Goal: Task Accomplishment & Management: Complete application form

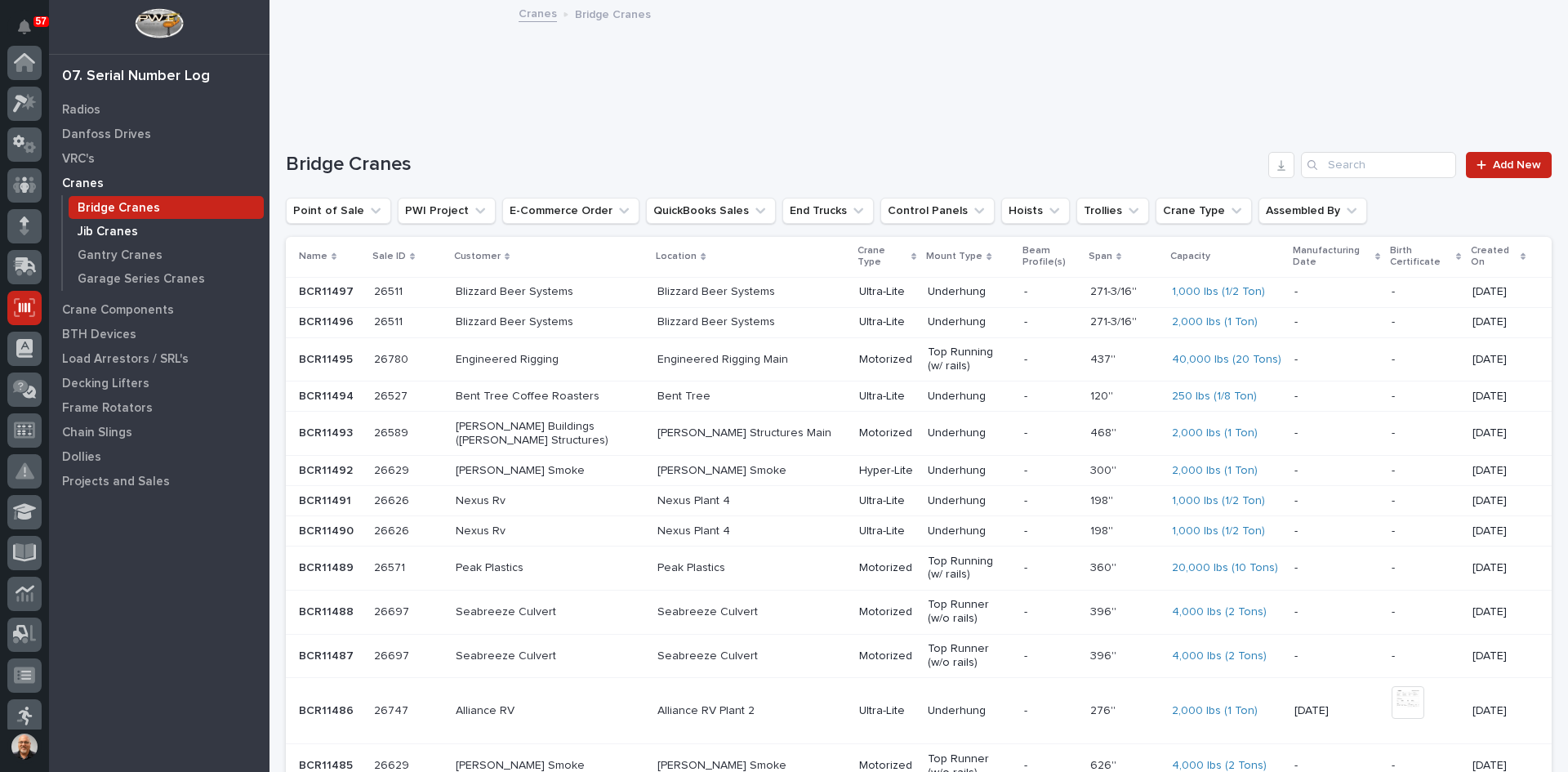
scroll to position [245, 0]
click at [88, 111] on p "Radios" at bounding box center [81, 110] width 39 height 15
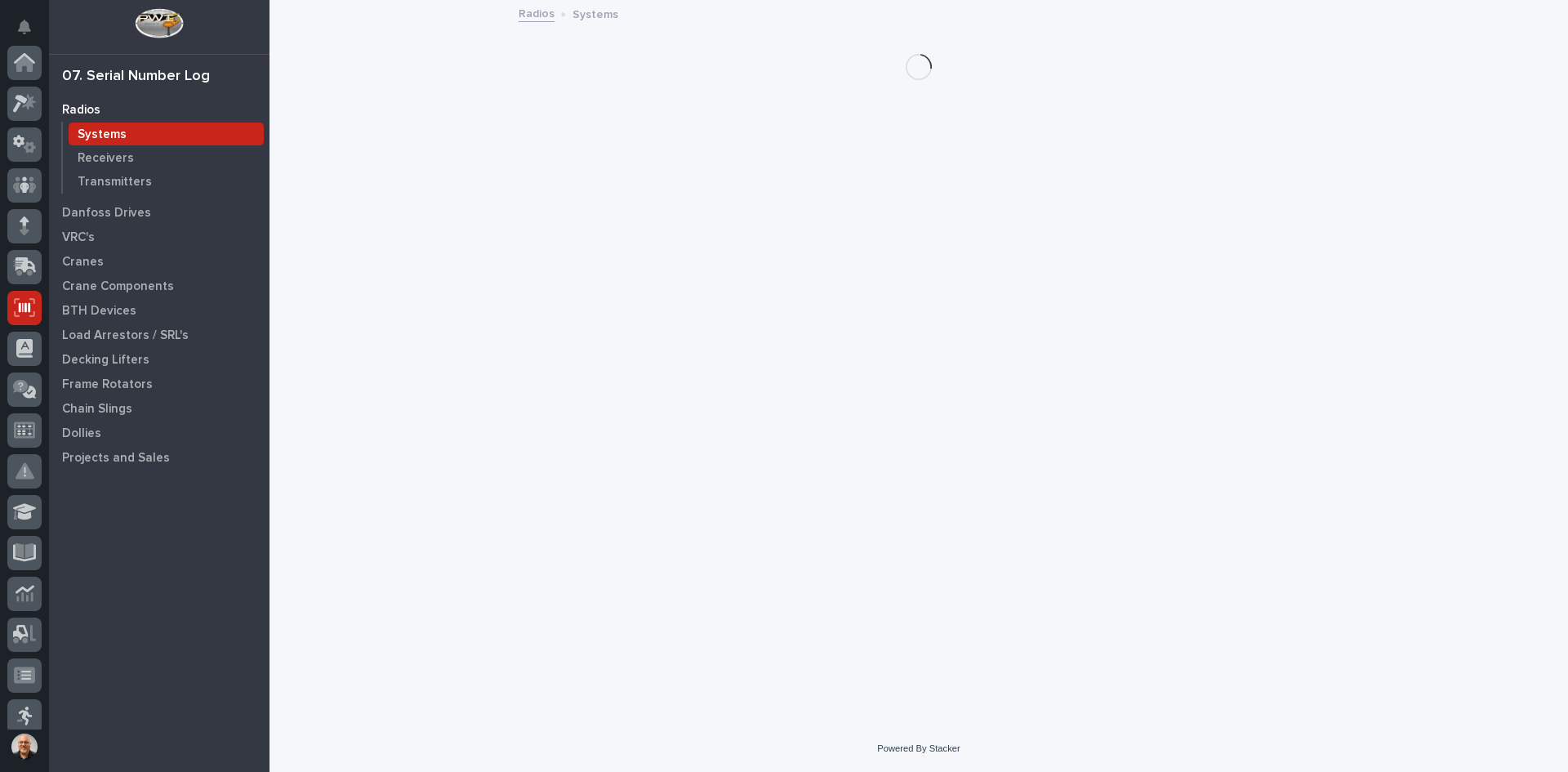
scroll to position [245, 0]
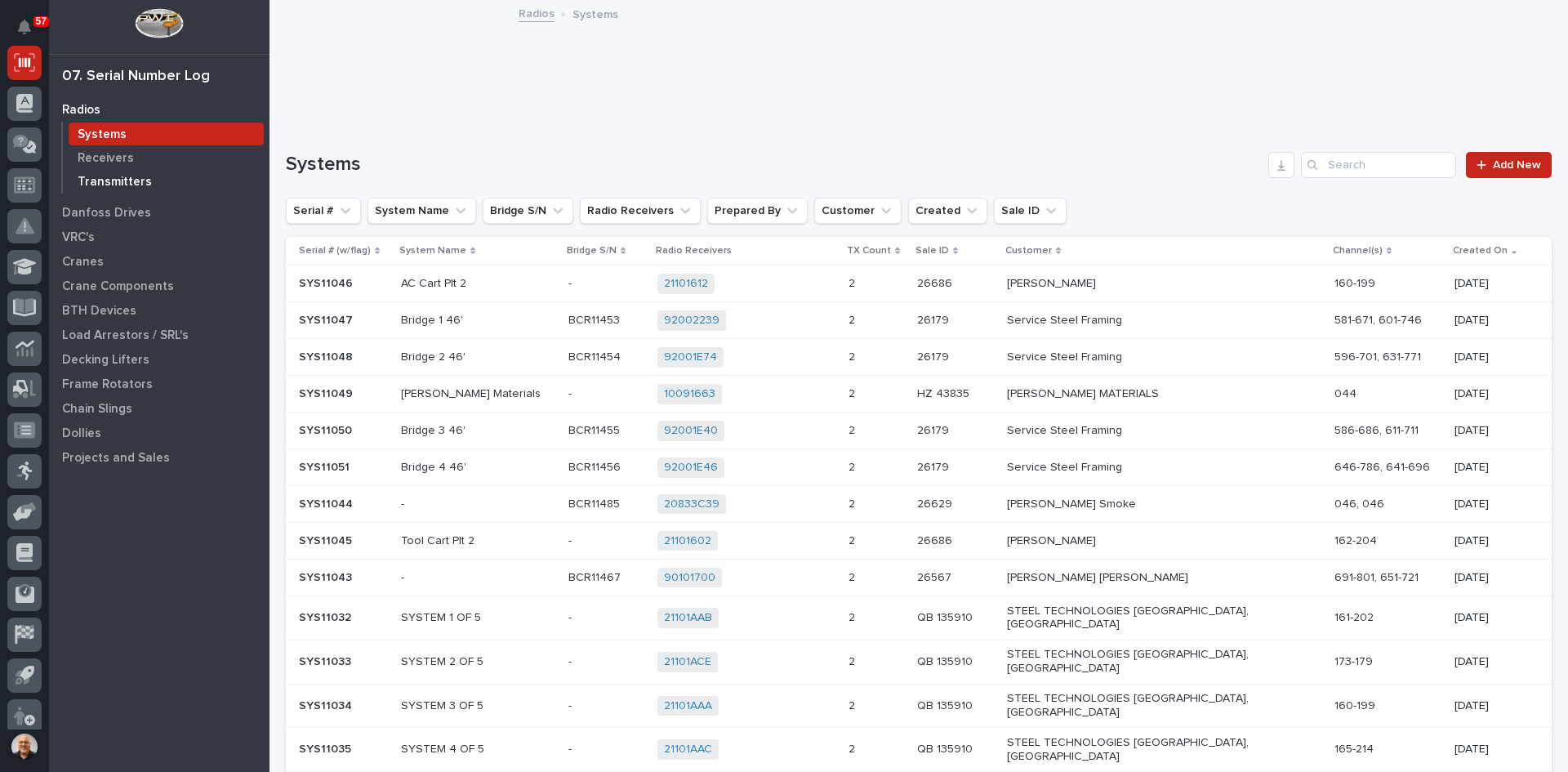
click at [109, 175] on p "Transmitters" at bounding box center [114, 182] width 75 height 15
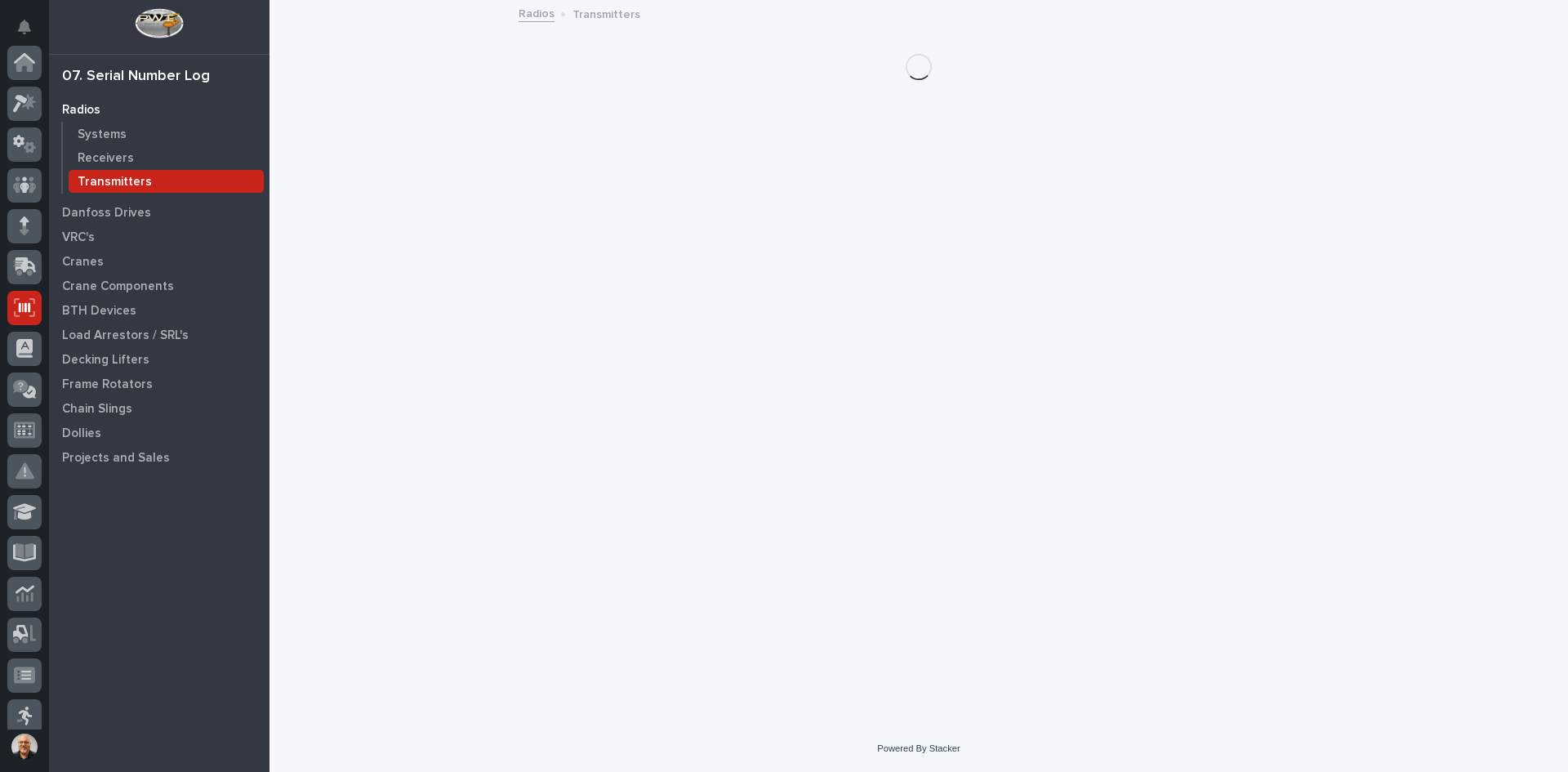
scroll to position [245, 0]
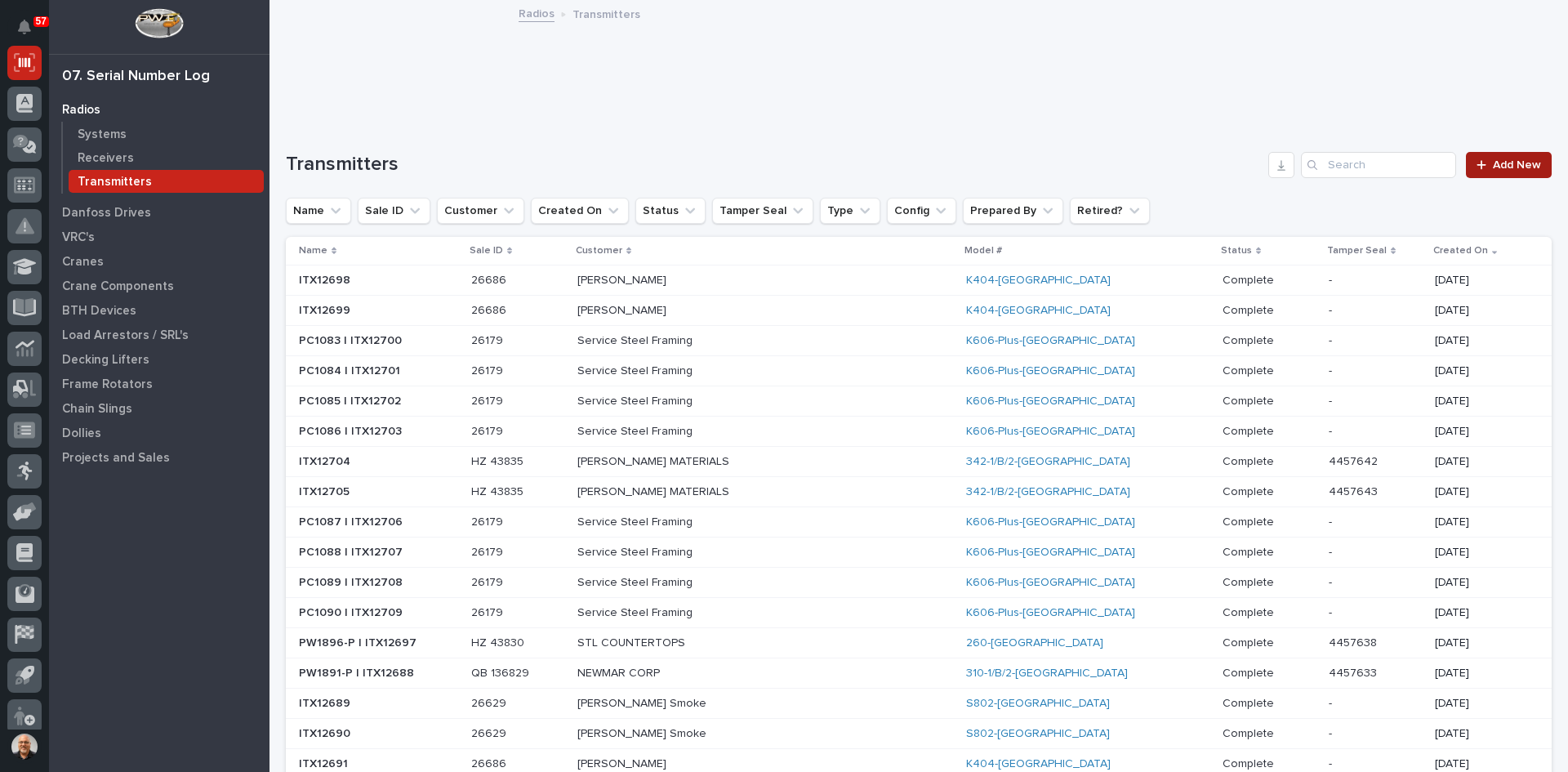
click at [1504, 163] on span "Add New" at bounding box center [1517, 164] width 48 height 11
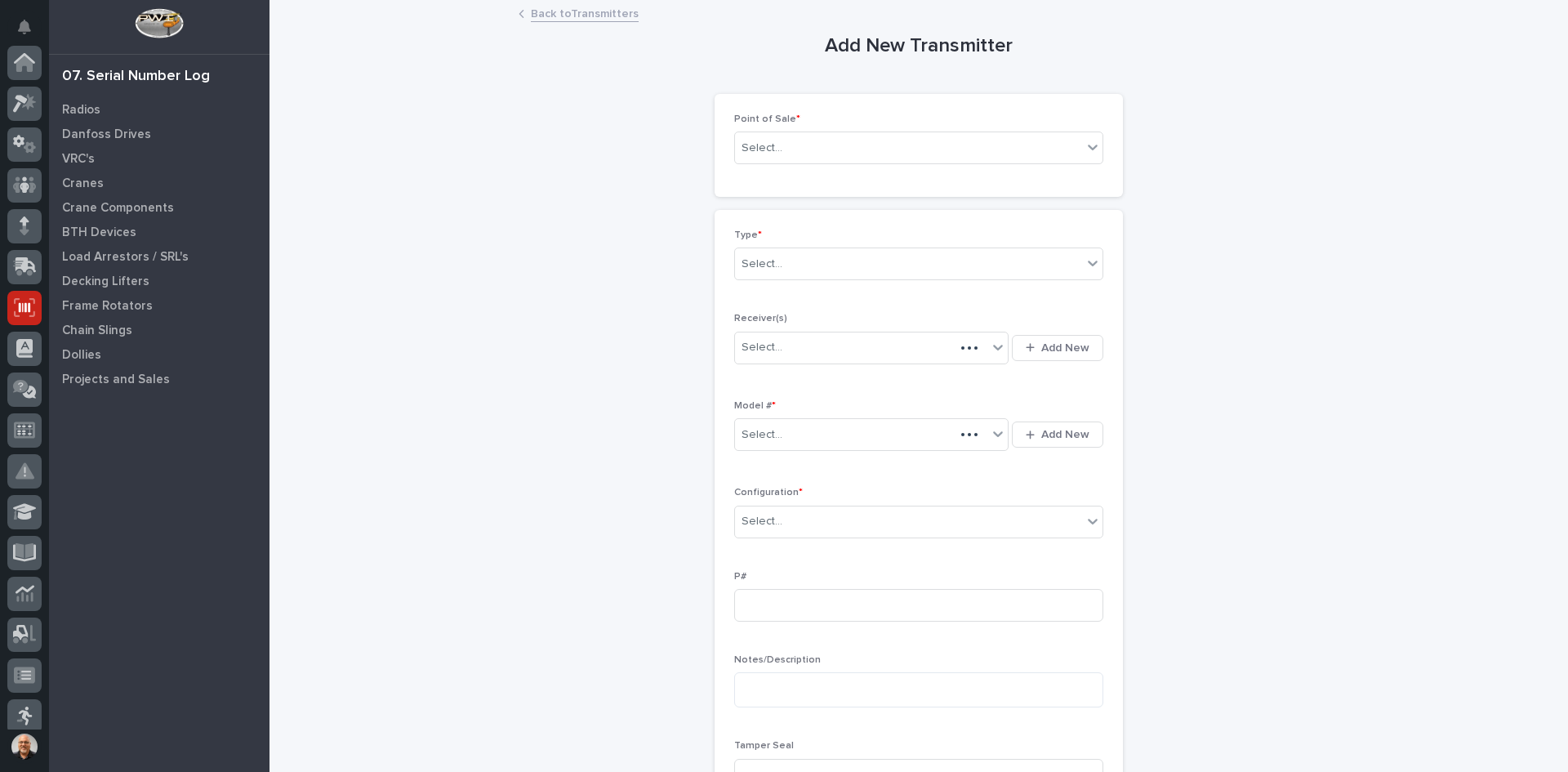
scroll to position [245, 0]
click at [793, 145] on div "Select..." at bounding box center [909, 148] width 347 height 27
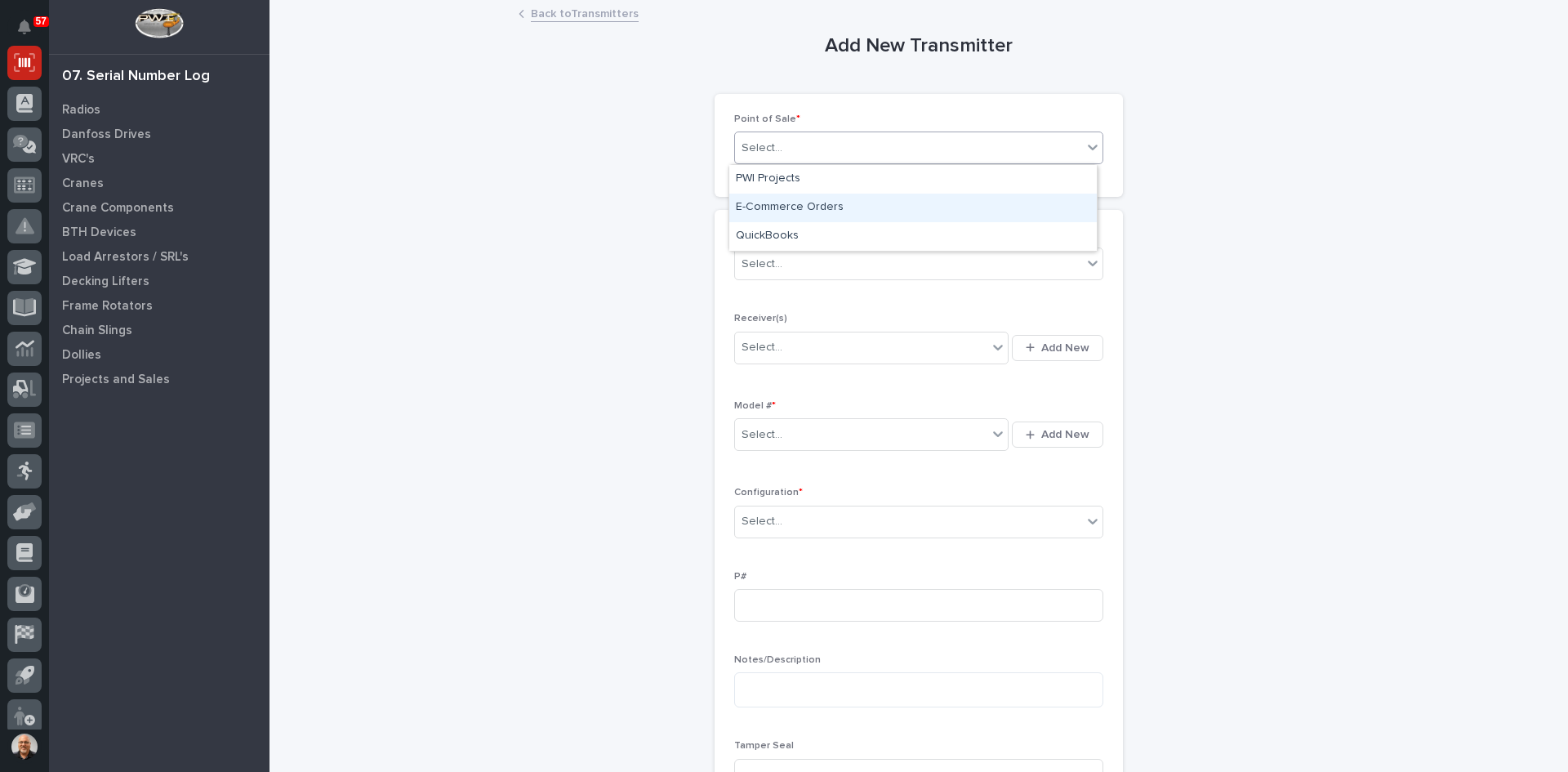
click at [789, 209] on div "E-Commerce Orders" at bounding box center [913, 207] width 368 height 28
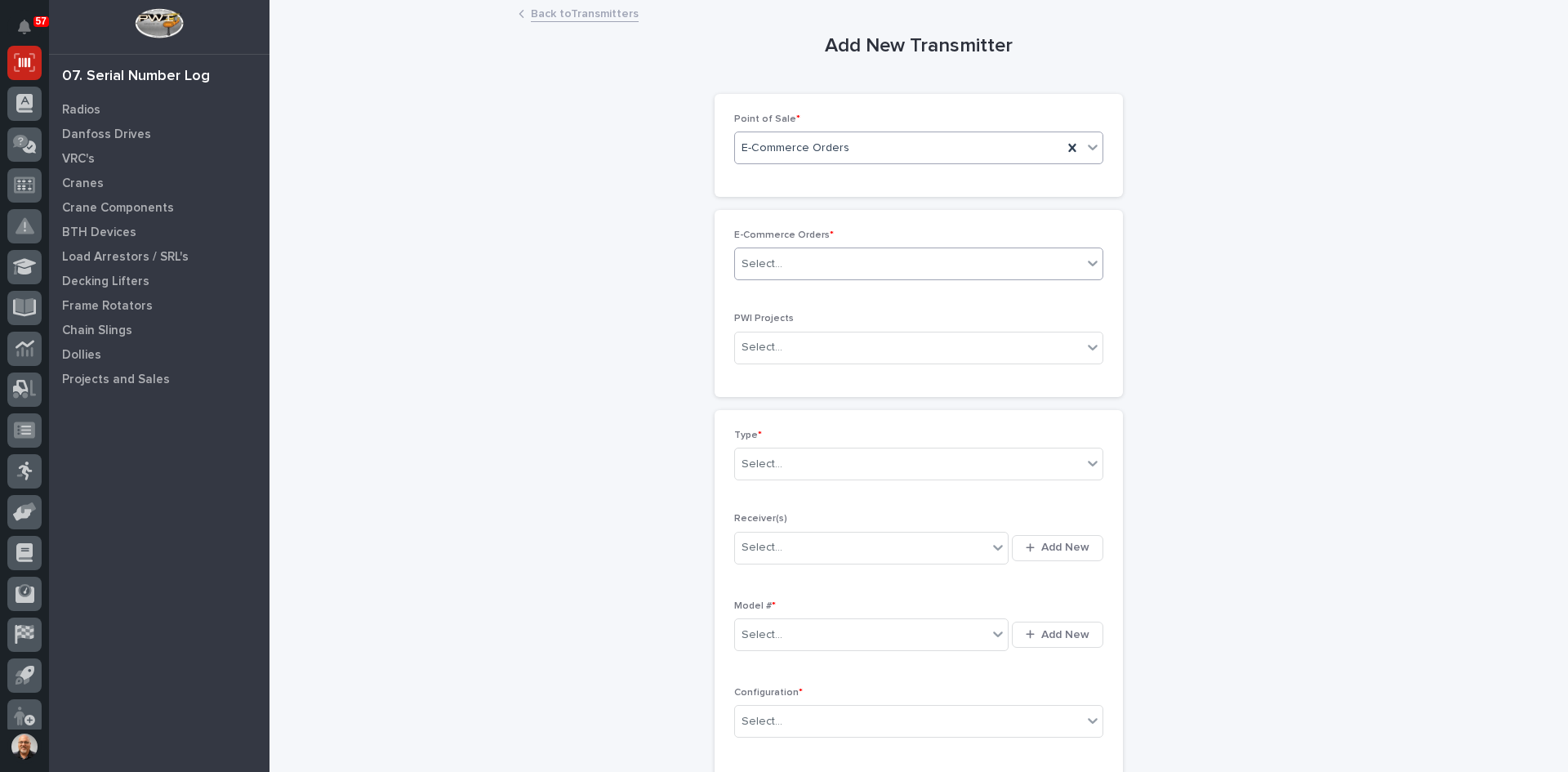
click at [788, 257] on div "Select..." at bounding box center [909, 264] width 347 height 27
type input "*****"
click at [780, 293] on div "HZ 43837" at bounding box center [913, 295] width 368 height 28
click at [789, 466] on div "Select..." at bounding box center [909, 464] width 347 height 27
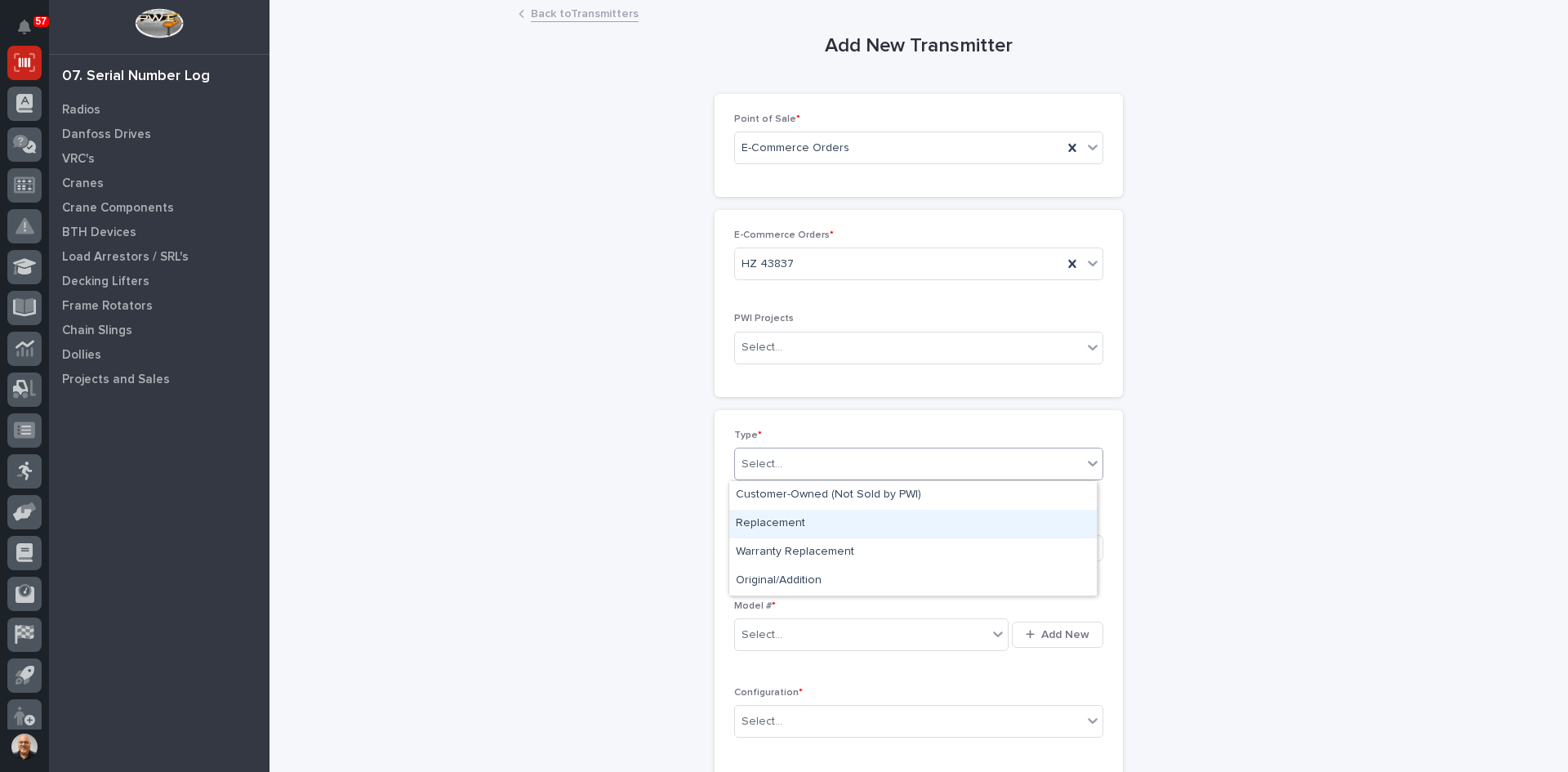
click at [788, 526] on div "Replacement" at bounding box center [913, 524] width 368 height 28
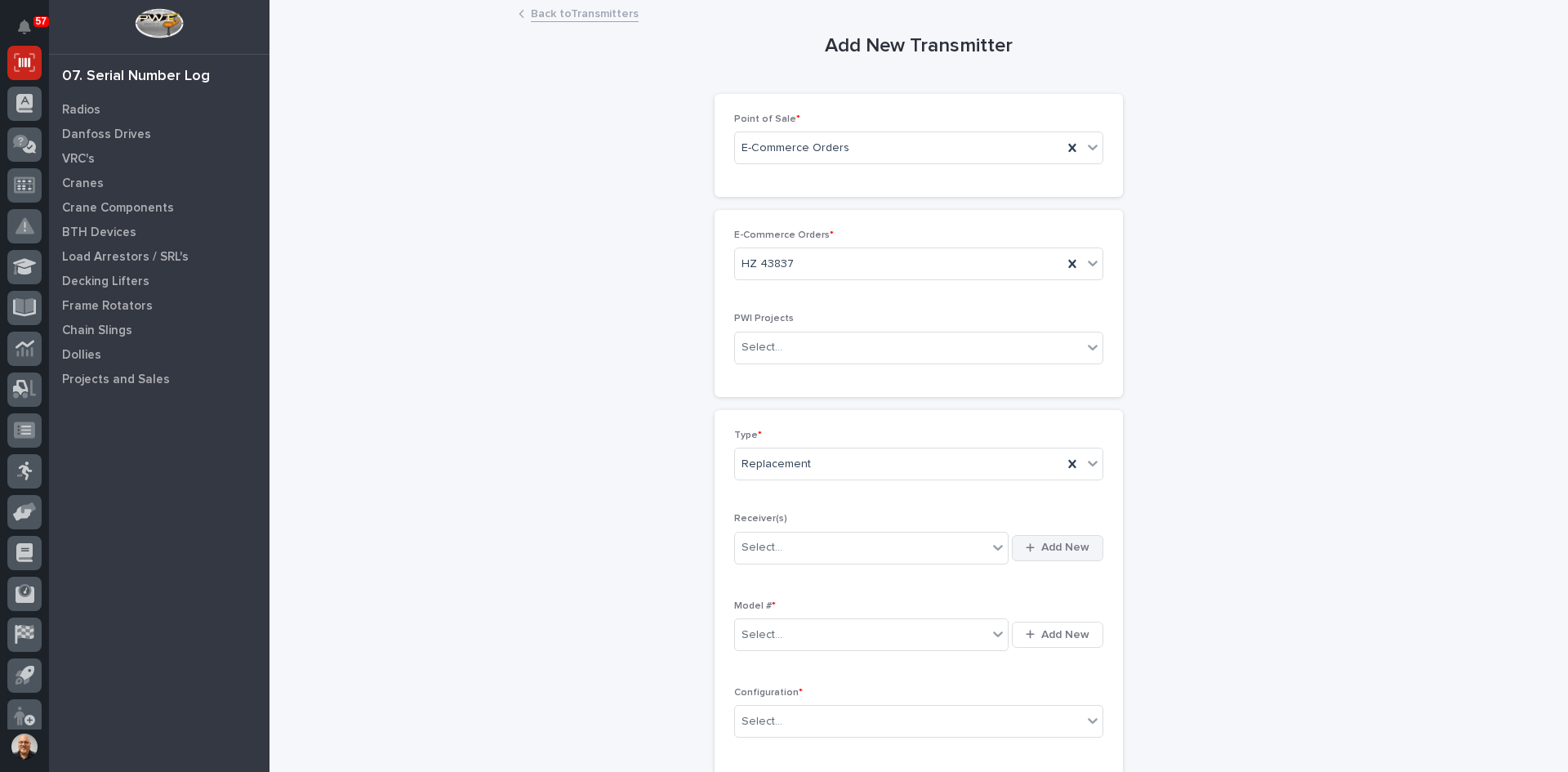
click at [1065, 543] on span "Add New" at bounding box center [1066, 547] width 48 height 15
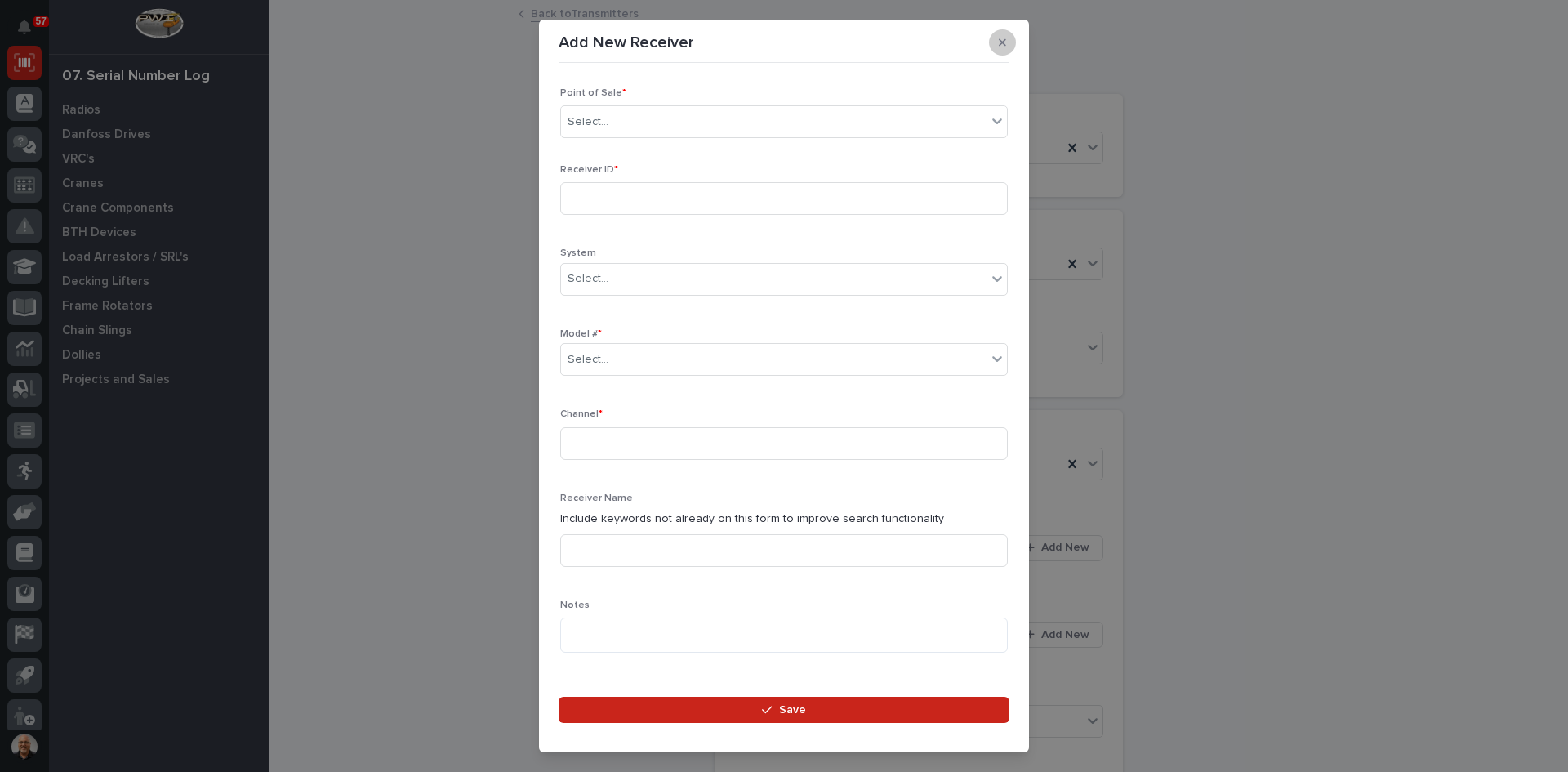
click at [1006, 40] on icon "button" at bounding box center [1002, 42] width 8 height 8
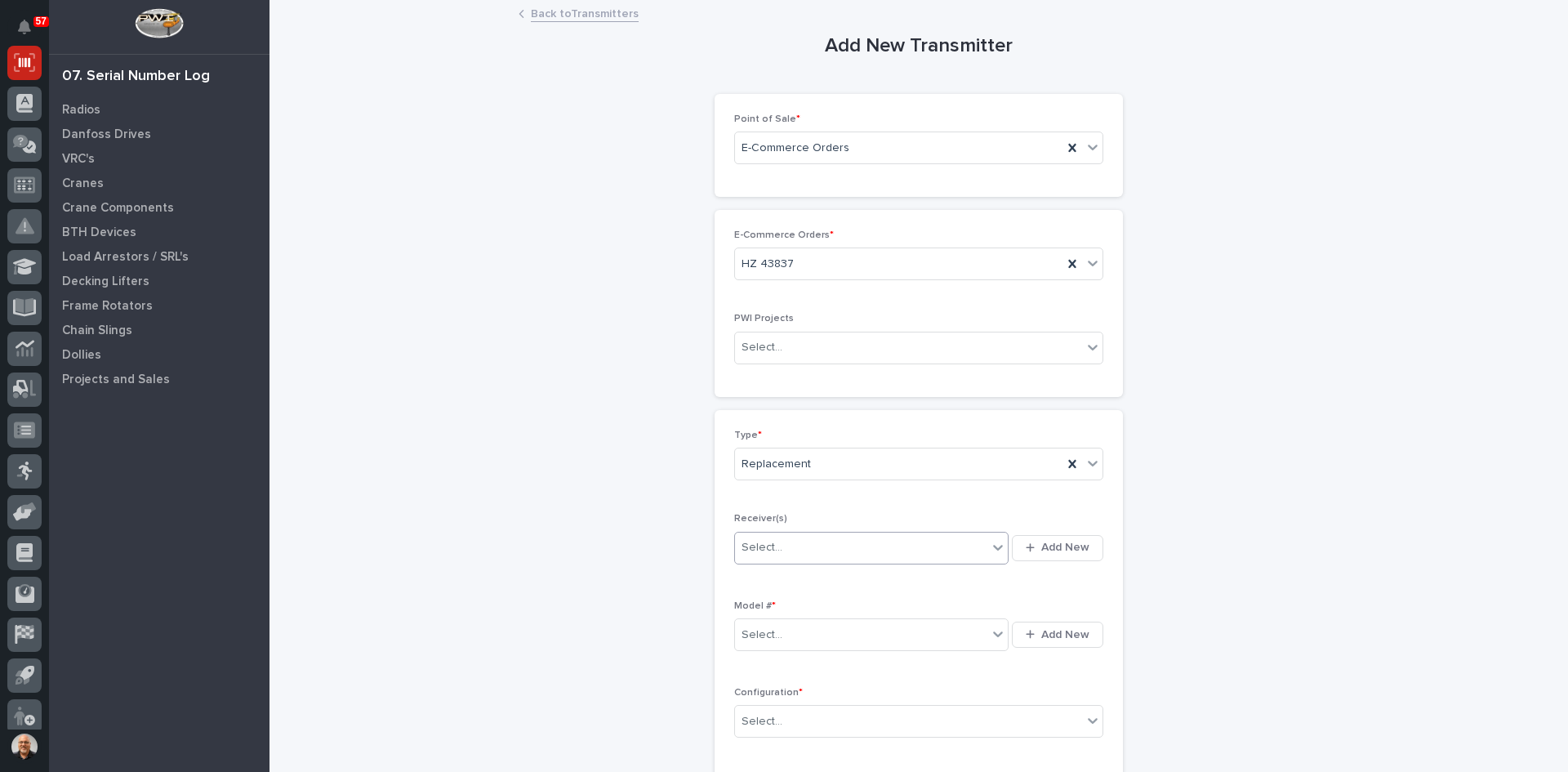
click at [791, 544] on div "Select..." at bounding box center [861, 547] width 252 height 27
type input "********"
click at [1062, 547] on span "Add New" at bounding box center [1066, 547] width 48 height 15
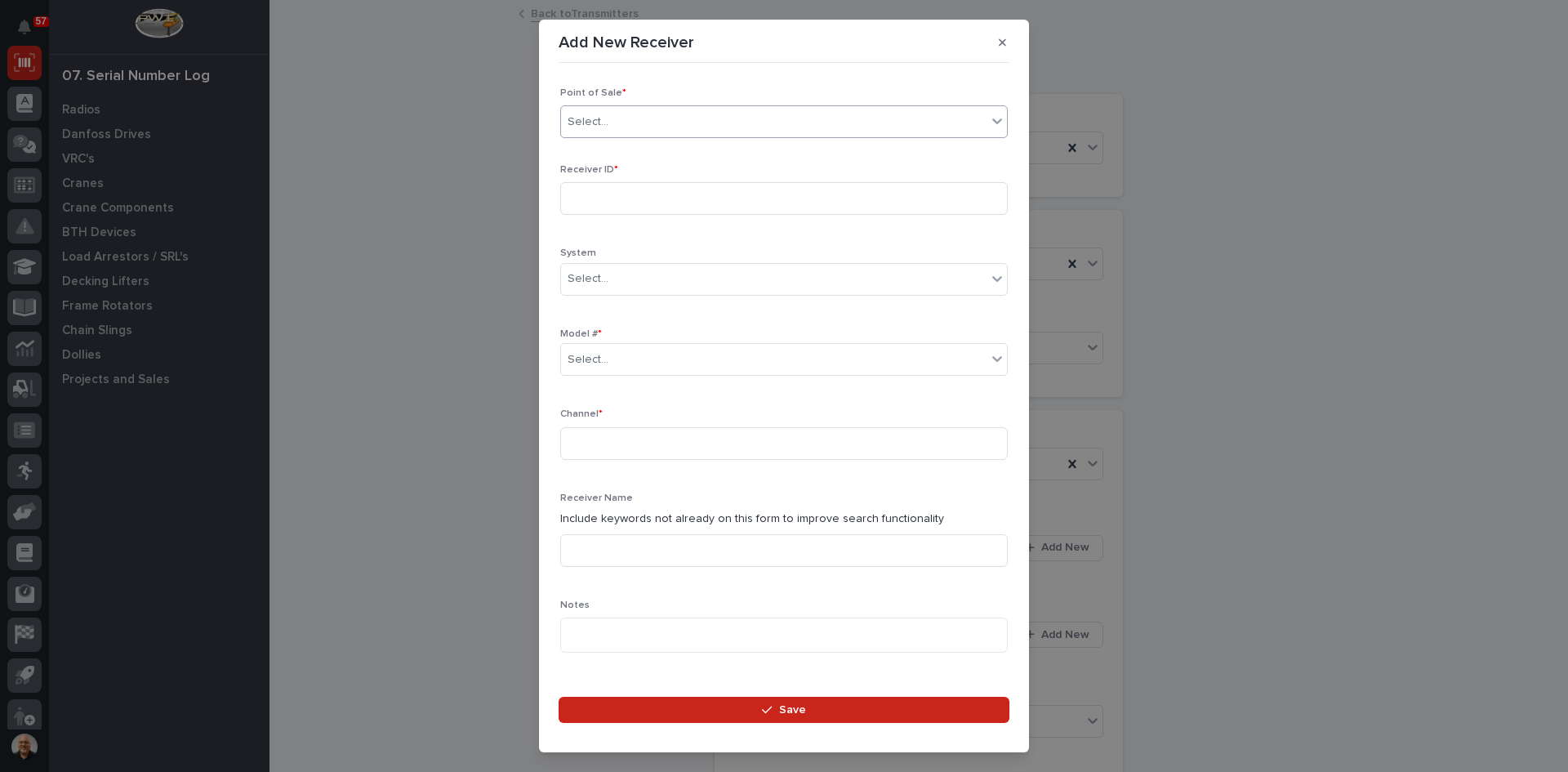
click at [617, 129] on div "Select..." at bounding box center [774, 121] width 426 height 27
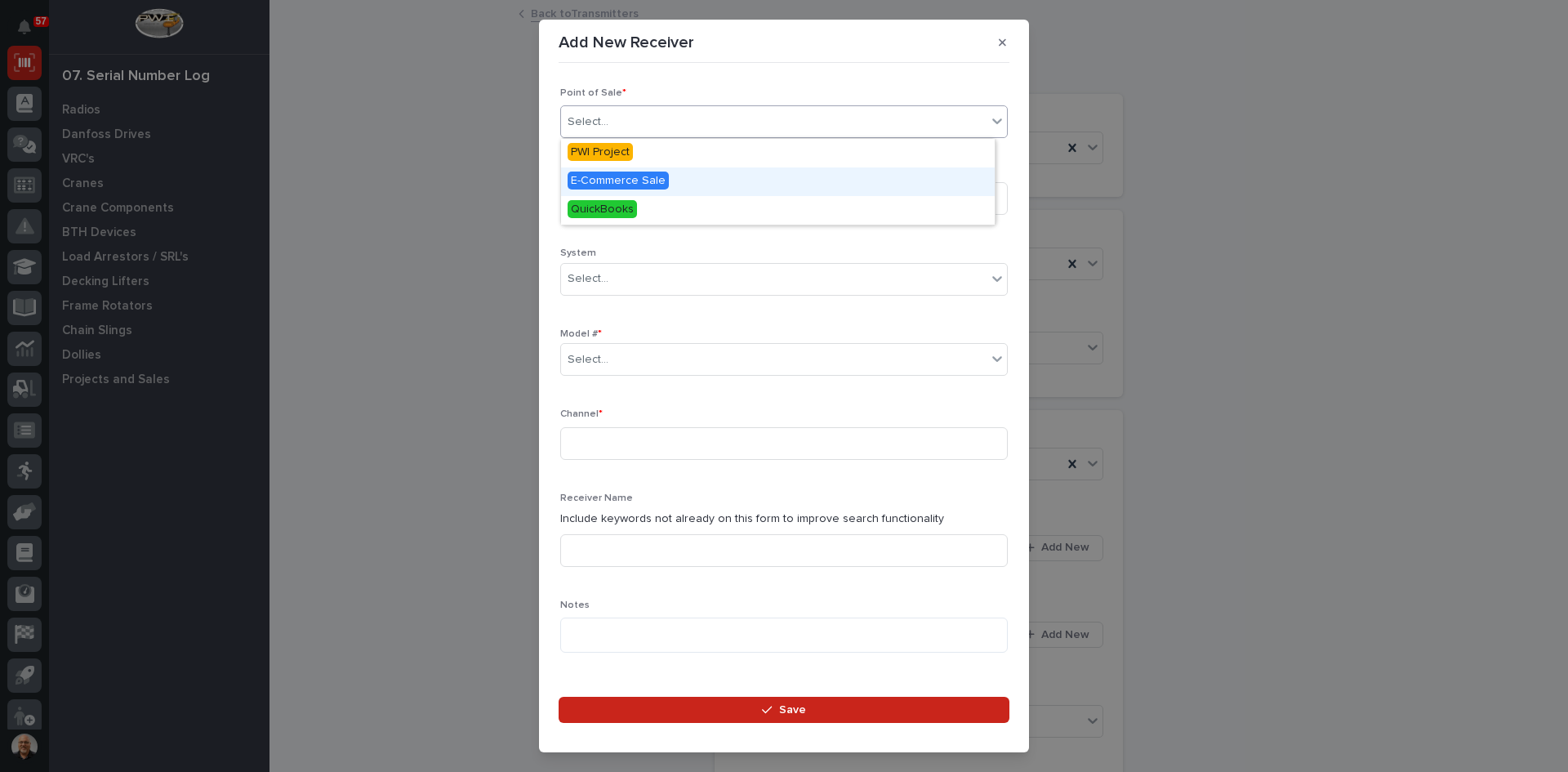
click at [617, 179] on span "E-Commerce Sale" at bounding box center [618, 180] width 101 height 18
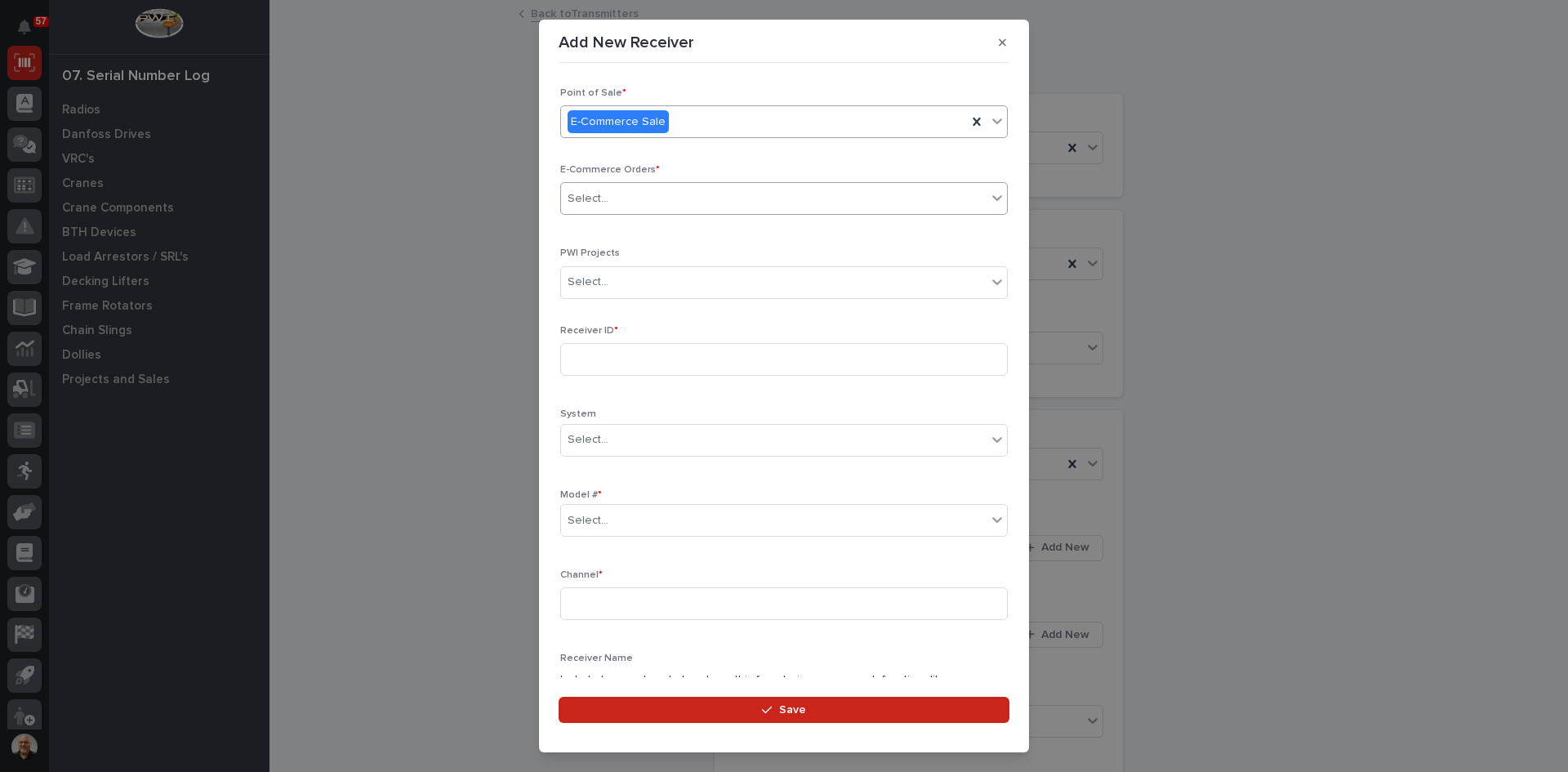
click at [611, 185] on div "Select..." at bounding box center [774, 198] width 426 height 27
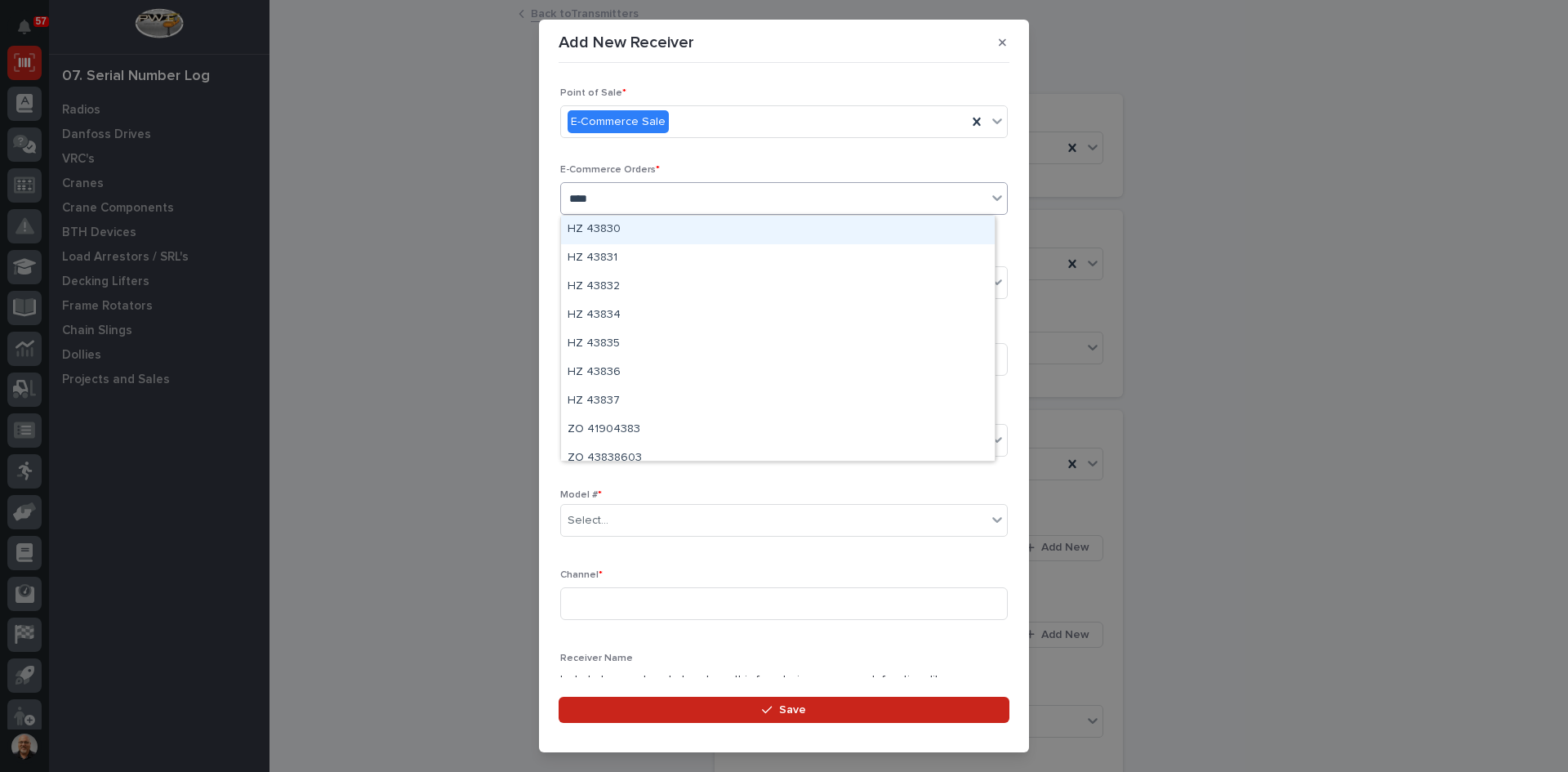
type input "*****"
click at [620, 226] on div "HZ 43837" at bounding box center [777, 229] width 434 height 28
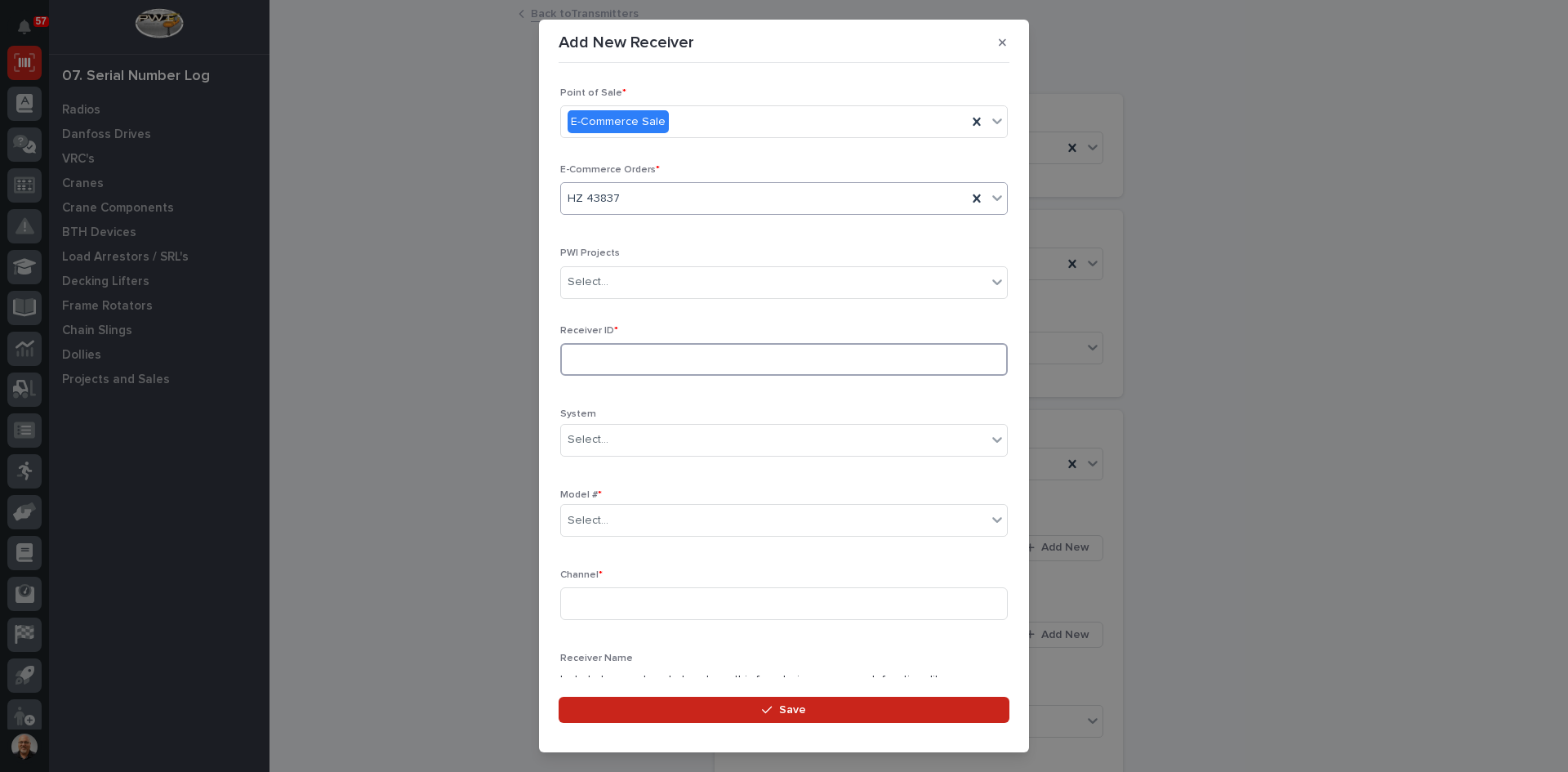
click at [610, 354] on input at bounding box center [783, 359] width 447 height 33
type input "21006DF1"
click at [617, 514] on div "Select..." at bounding box center [774, 520] width 426 height 27
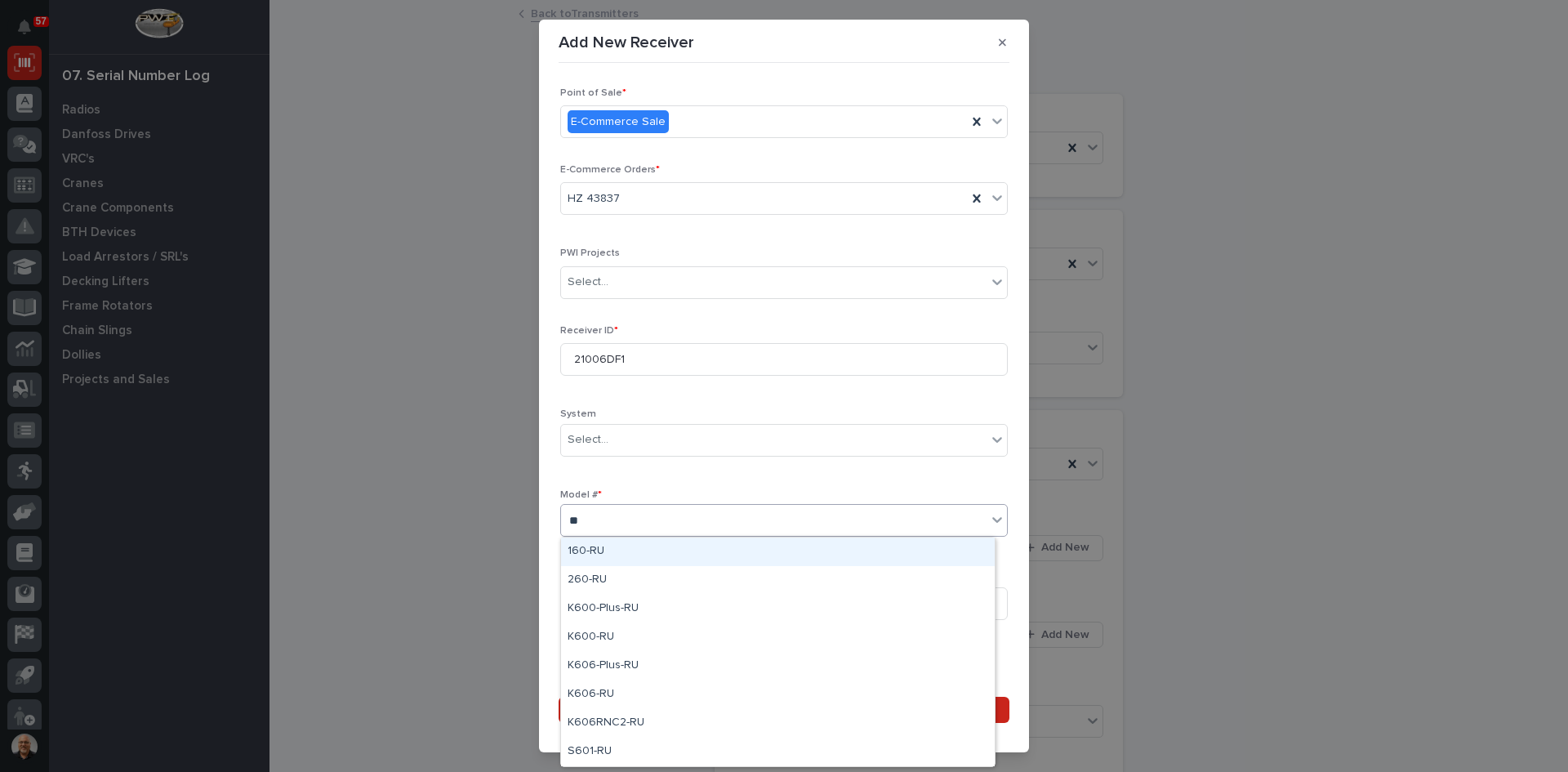
type input "***"
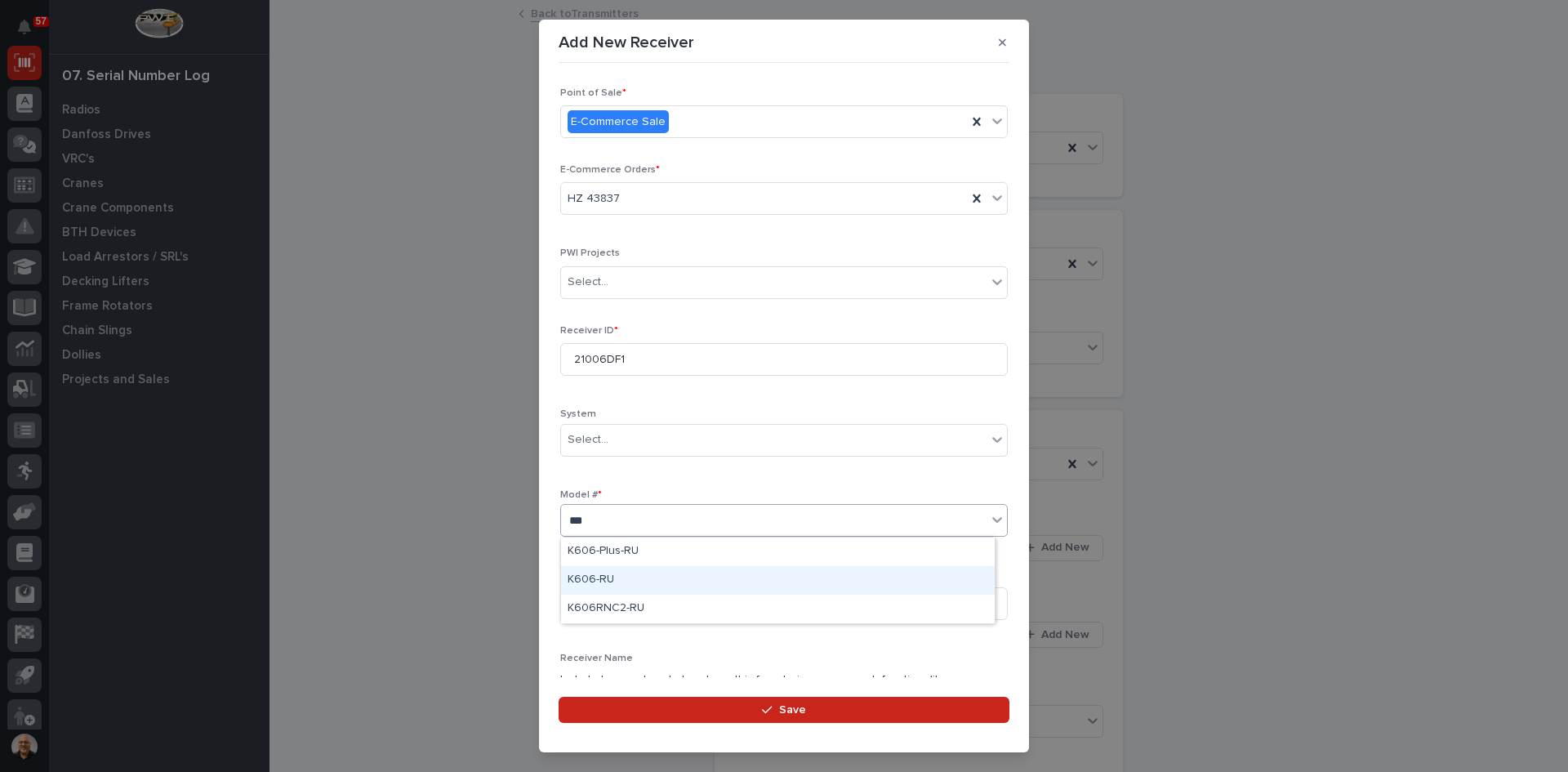
click at [599, 576] on div "K606-RU" at bounding box center [777, 580] width 434 height 28
click at [595, 605] on input at bounding box center [783, 604] width 447 height 33
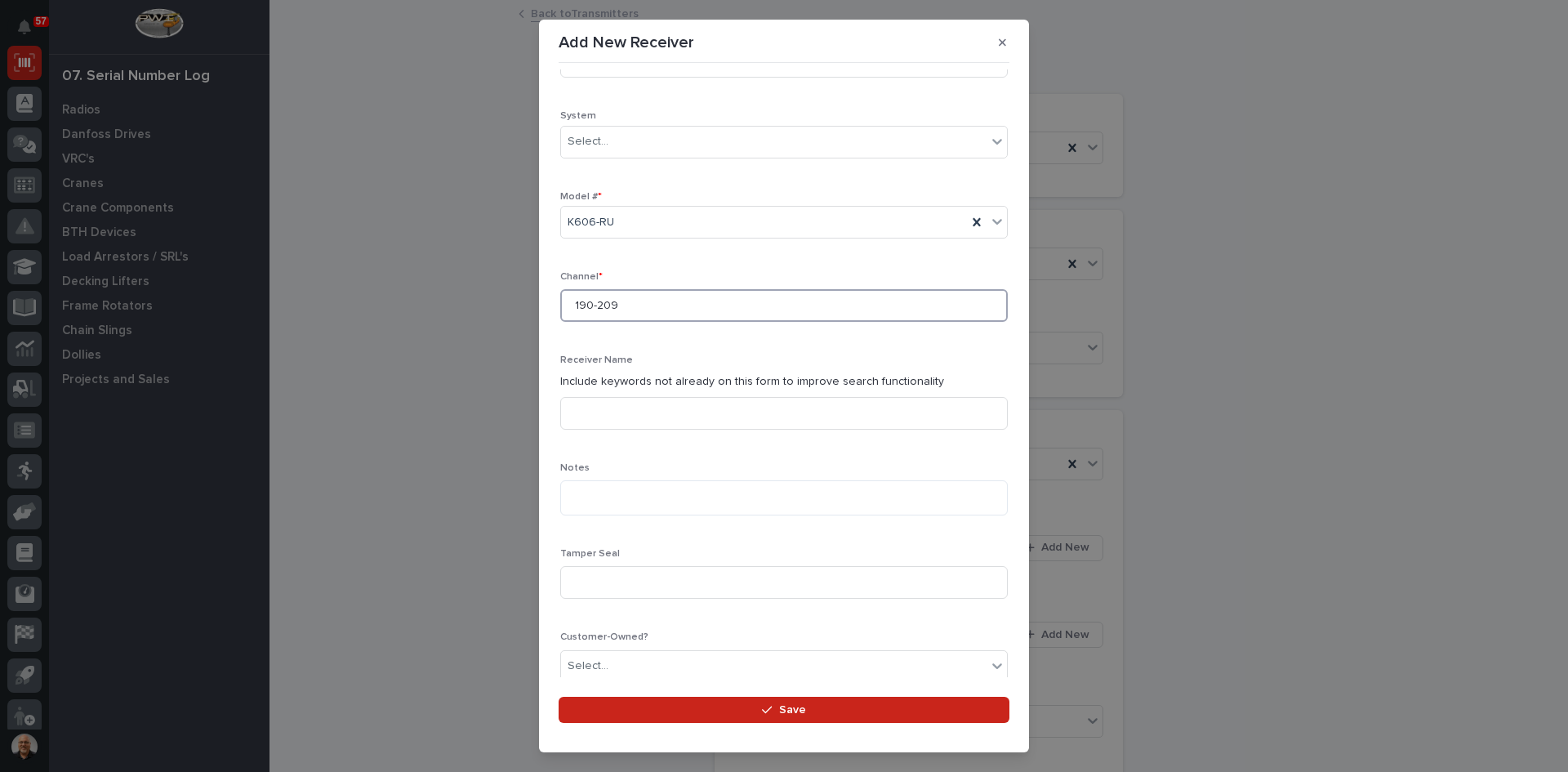
scroll to position [409, 0]
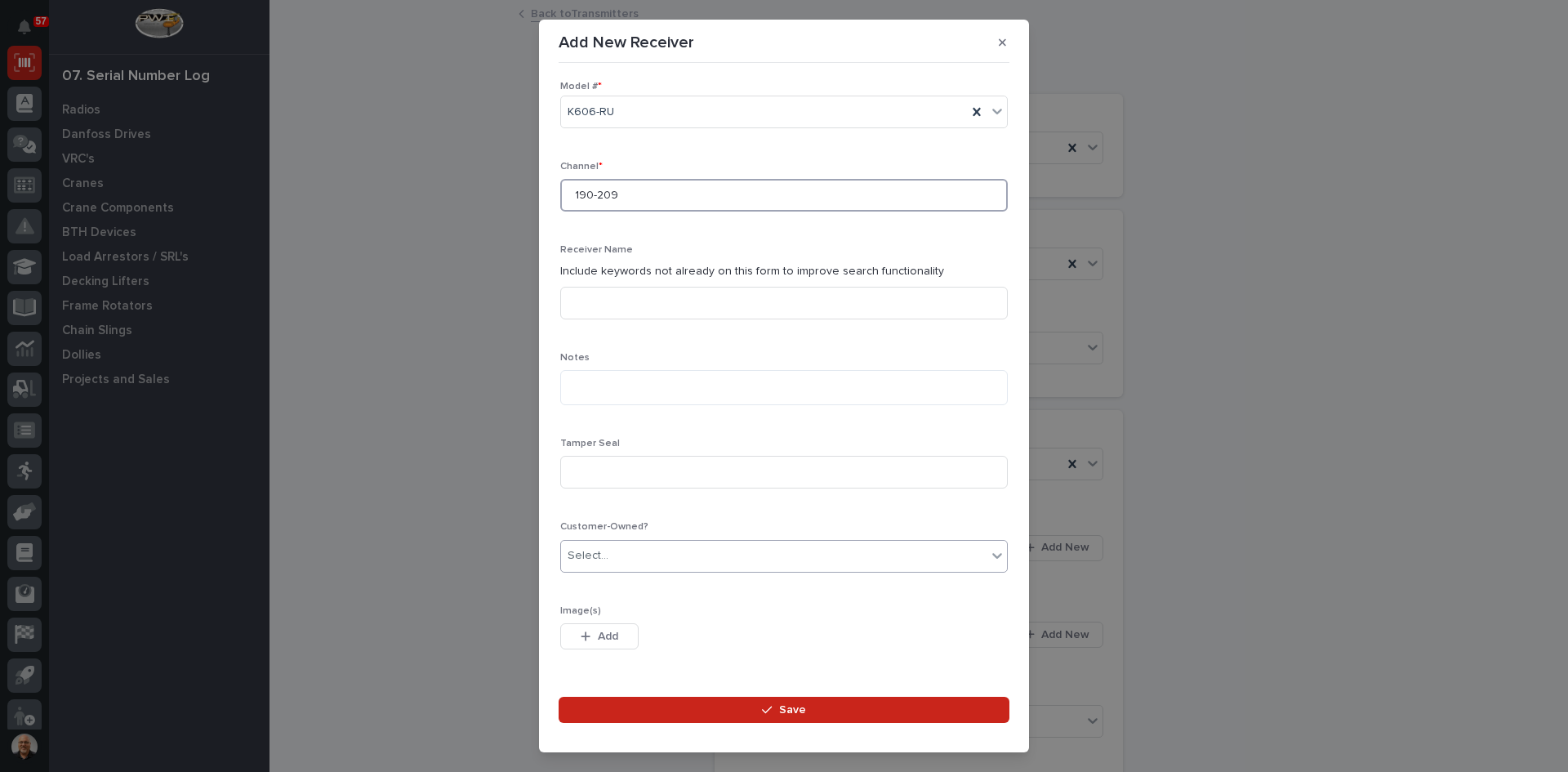
type input "190-209"
click at [616, 562] on div "Select..." at bounding box center [774, 556] width 426 height 27
click at [608, 576] on div "Yes" at bounding box center [777, 587] width 434 height 28
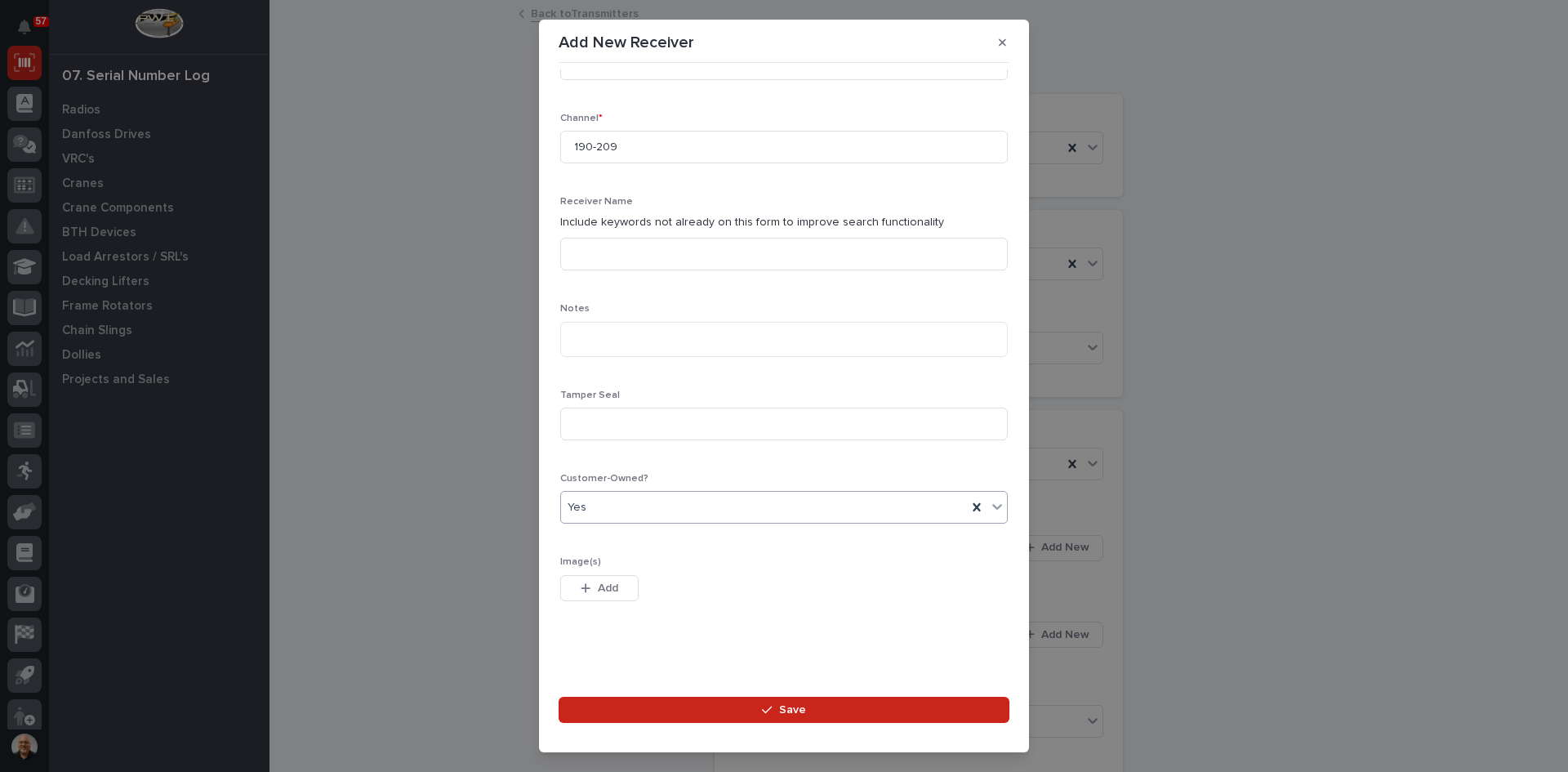
scroll to position [382, 0]
click at [792, 714] on span "Save" at bounding box center [792, 709] width 27 height 15
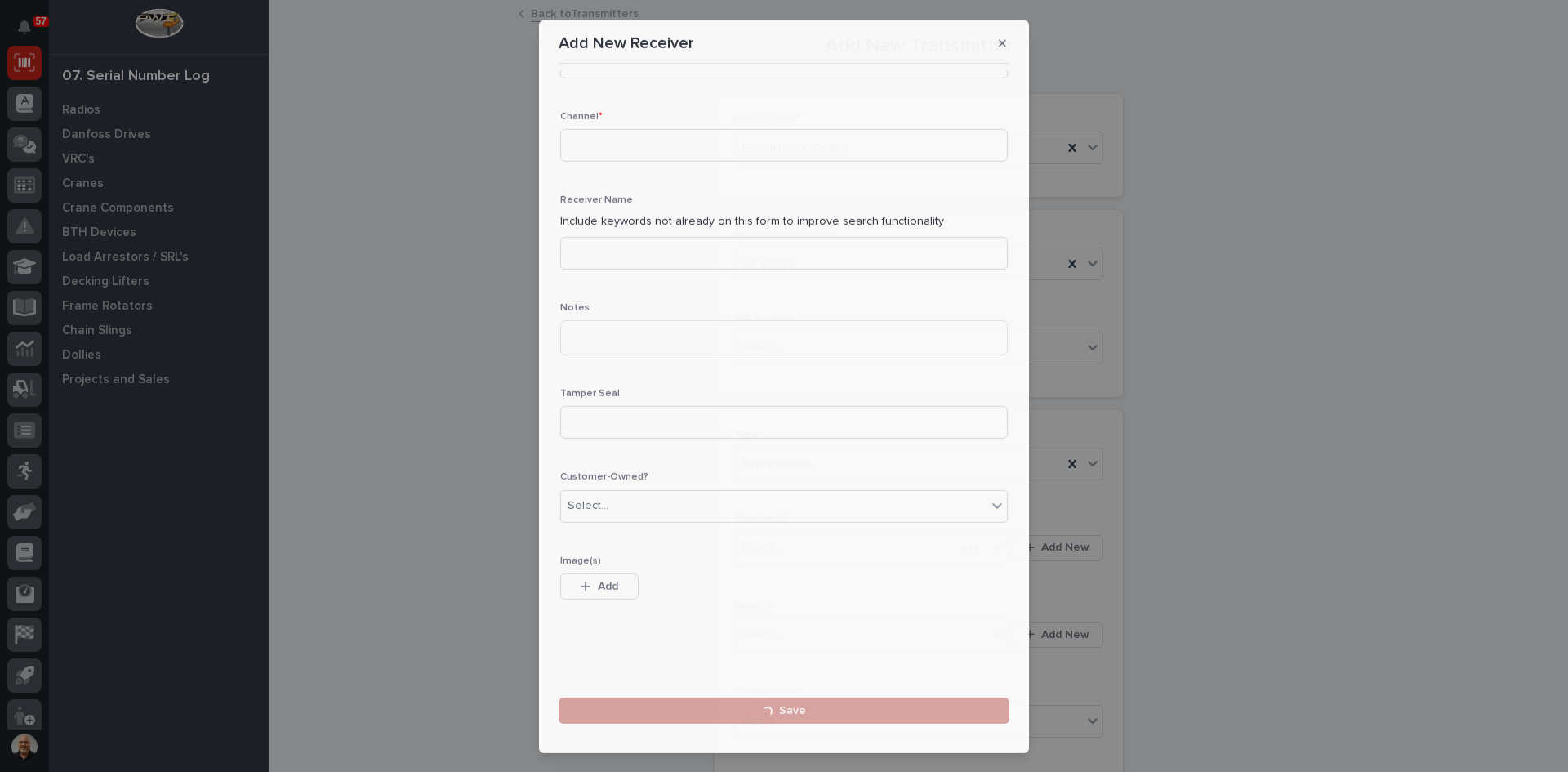
scroll to position [0, 0]
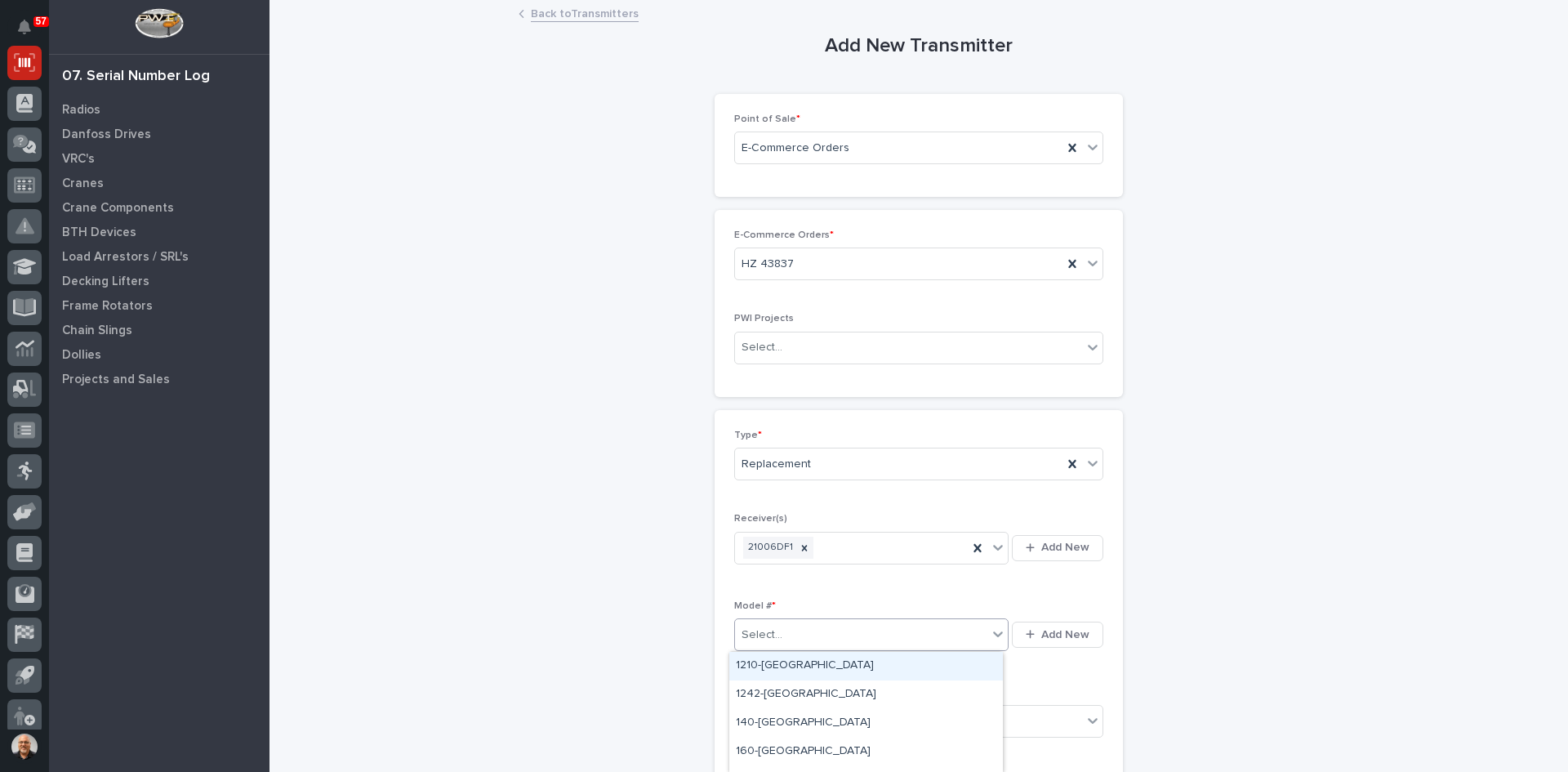
click at [878, 631] on div "Select..." at bounding box center [861, 635] width 252 height 27
type input "***"
click at [763, 686] on div "K606-[GEOGRAPHIC_DATA]" at bounding box center [866, 694] width 274 height 28
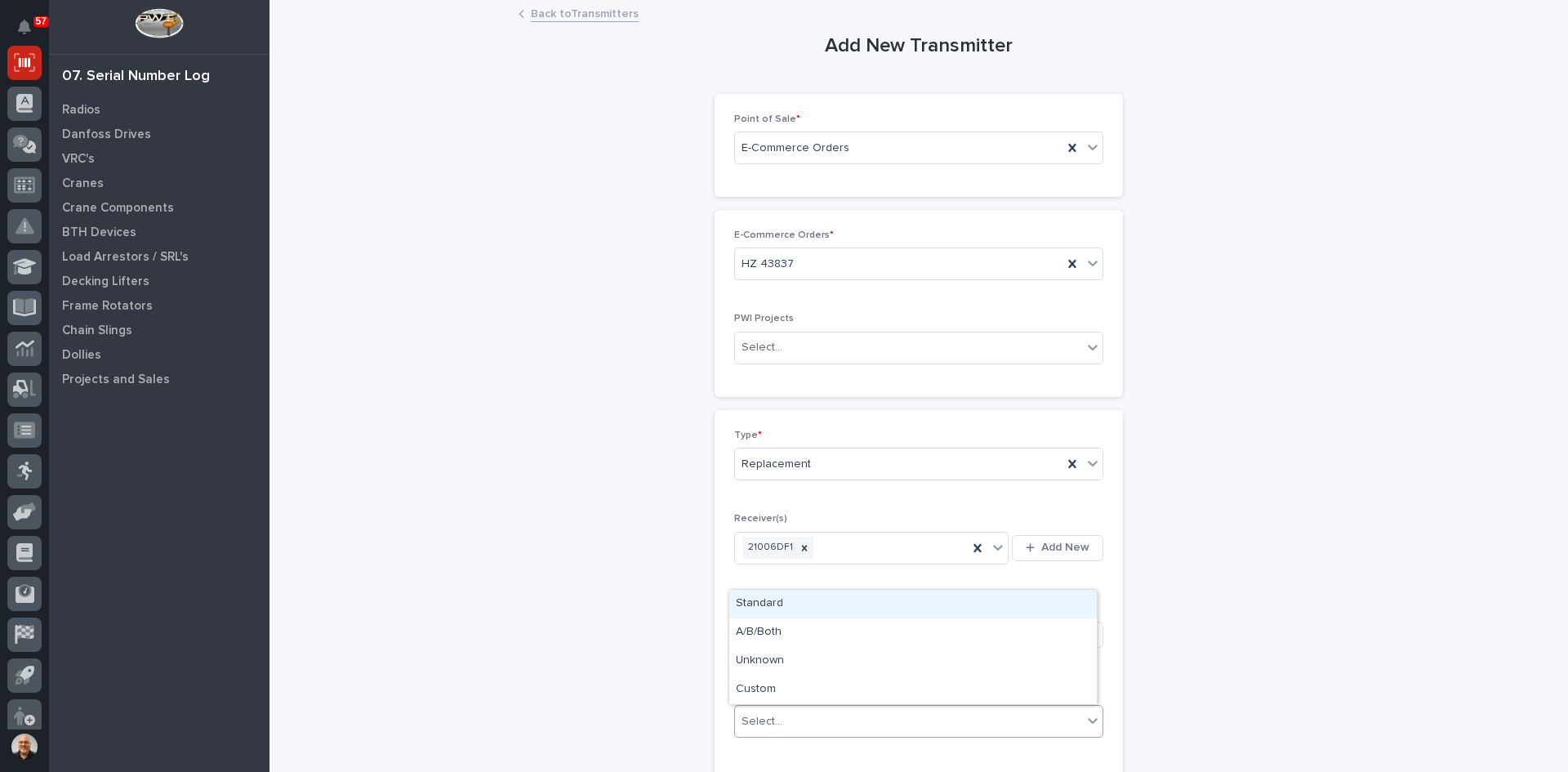
click at [814, 714] on div "Select..." at bounding box center [909, 721] width 347 height 27
click at [763, 608] on div "Standard" at bounding box center [913, 604] width 368 height 28
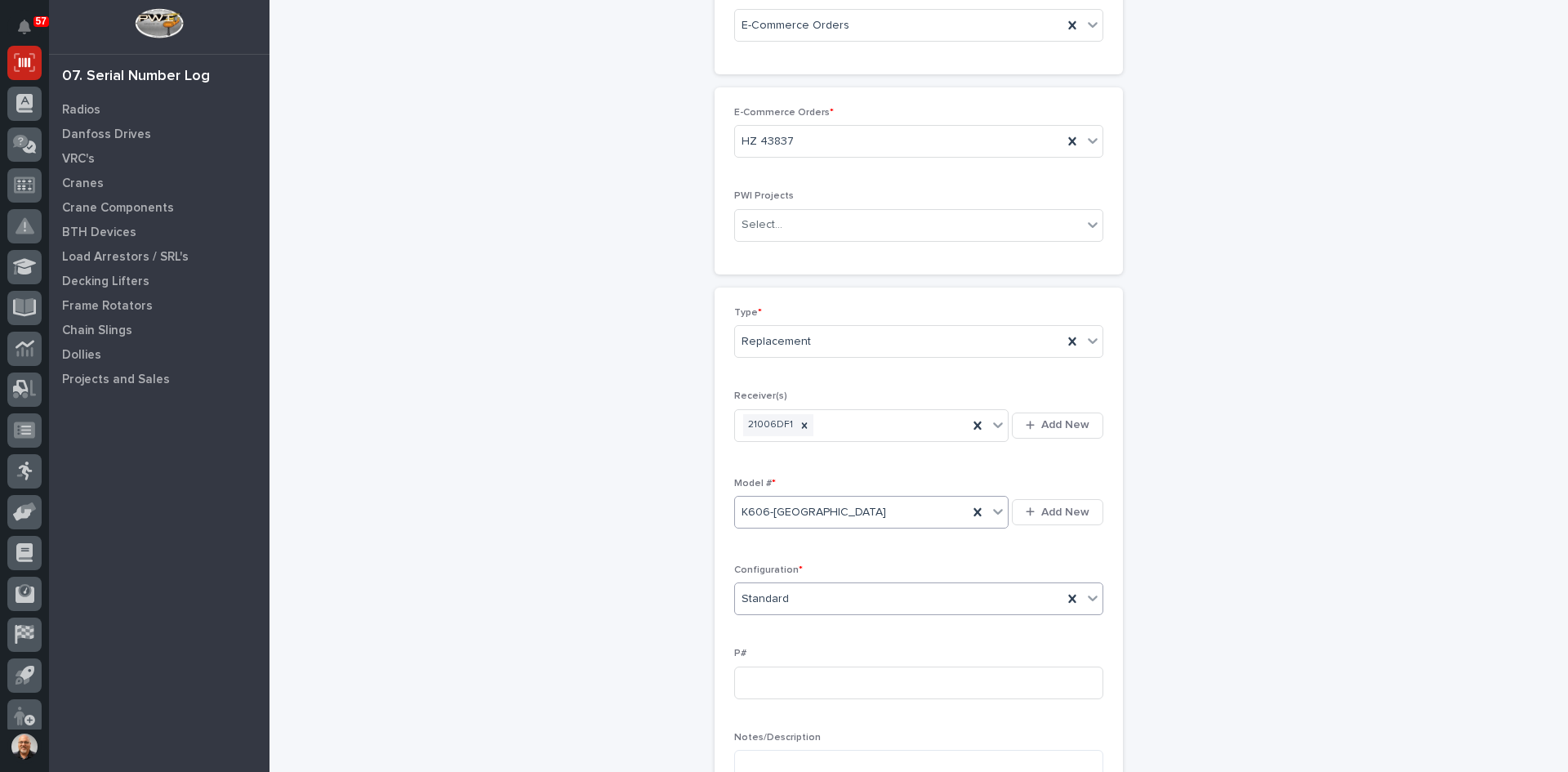
scroll to position [326, 0]
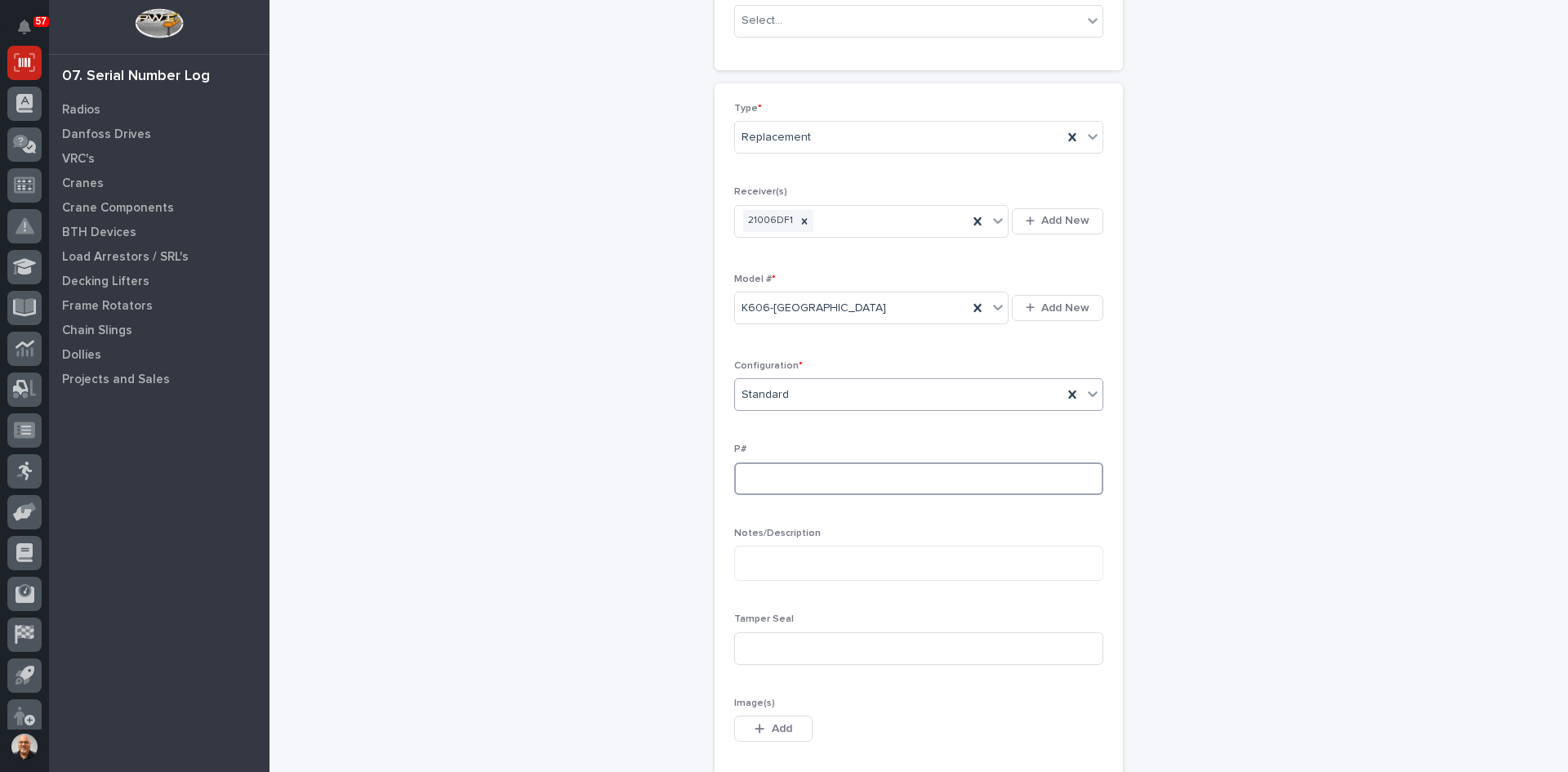
click at [739, 474] on input at bounding box center [919, 478] width 369 height 33
type input "PW1897-P"
click at [750, 653] on input at bounding box center [919, 648] width 369 height 33
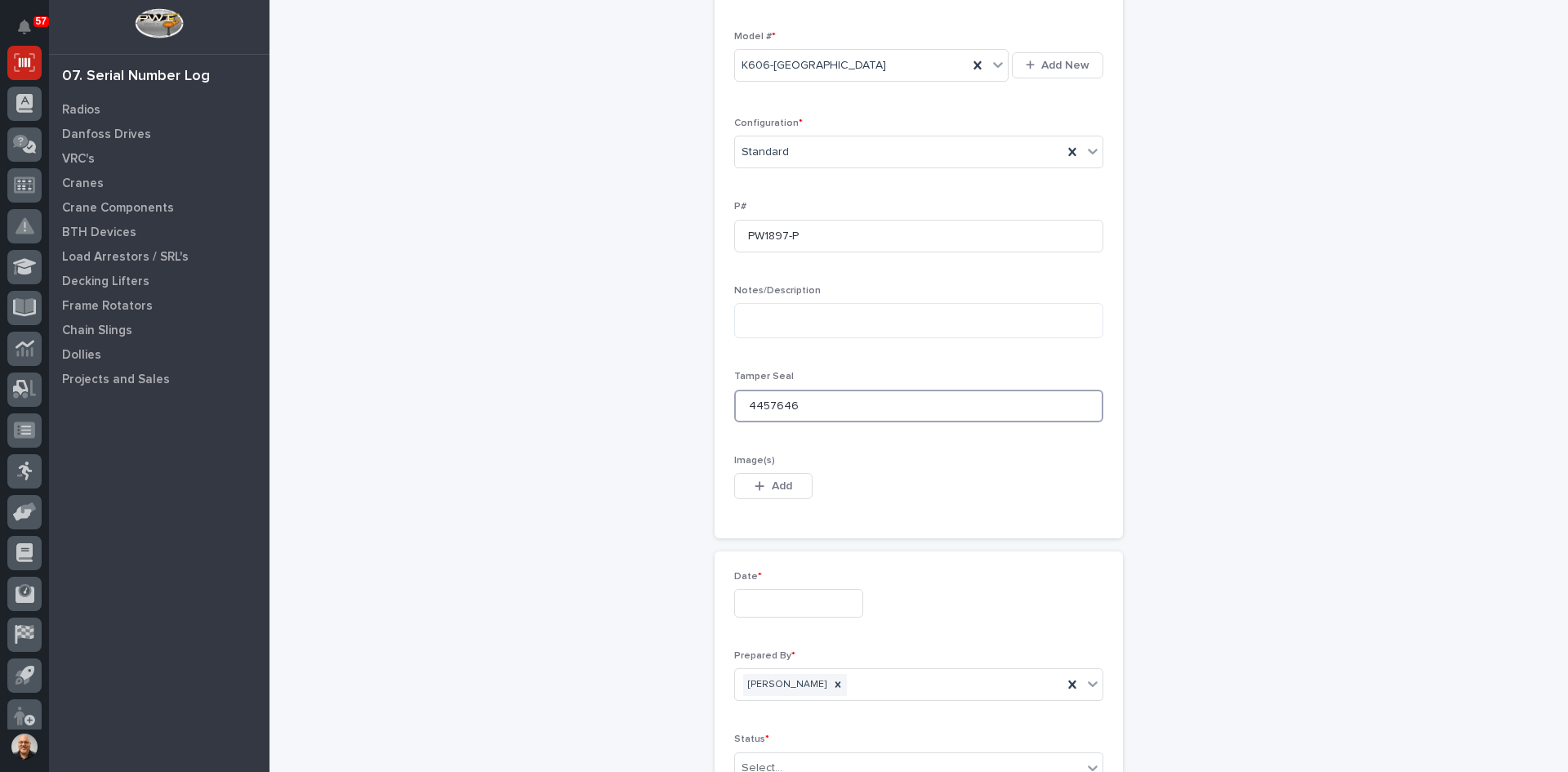
scroll to position [572, 0]
type input "4457646"
click at [766, 606] on input "text" at bounding box center [799, 600] width 129 height 28
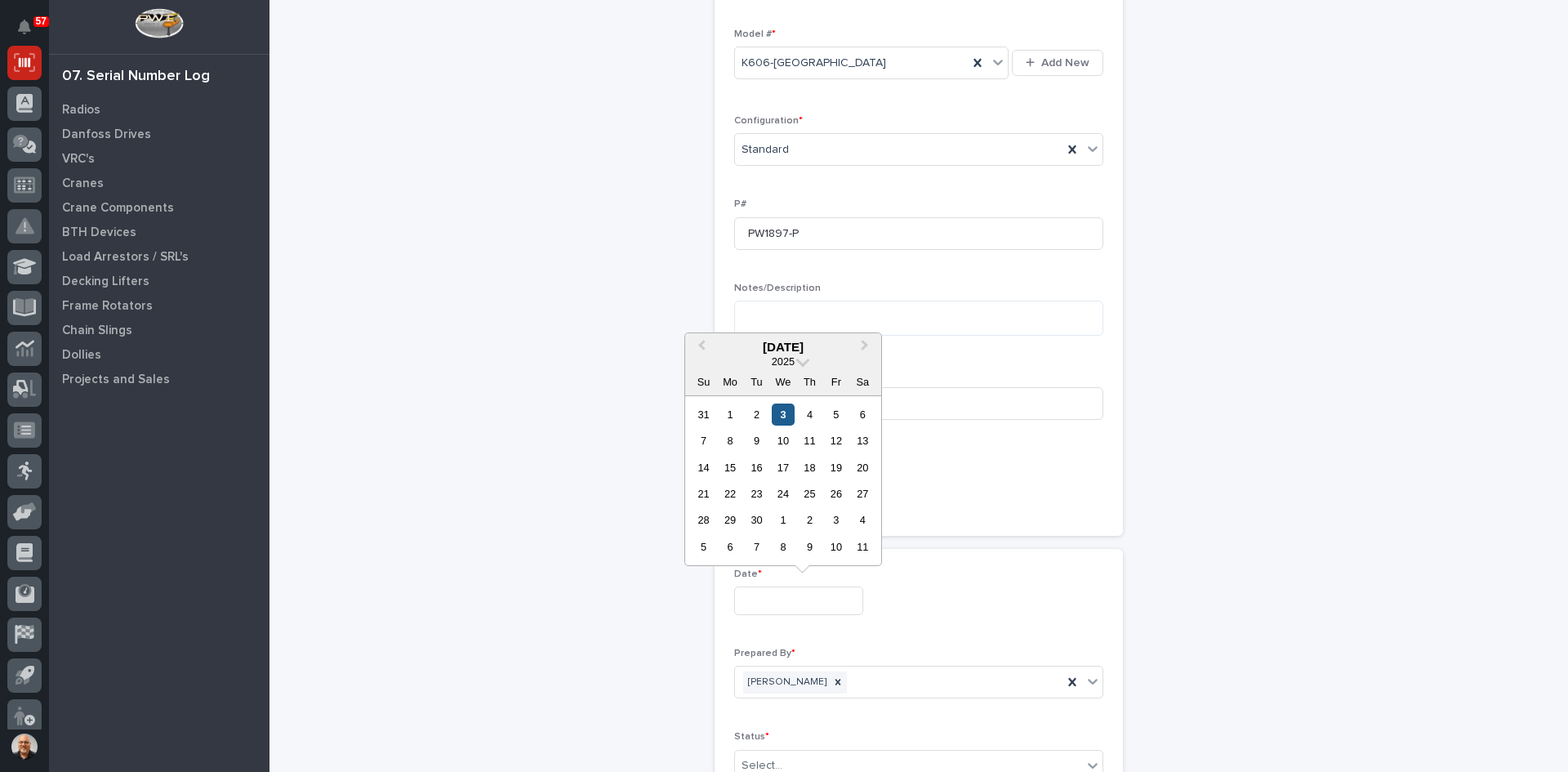
click at [785, 420] on div "3" at bounding box center [783, 415] width 22 height 22
type input "**********"
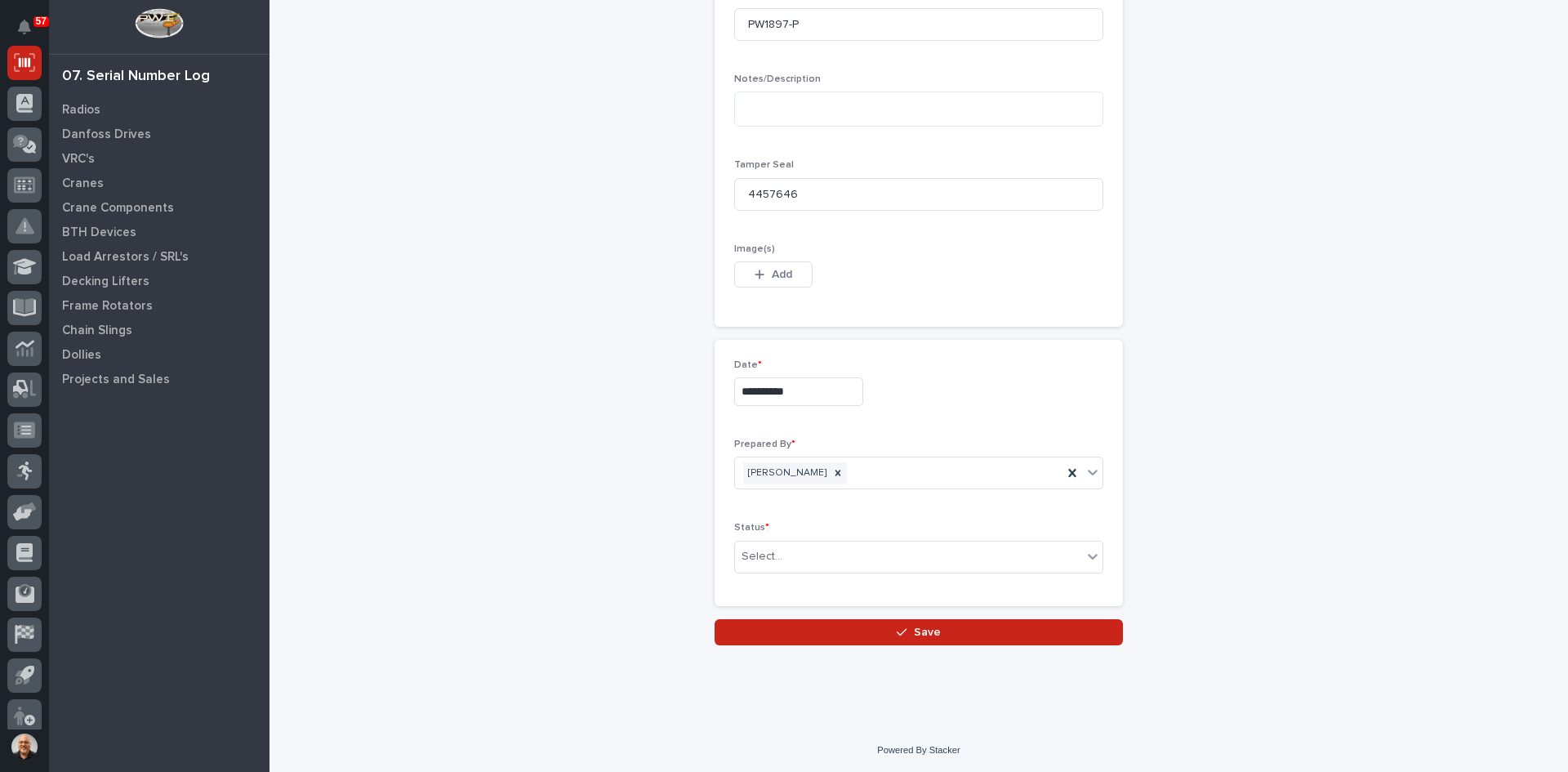
scroll to position [782, 0]
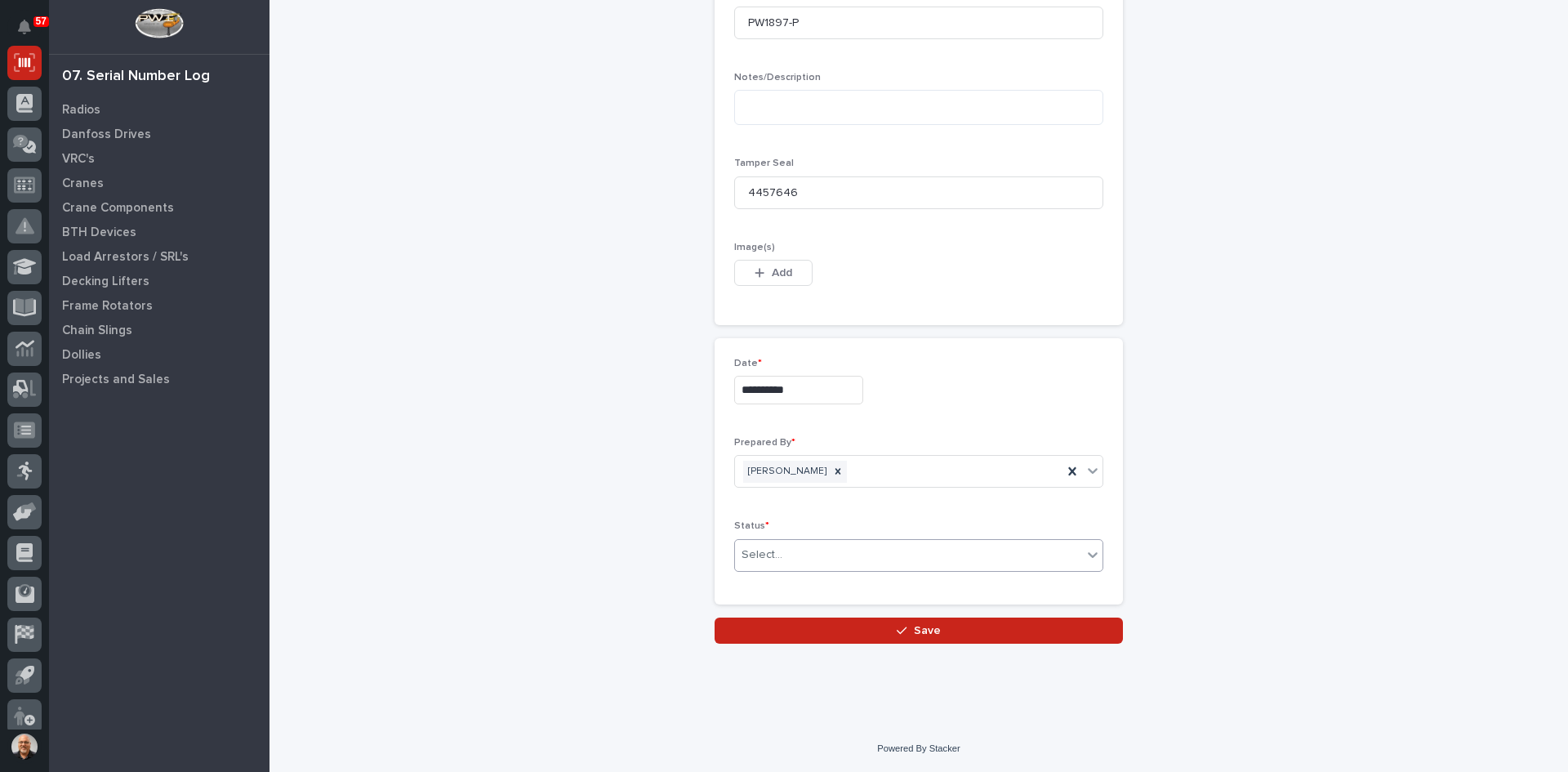
click at [782, 550] on div "Select..." at bounding box center [909, 555] width 347 height 27
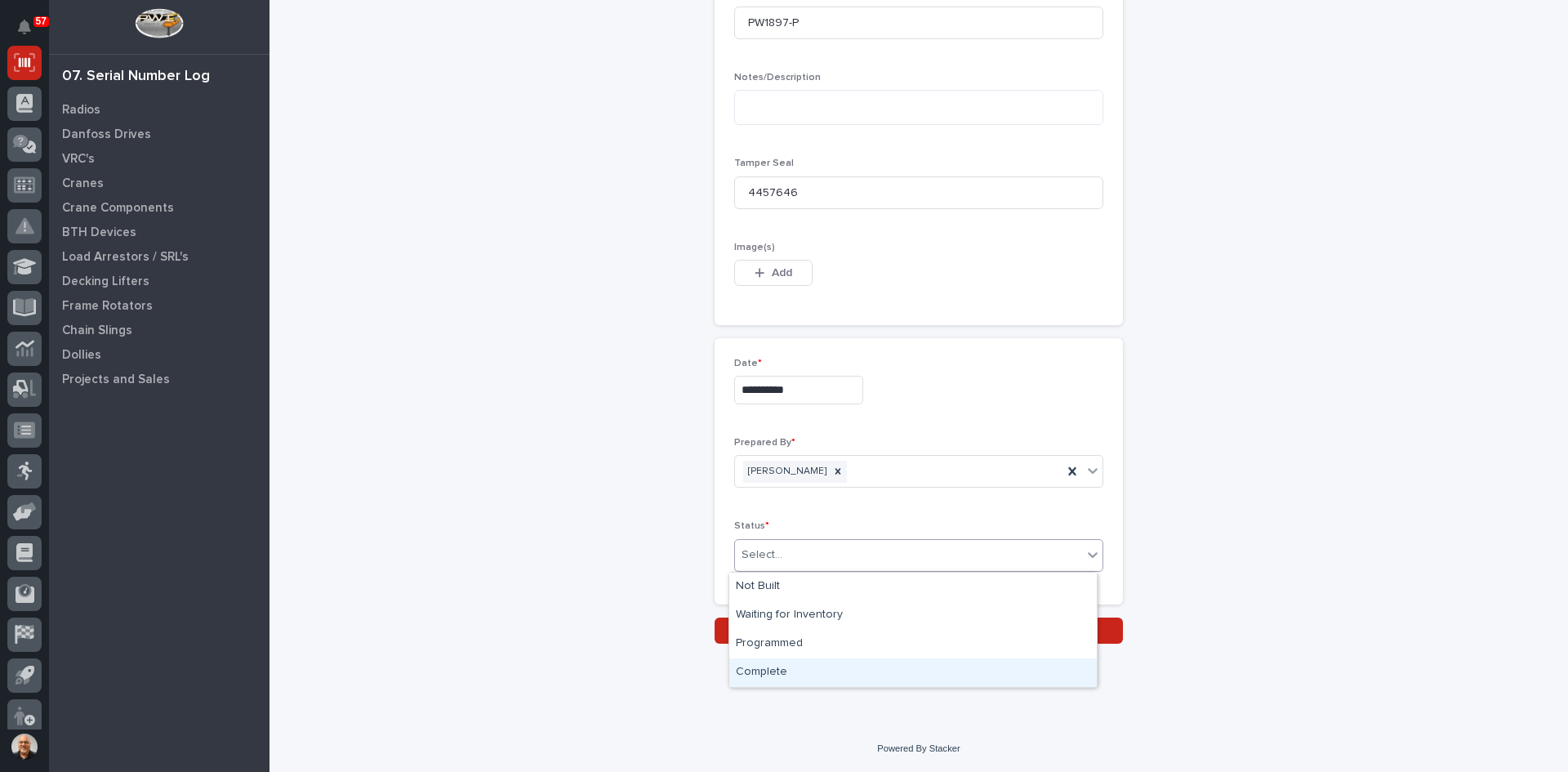
click at [771, 674] on div "Complete" at bounding box center [913, 672] width 368 height 28
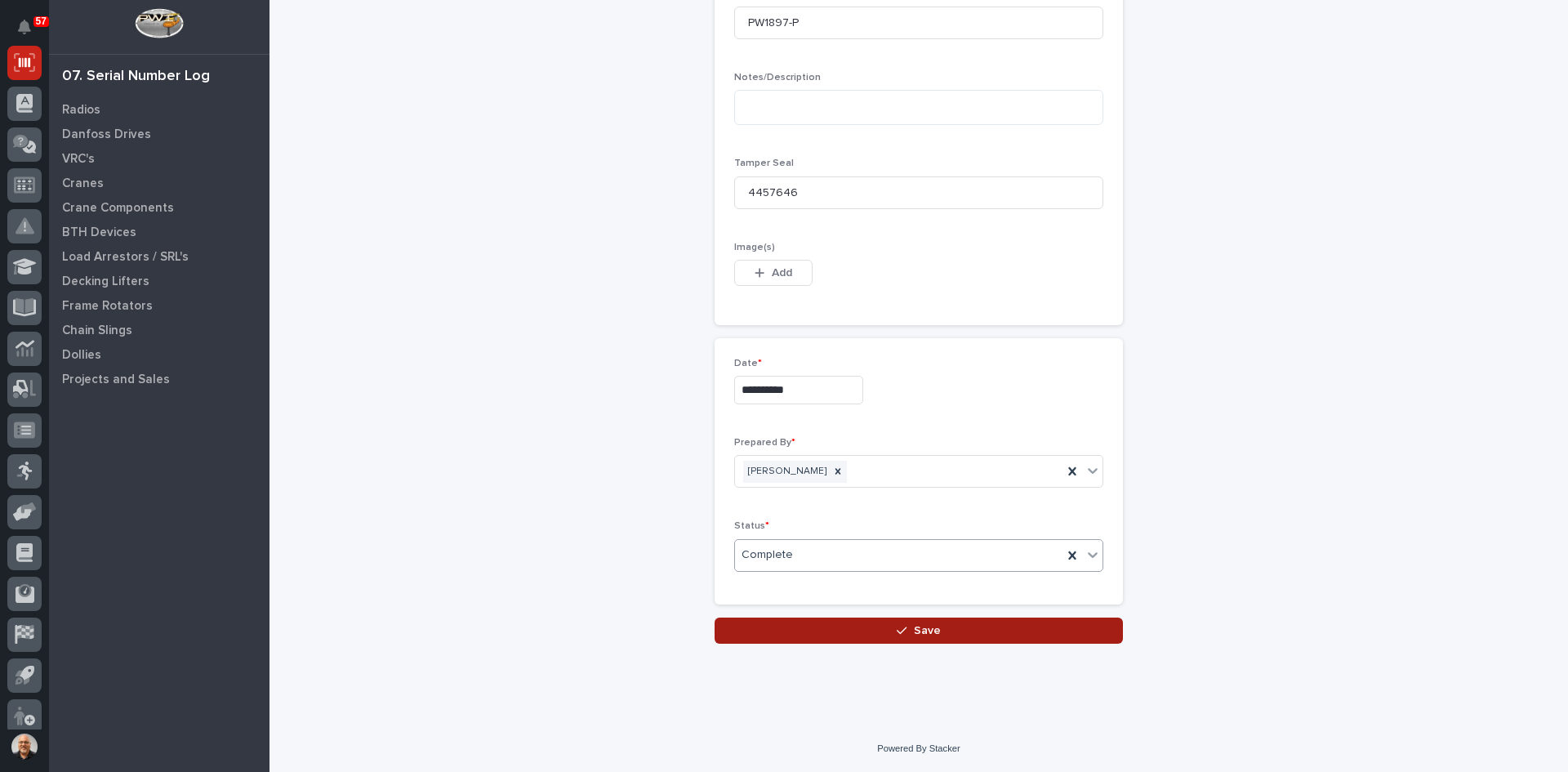
click at [914, 627] on span "Save" at bounding box center [927, 630] width 27 height 15
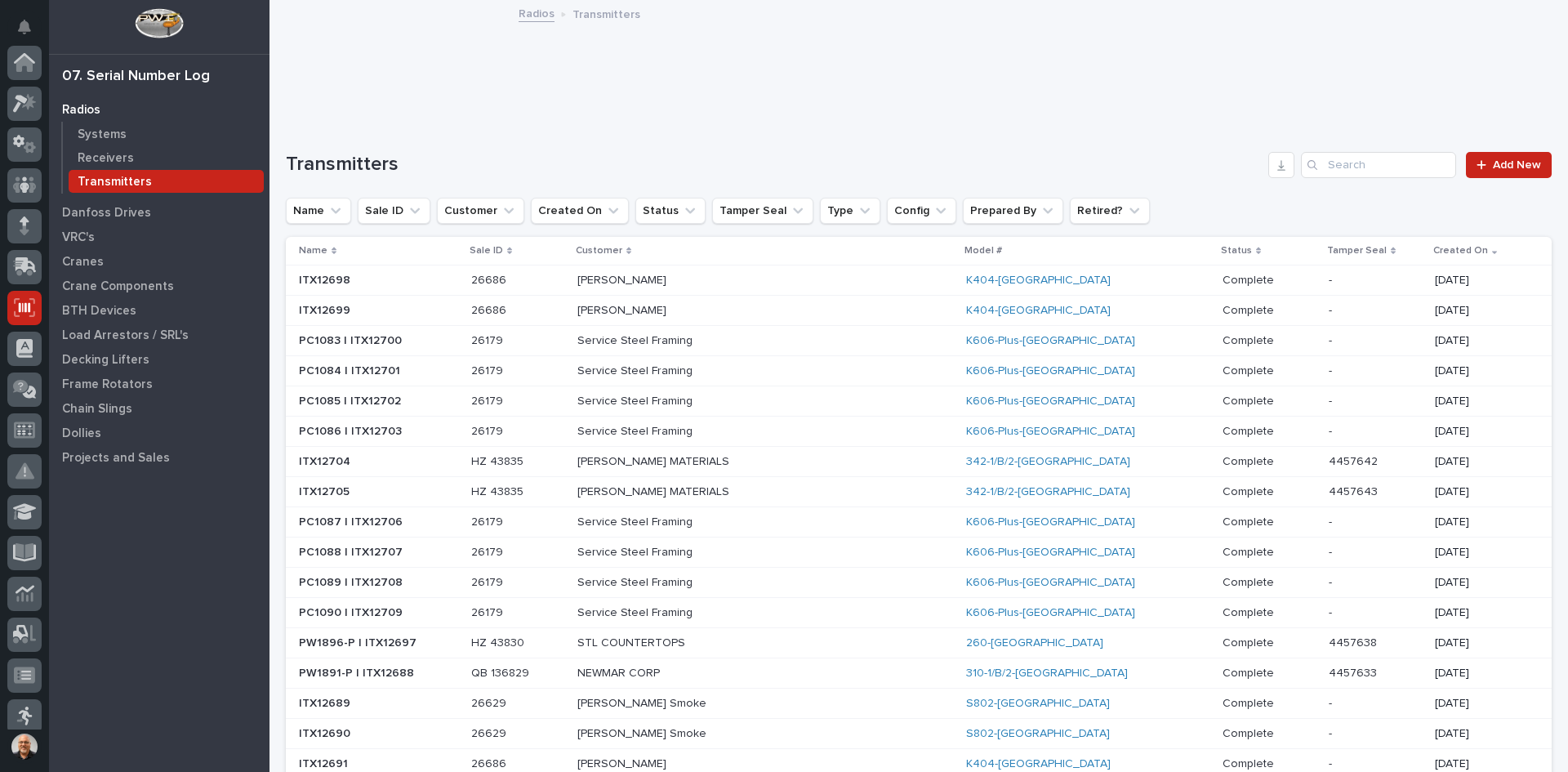
scroll to position [245, 0]
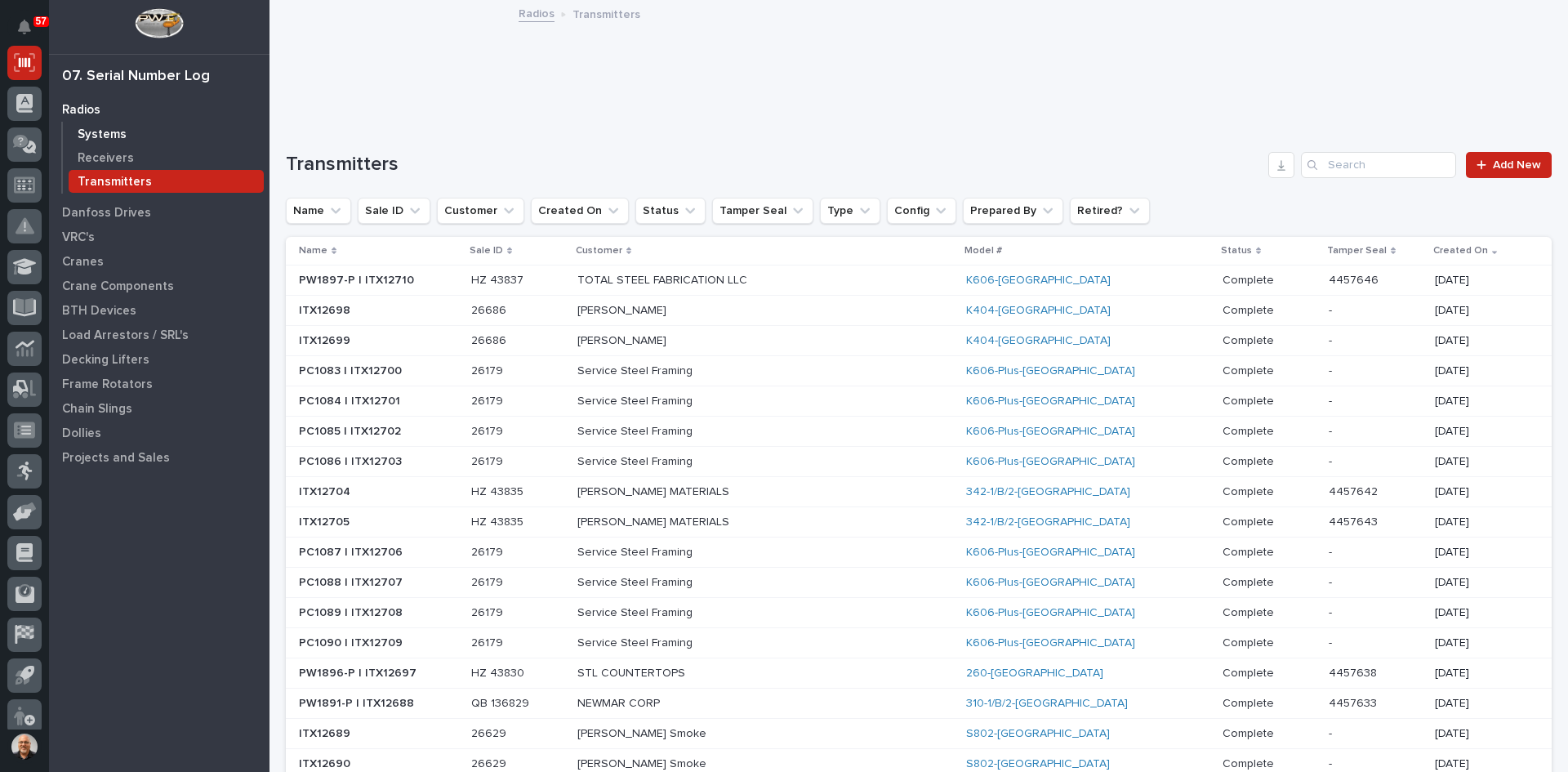
click at [112, 139] on p "Systems" at bounding box center [101, 134] width 49 height 15
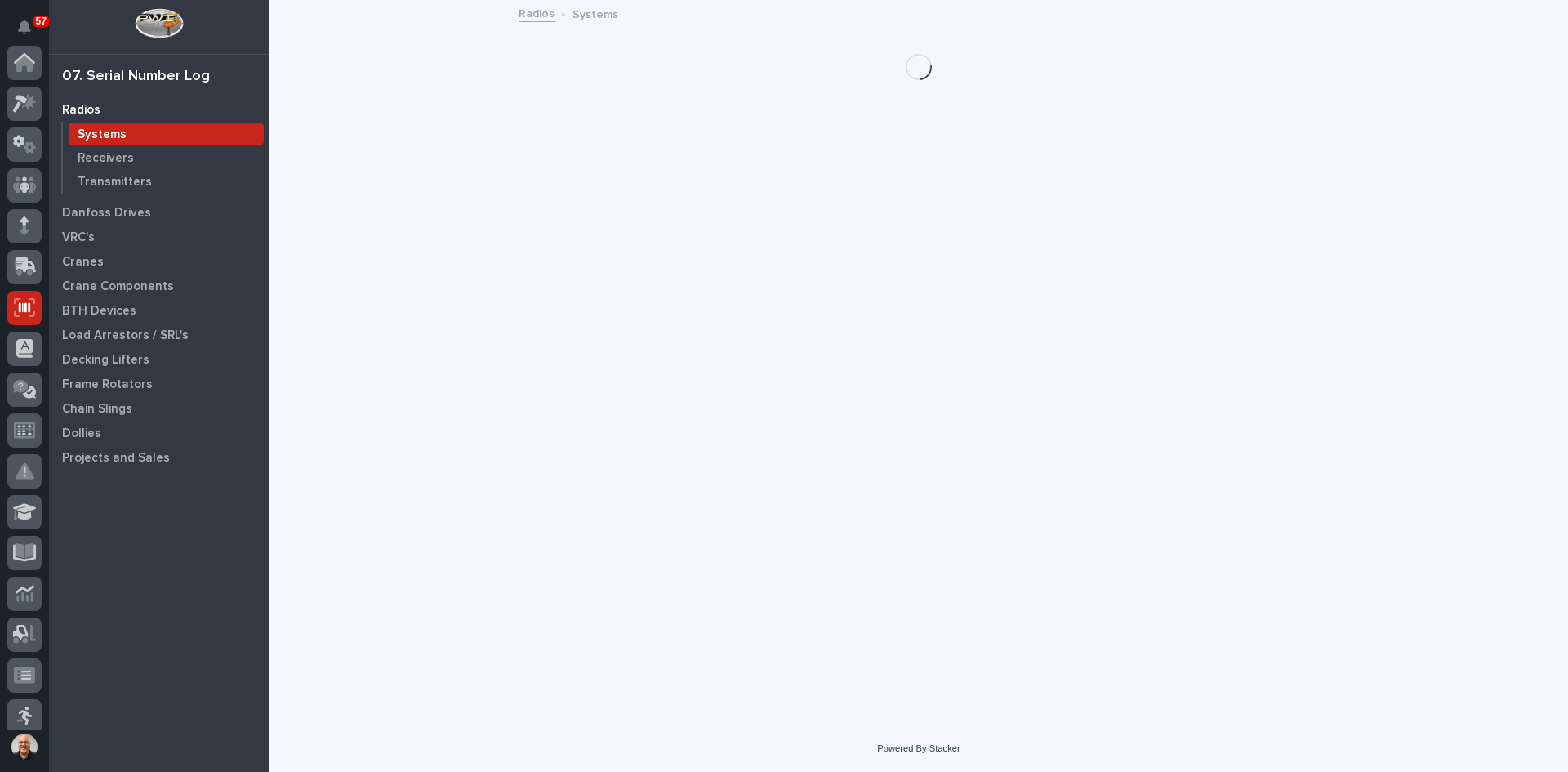
scroll to position [245, 0]
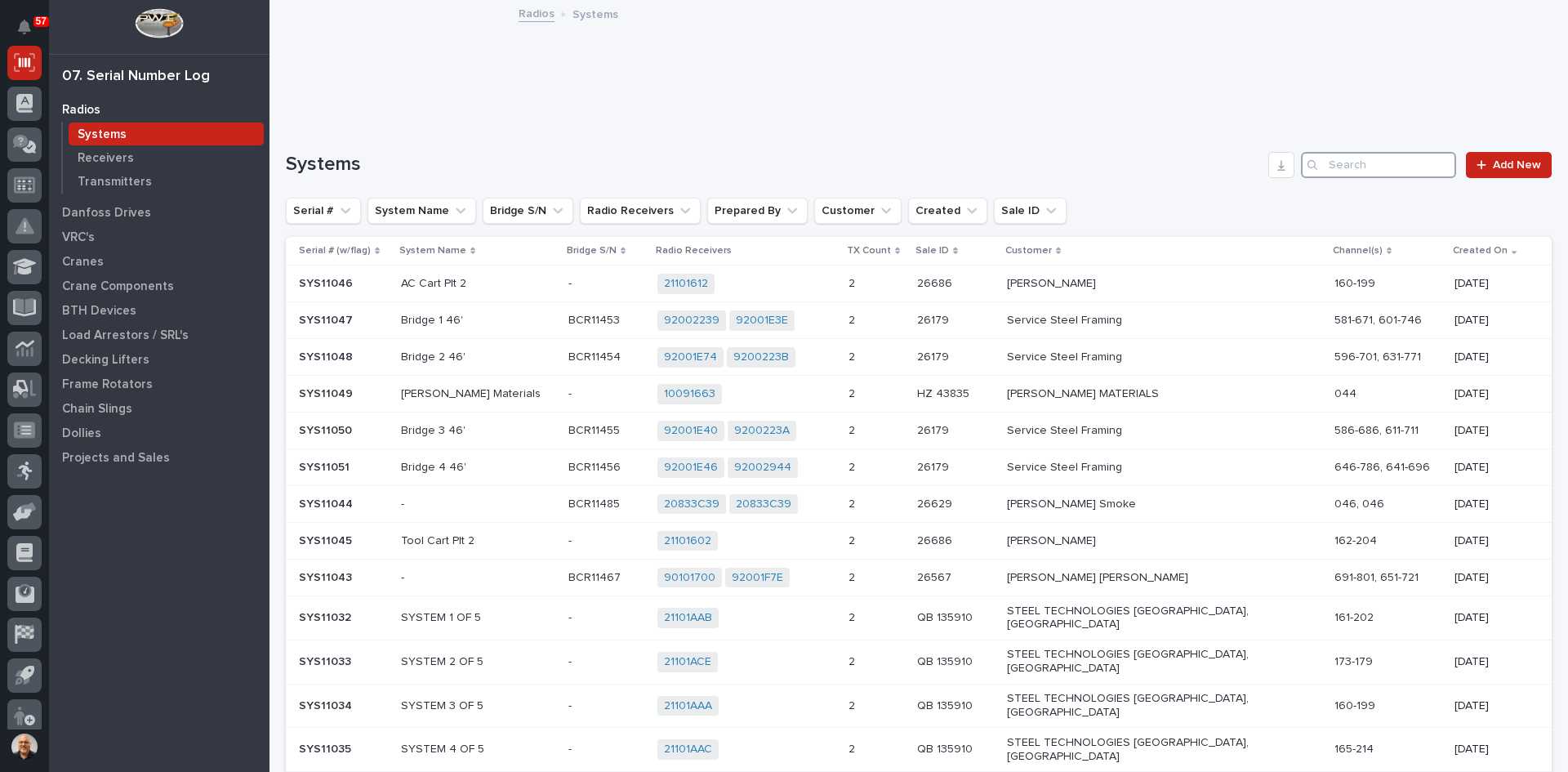
click at [1319, 165] on input "Search" at bounding box center [1378, 165] width 155 height 26
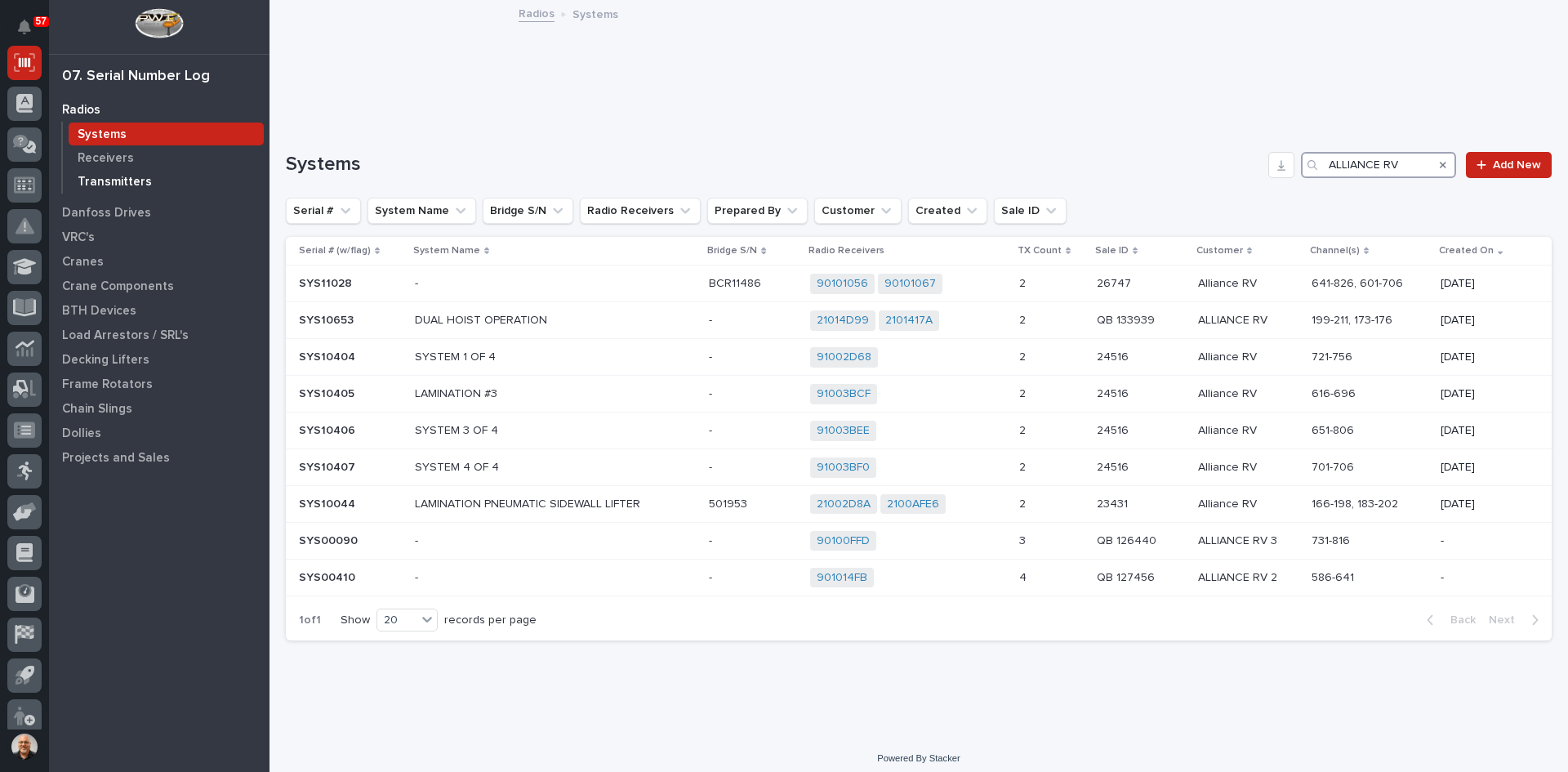
type input "ALLIANCE RV"
click at [113, 176] on p "Transmitters" at bounding box center [114, 182] width 75 height 15
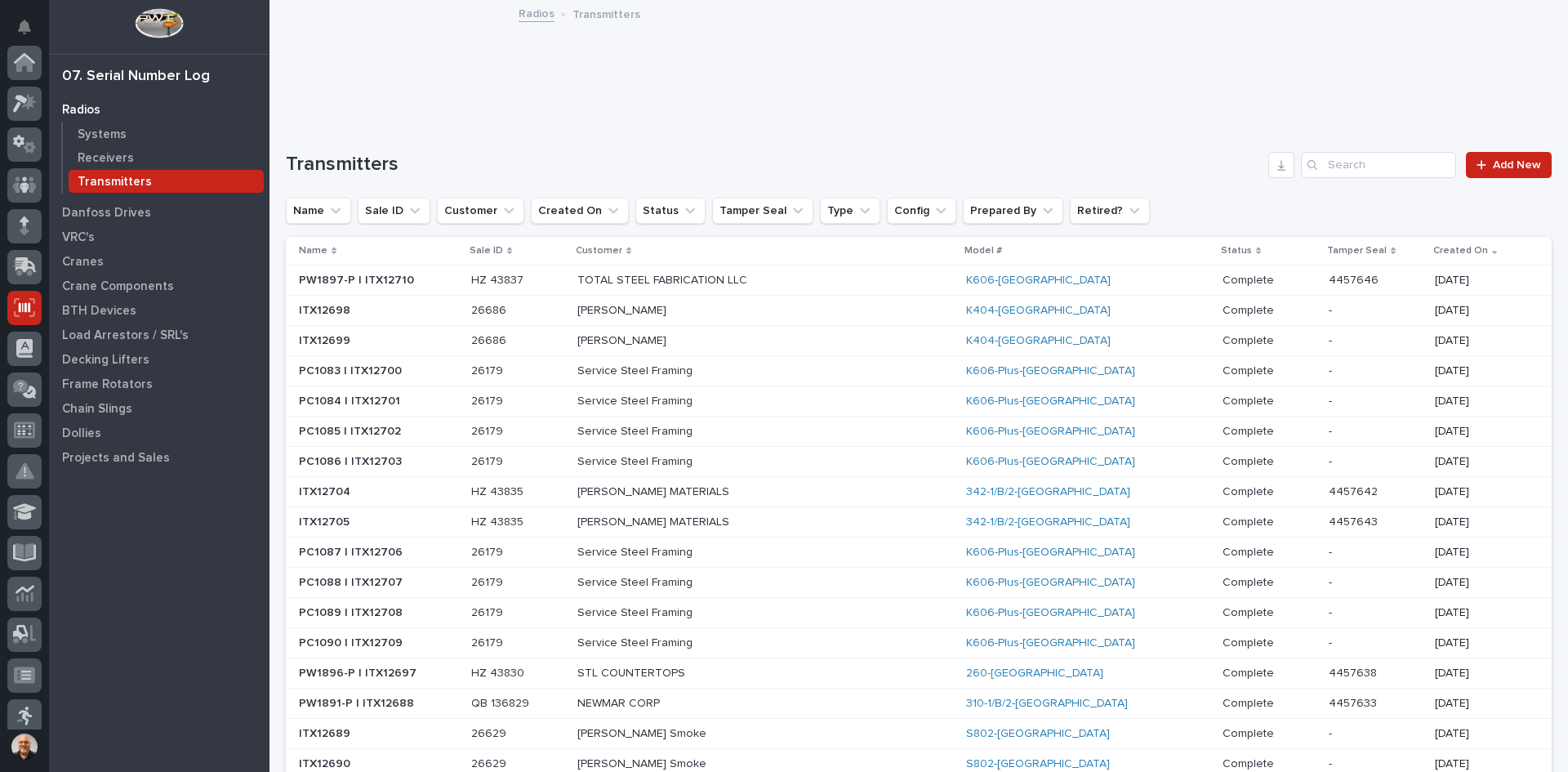
scroll to position [245, 0]
click at [1347, 167] on input "Search" at bounding box center [1378, 165] width 155 height 26
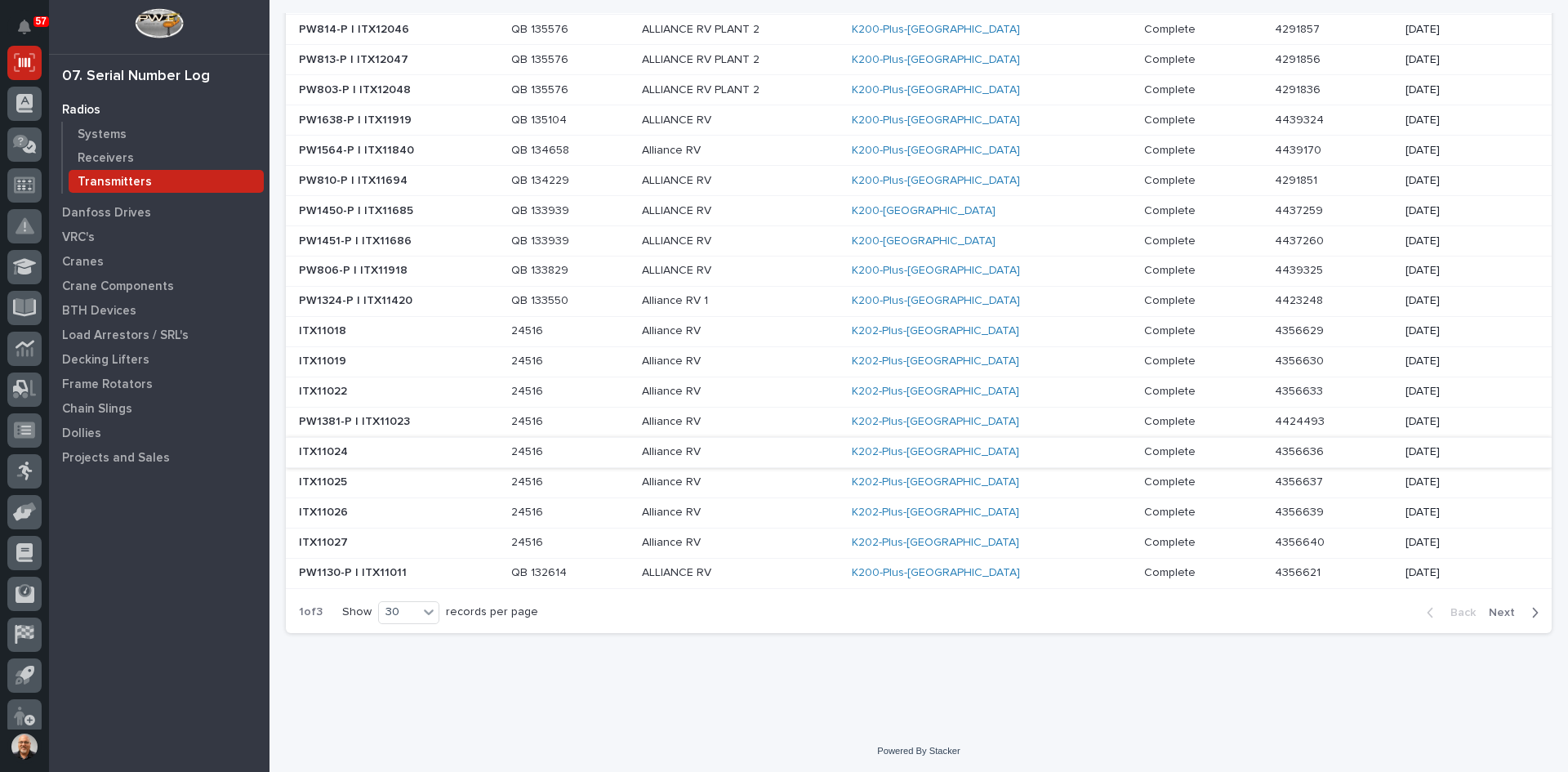
scroll to position [586, 0]
type input "ALLIANCE RV"
click at [1489, 611] on span "Next" at bounding box center [1507, 610] width 36 height 15
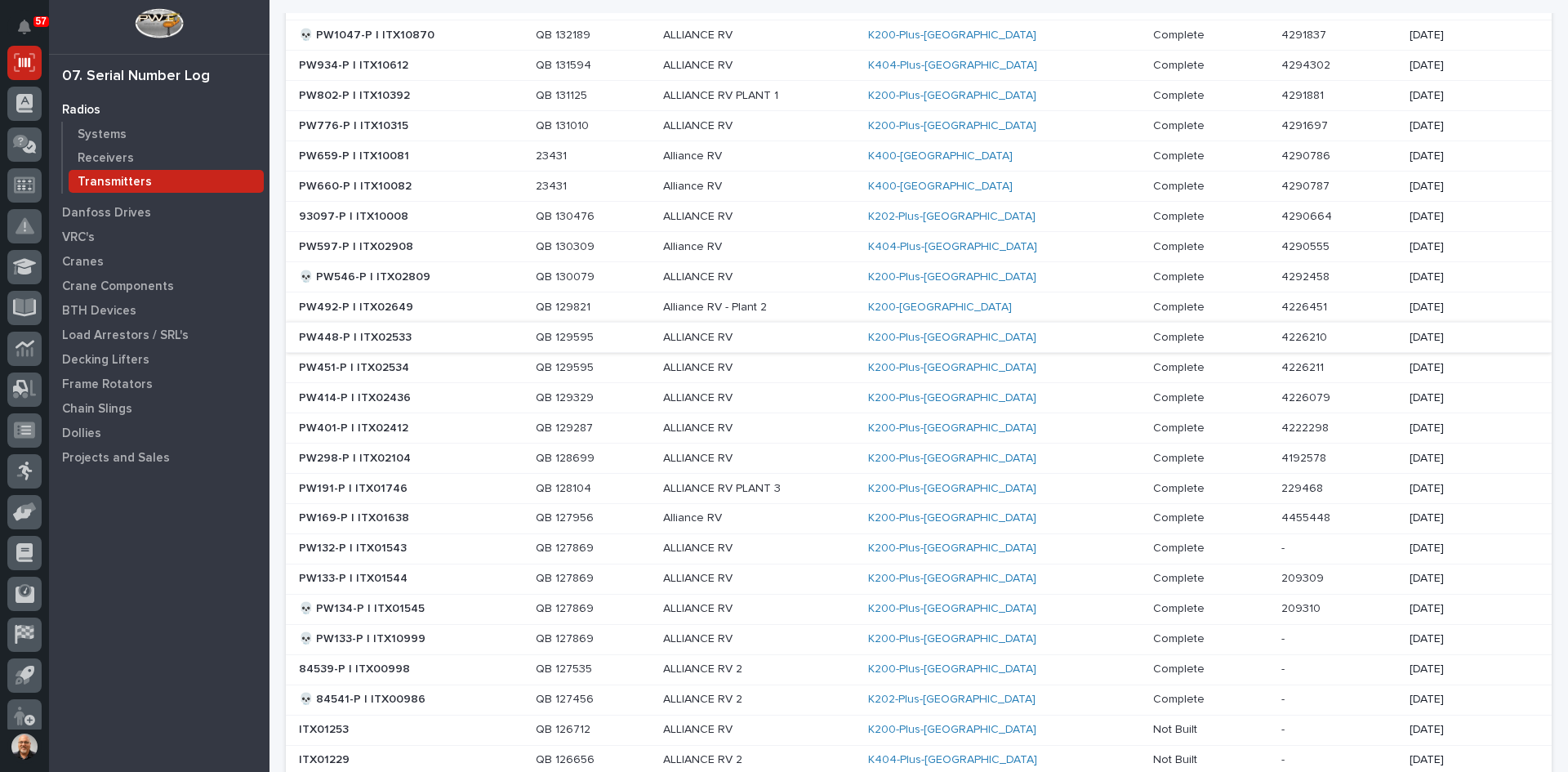
scroll to position [259, 0]
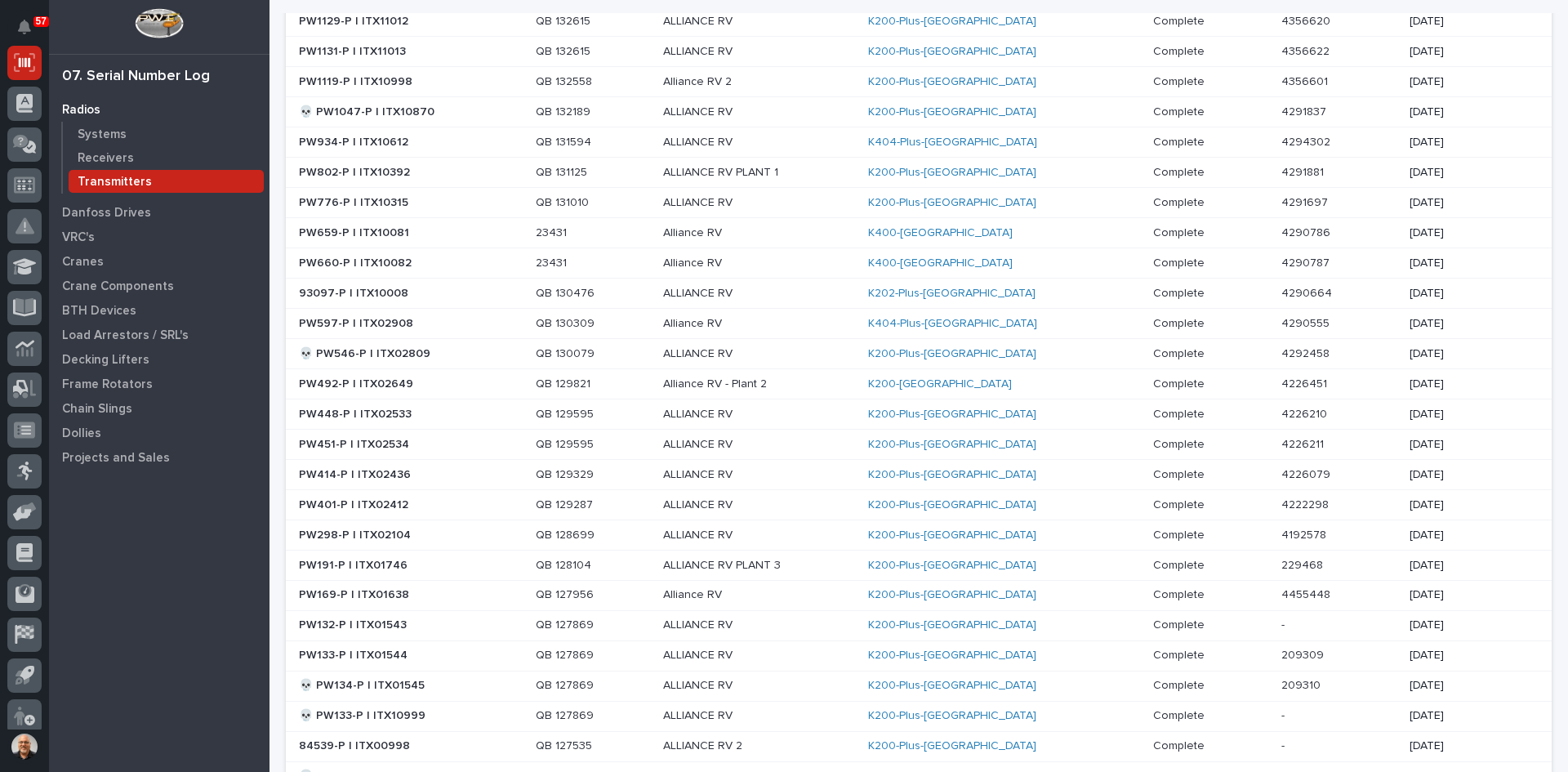
click at [855, 324] on p "Alliance RV" at bounding box center [759, 324] width 192 height 14
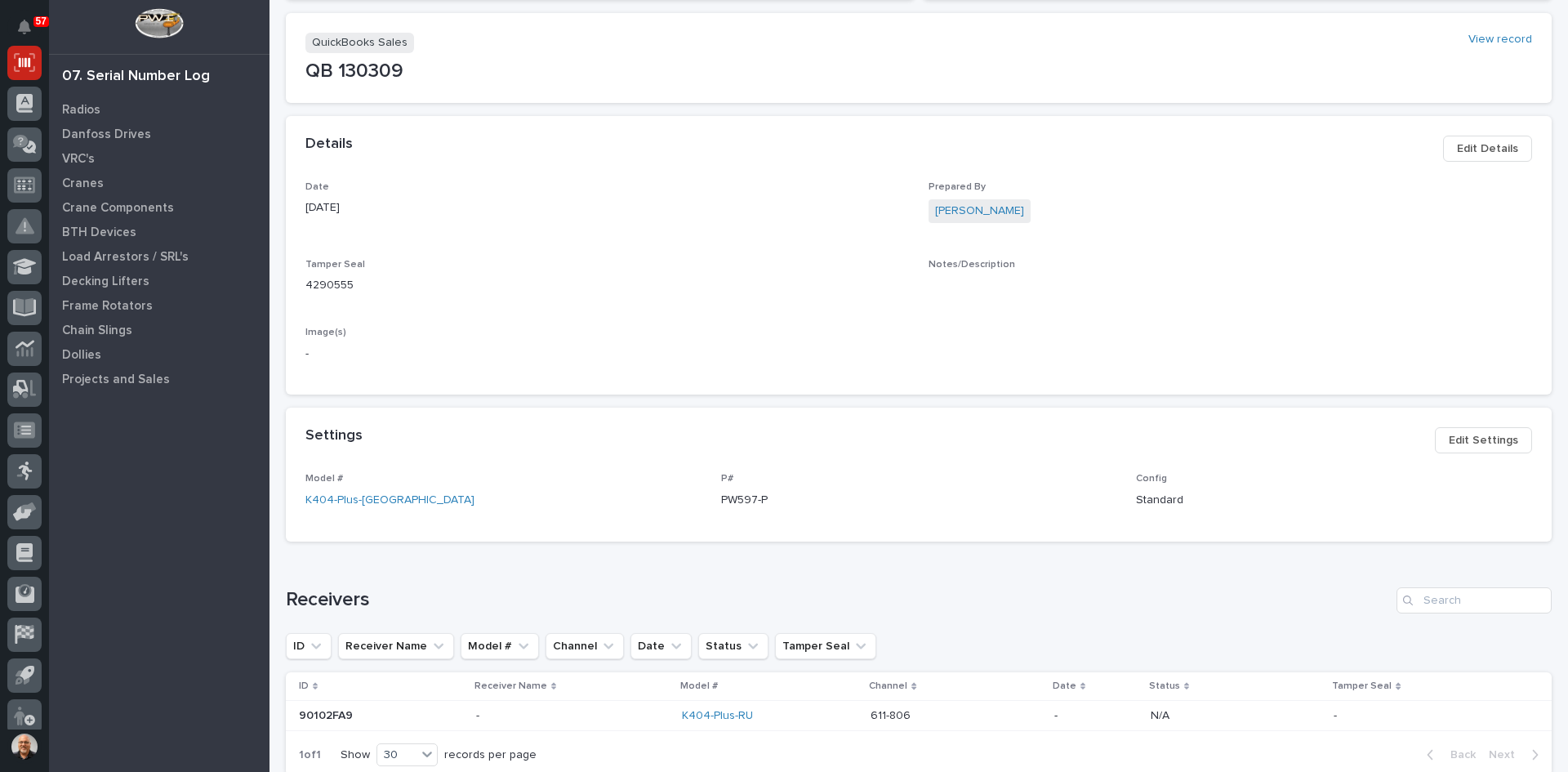
scroll to position [326, 0]
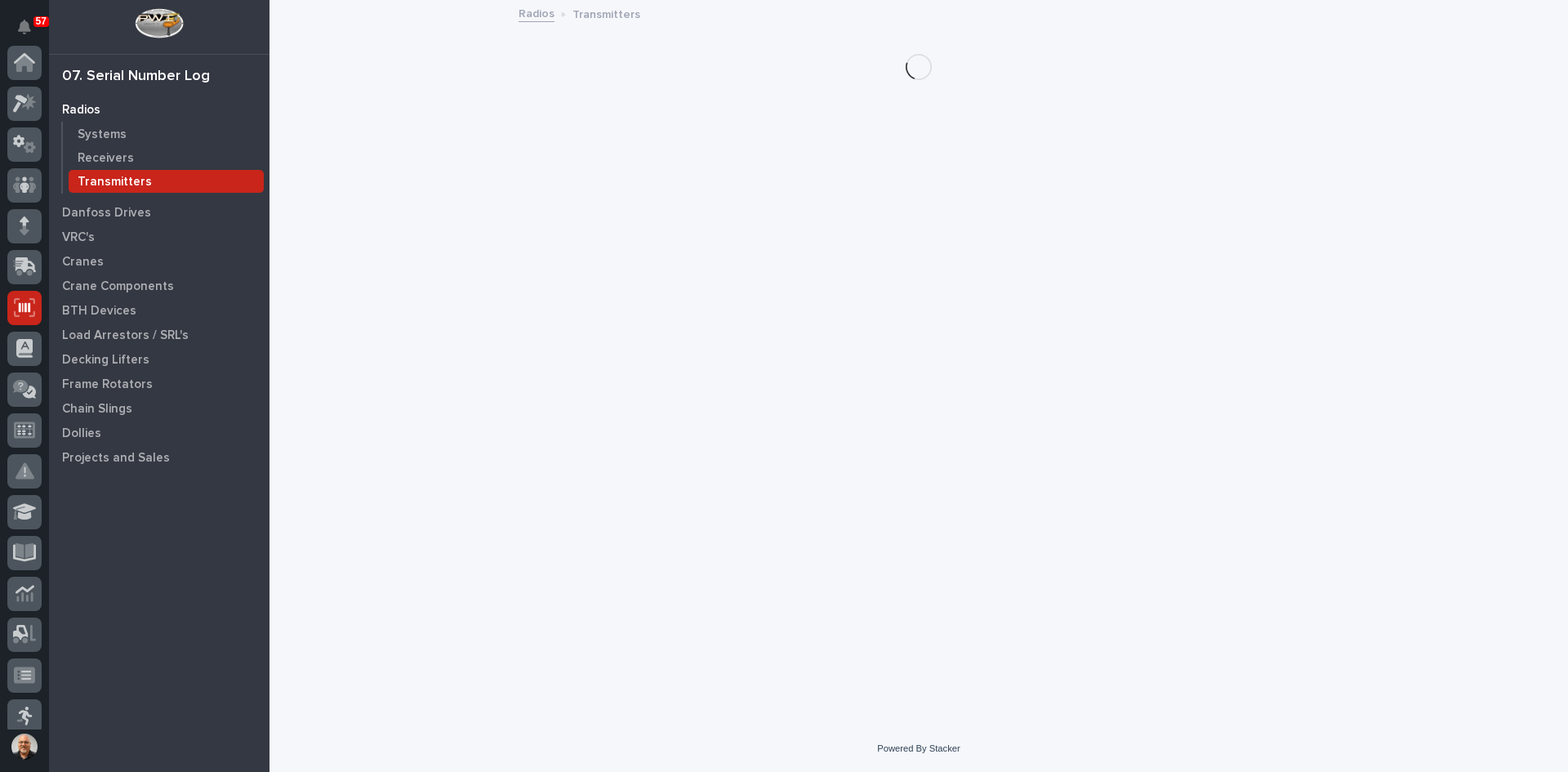
scroll to position [245, 0]
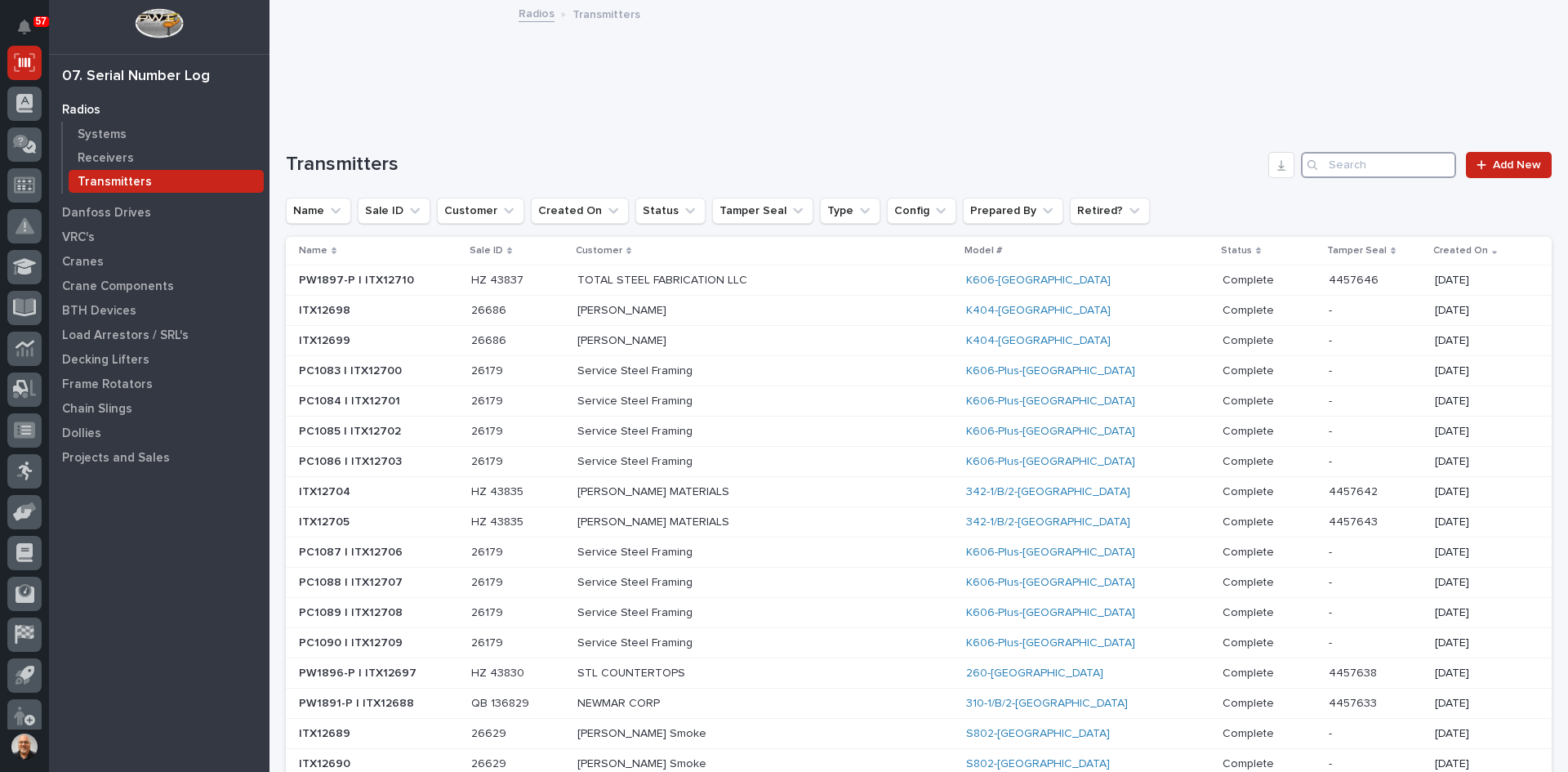
click at [1324, 167] on input "Search" at bounding box center [1378, 165] width 155 height 26
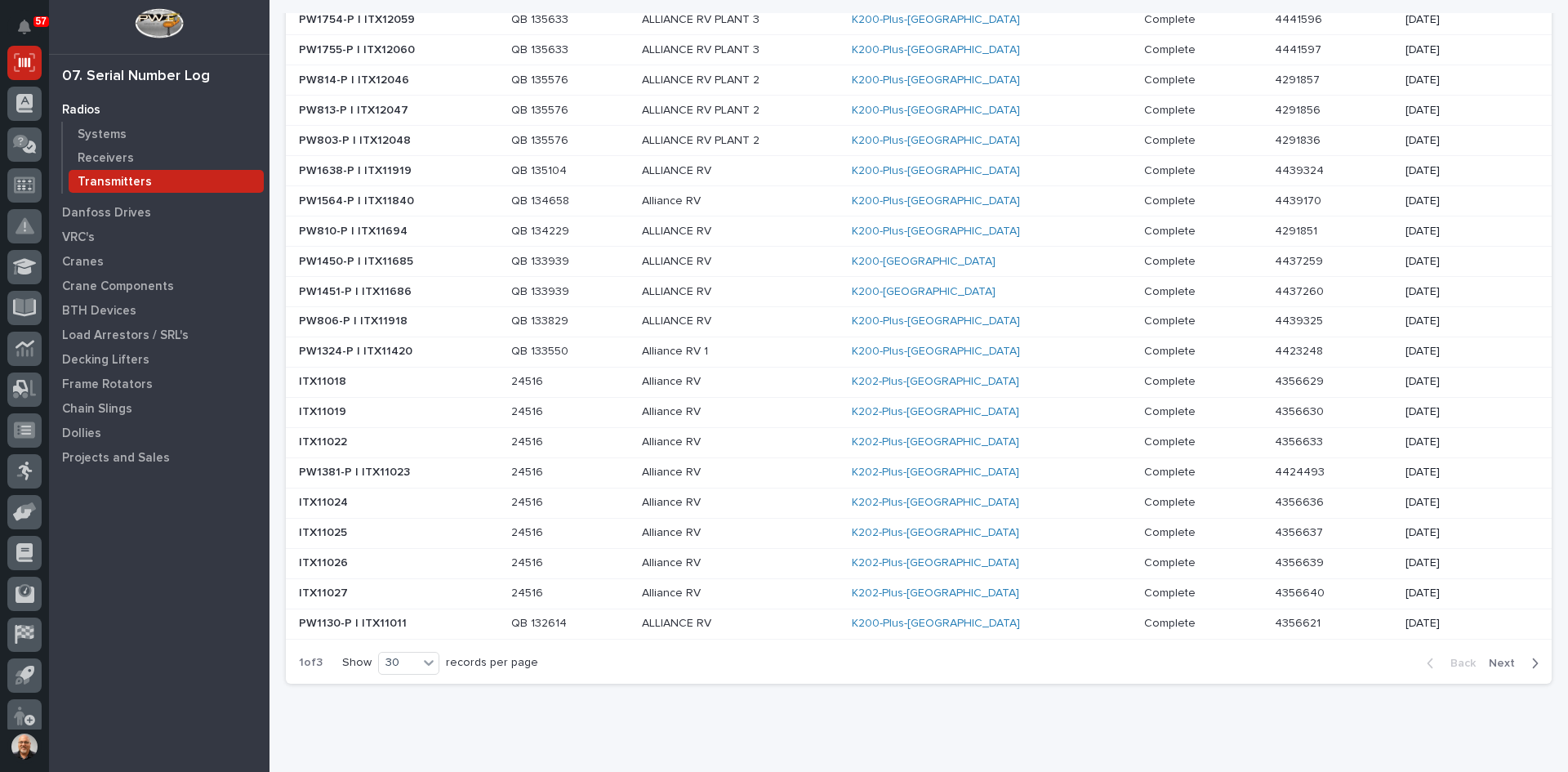
scroll to position [572, 0]
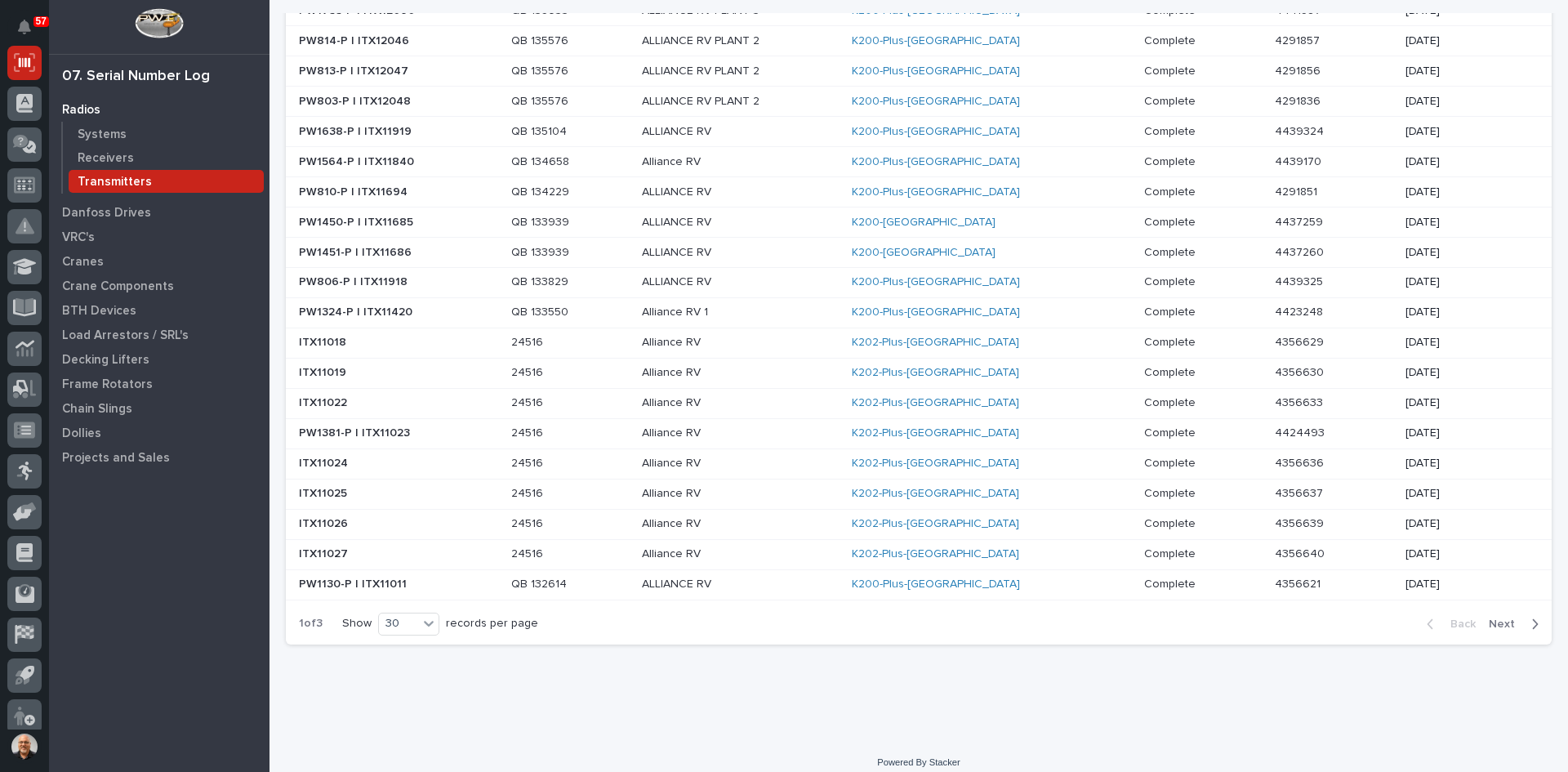
type input "ALLIANCE"
click at [1490, 624] on span "Next" at bounding box center [1507, 623] width 36 height 15
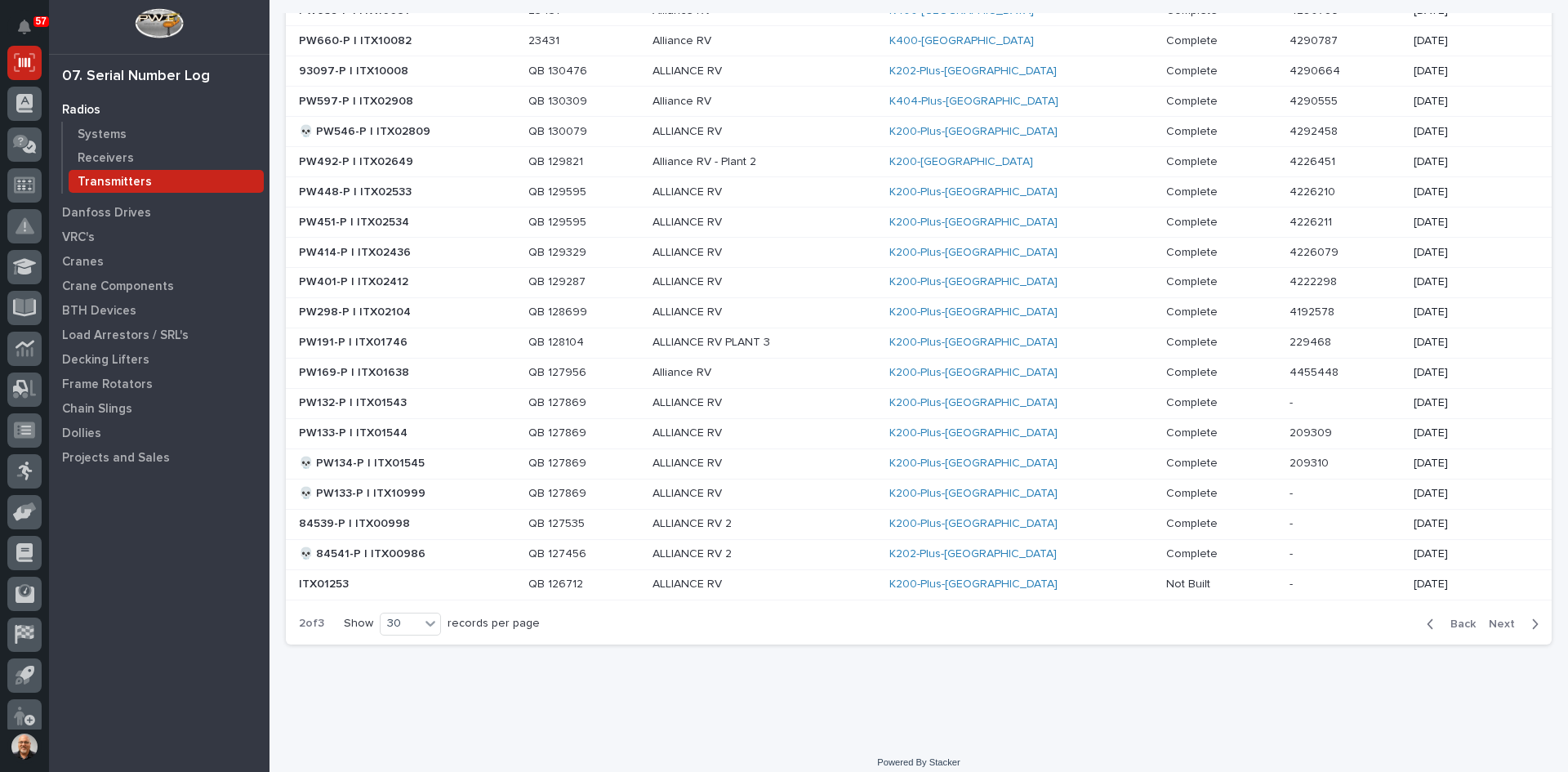
click at [1489, 624] on span "Next" at bounding box center [1507, 623] width 36 height 15
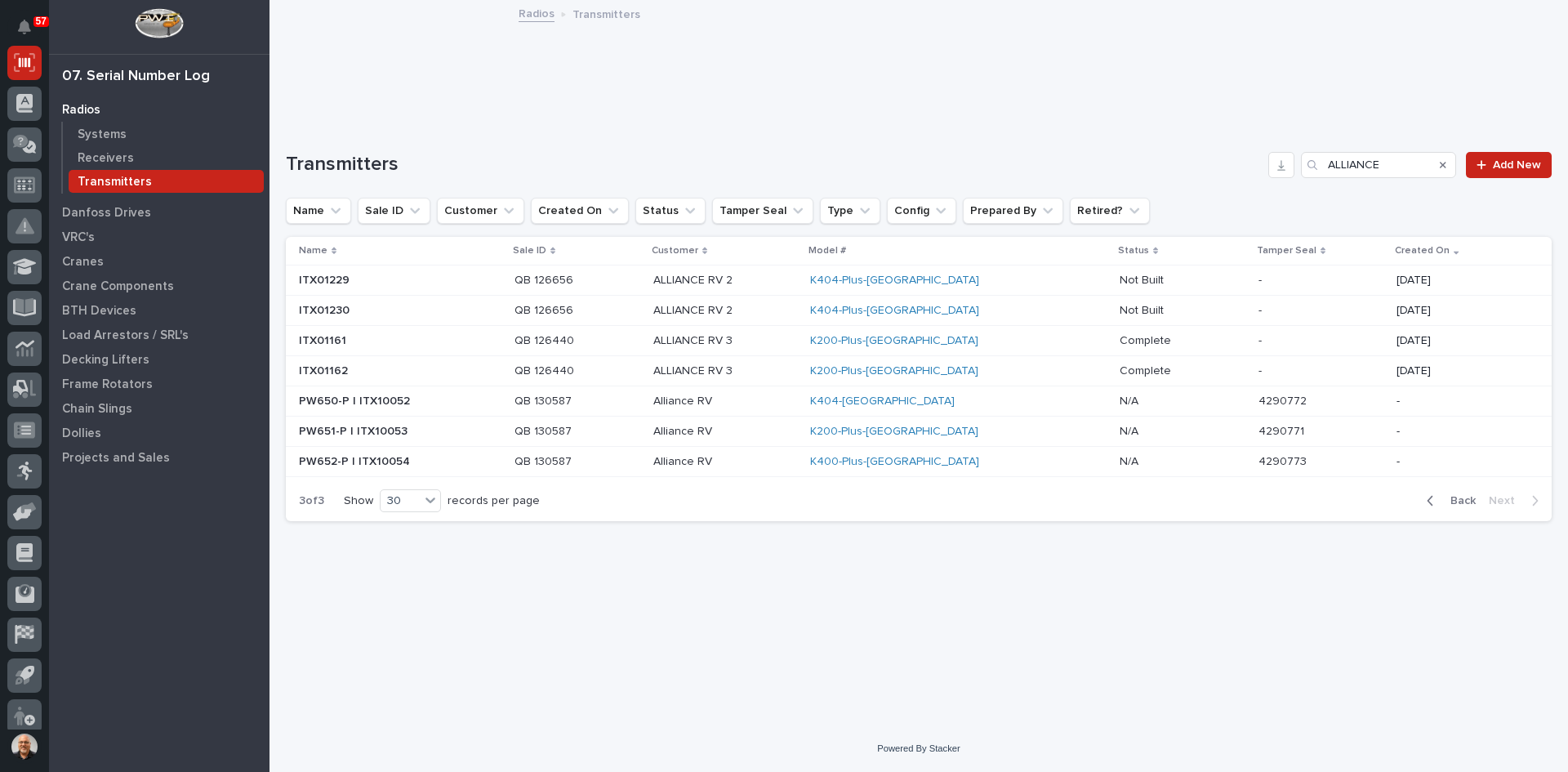
scroll to position [0, 0]
click at [775, 402] on p "Alliance RV" at bounding box center [725, 401] width 143 height 14
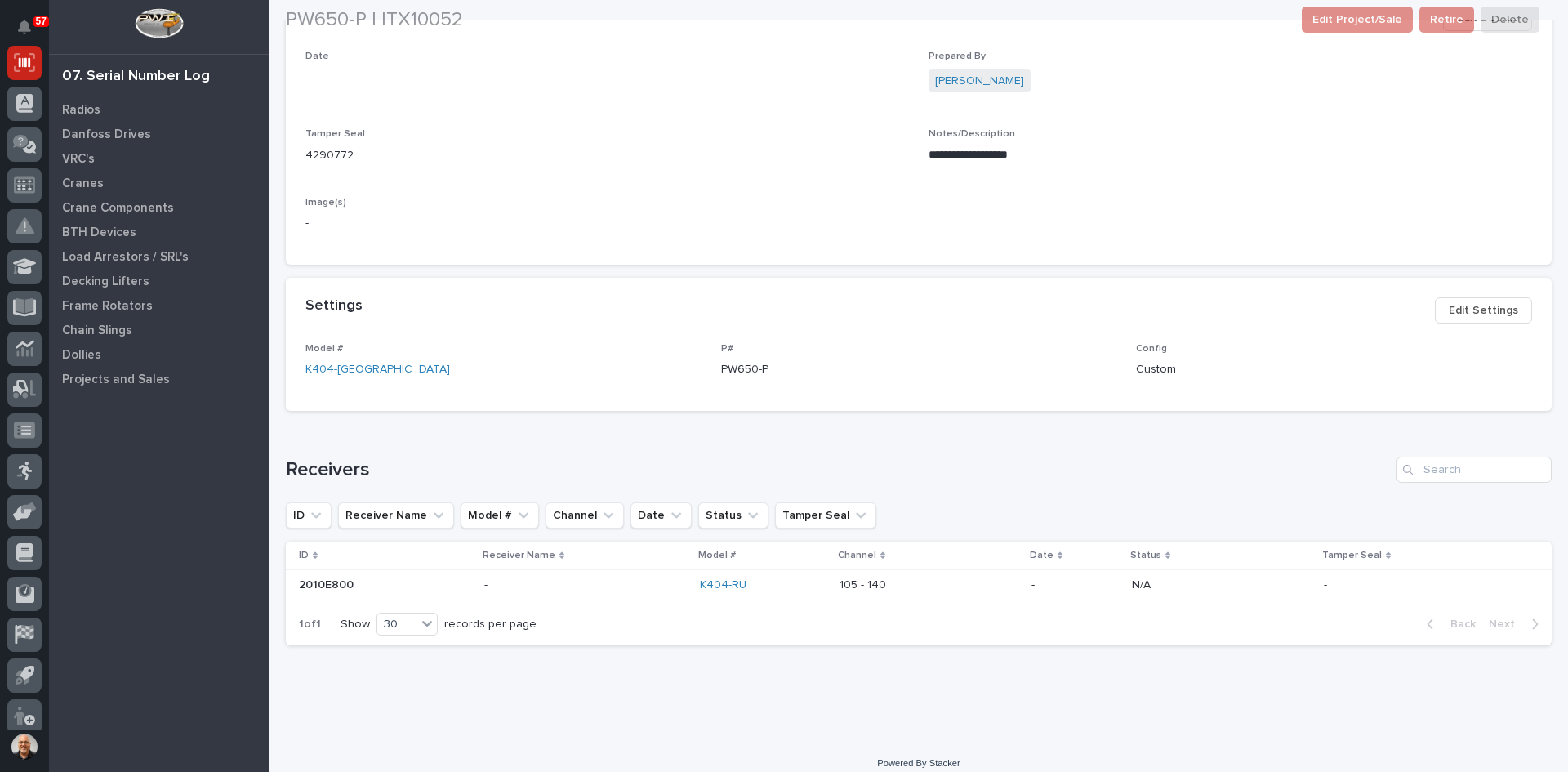
scroll to position [381, 0]
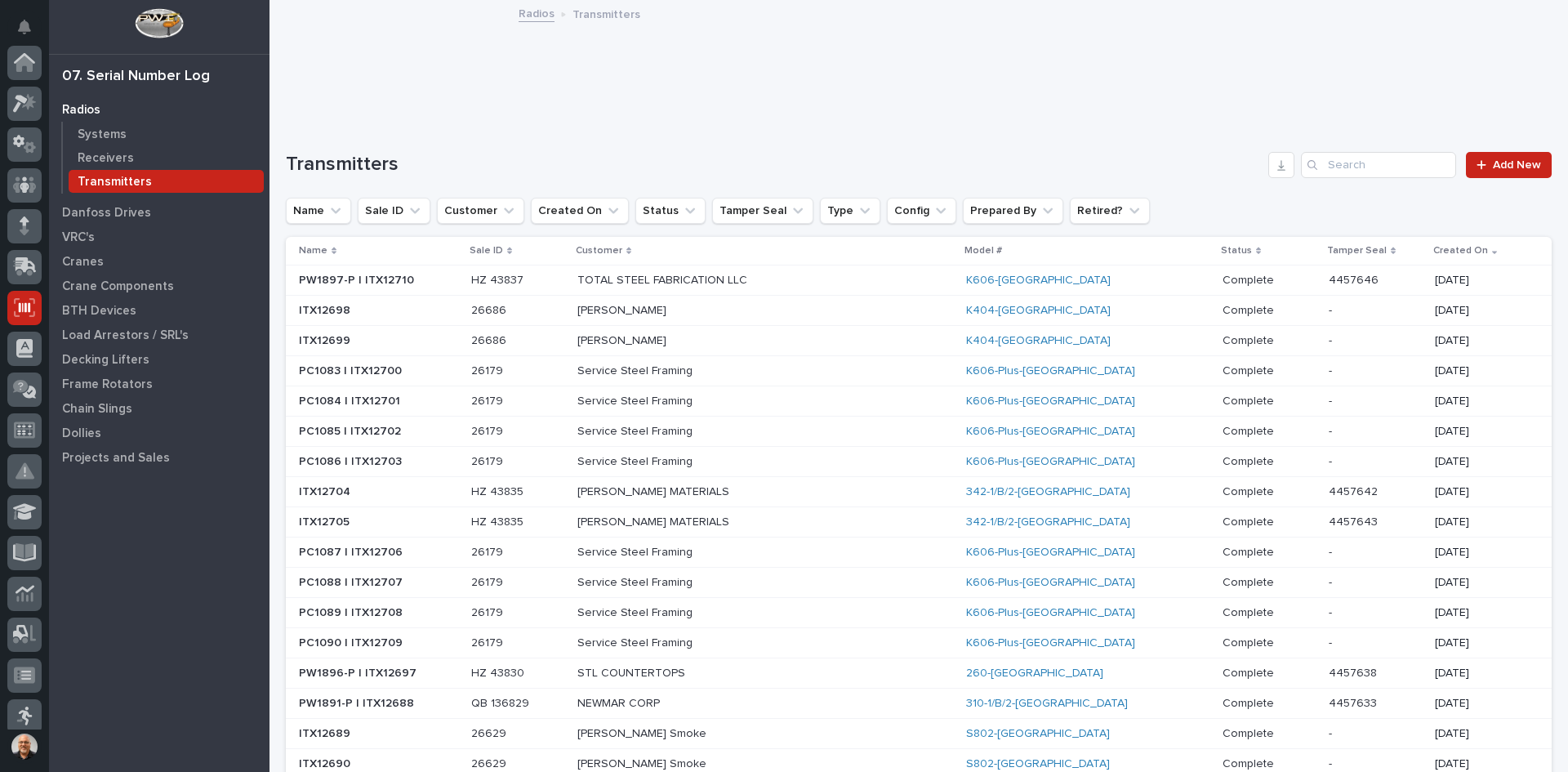
scroll to position [245, 0]
click at [1324, 163] on input "Search" at bounding box center [1378, 165] width 155 height 26
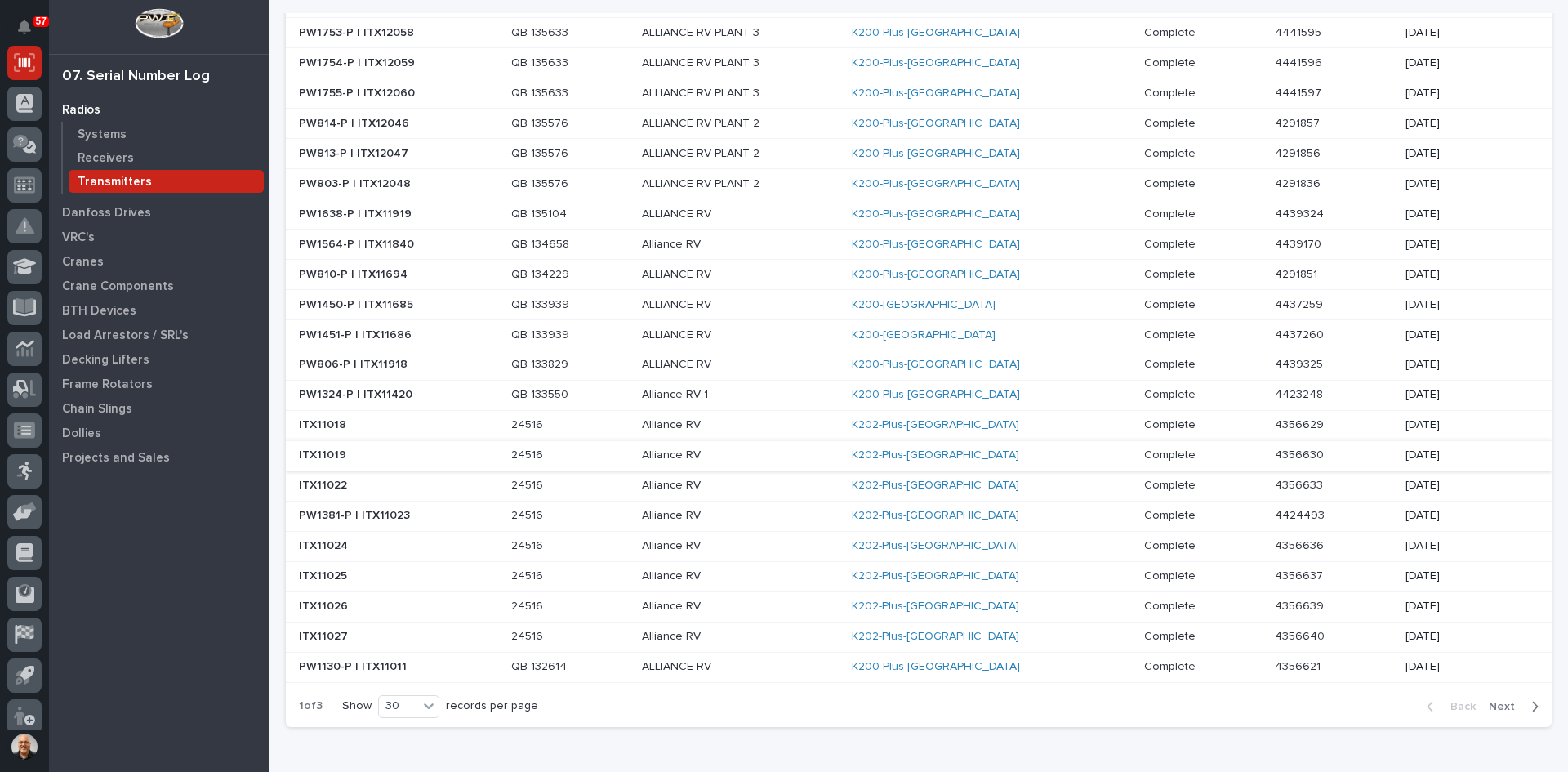
scroll to position [490, 0]
type input "ALLIANCE RV"
click at [1490, 706] on span "Next" at bounding box center [1507, 705] width 36 height 15
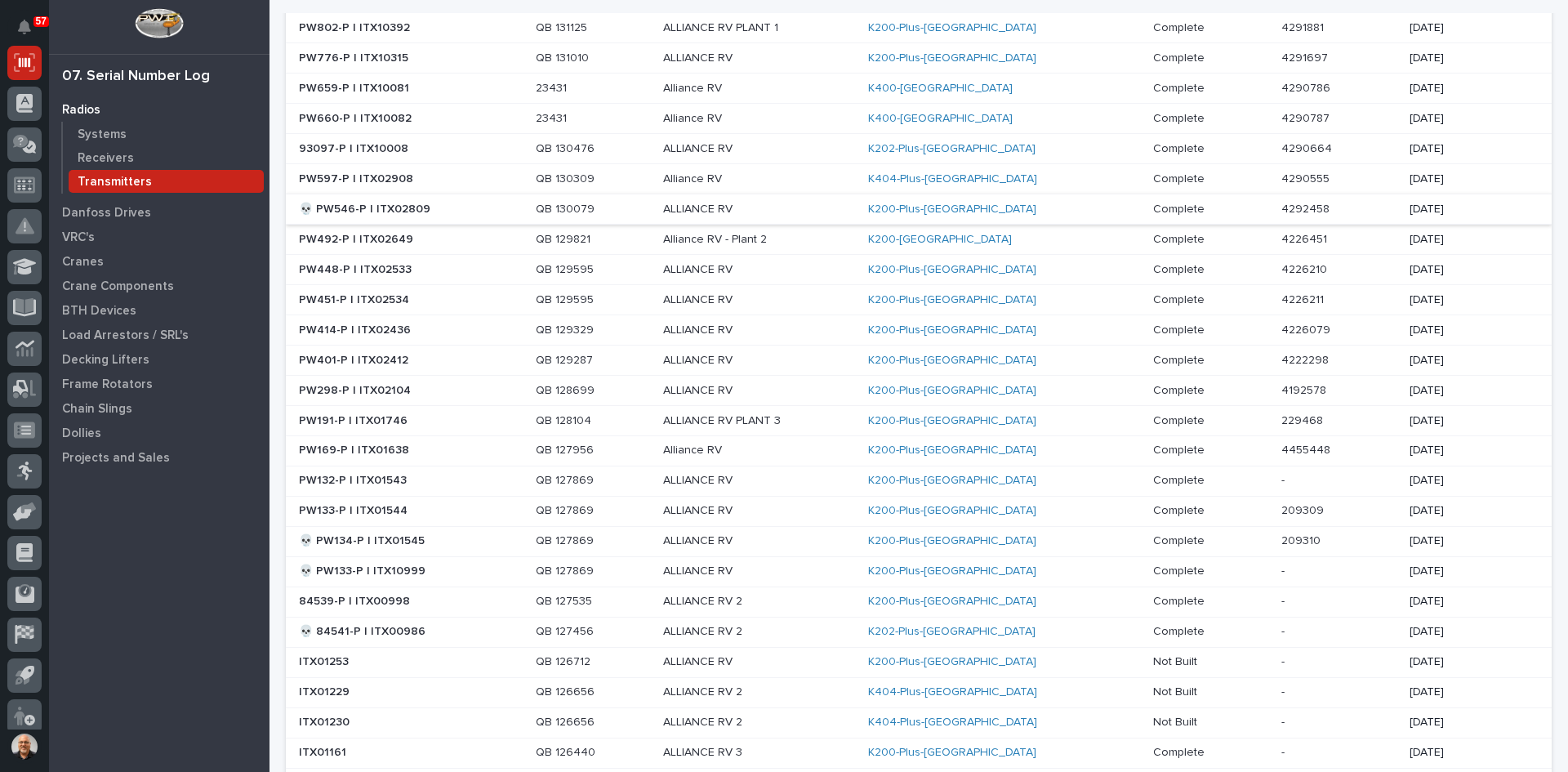
scroll to position [163, 0]
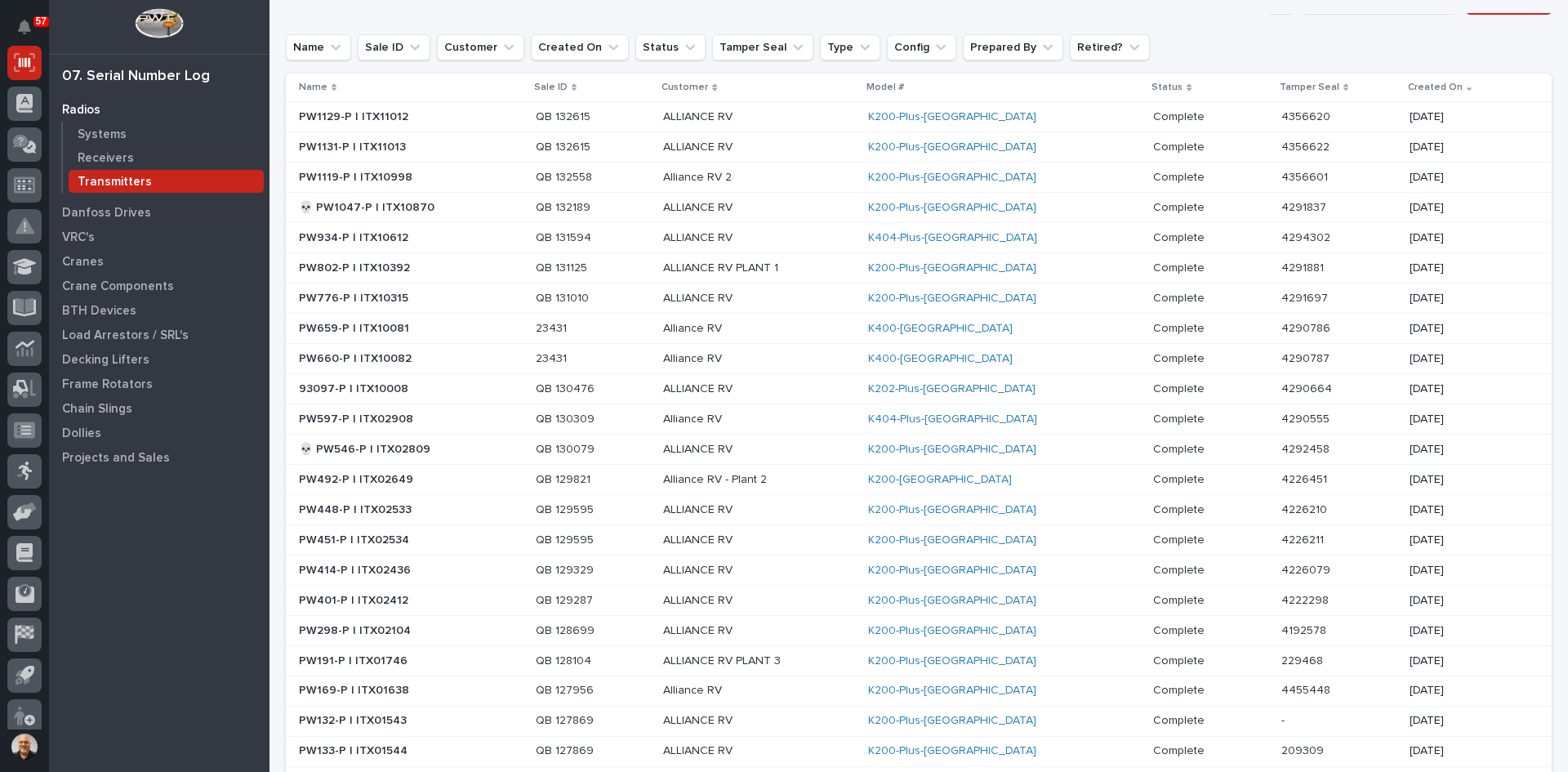
click at [855, 416] on p "Alliance RV" at bounding box center [759, 419] width 192 height 14
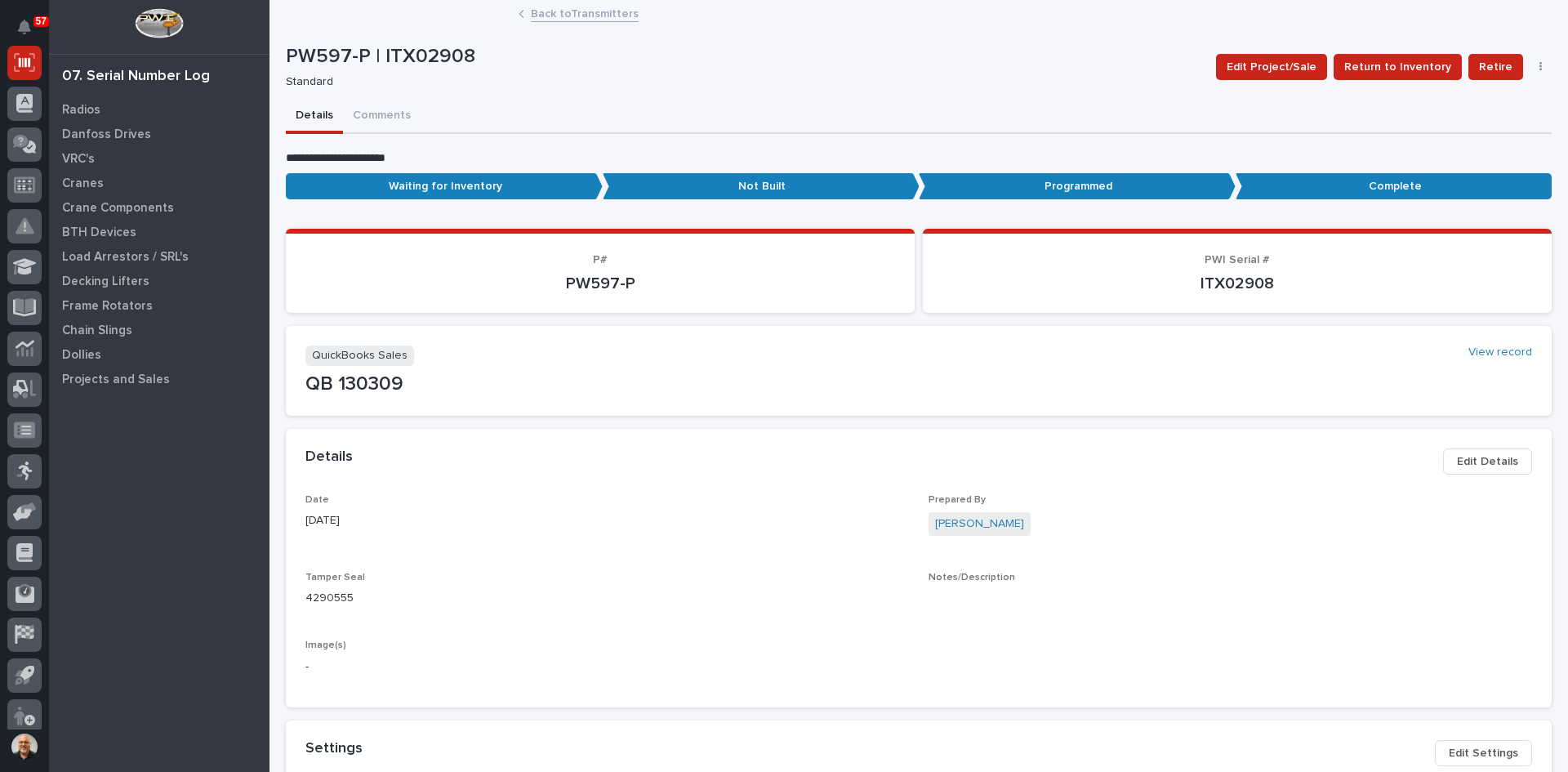
click at [576, 12] on link "Back to Transmitters" at bounding box center [585, 13] width 108 height 19
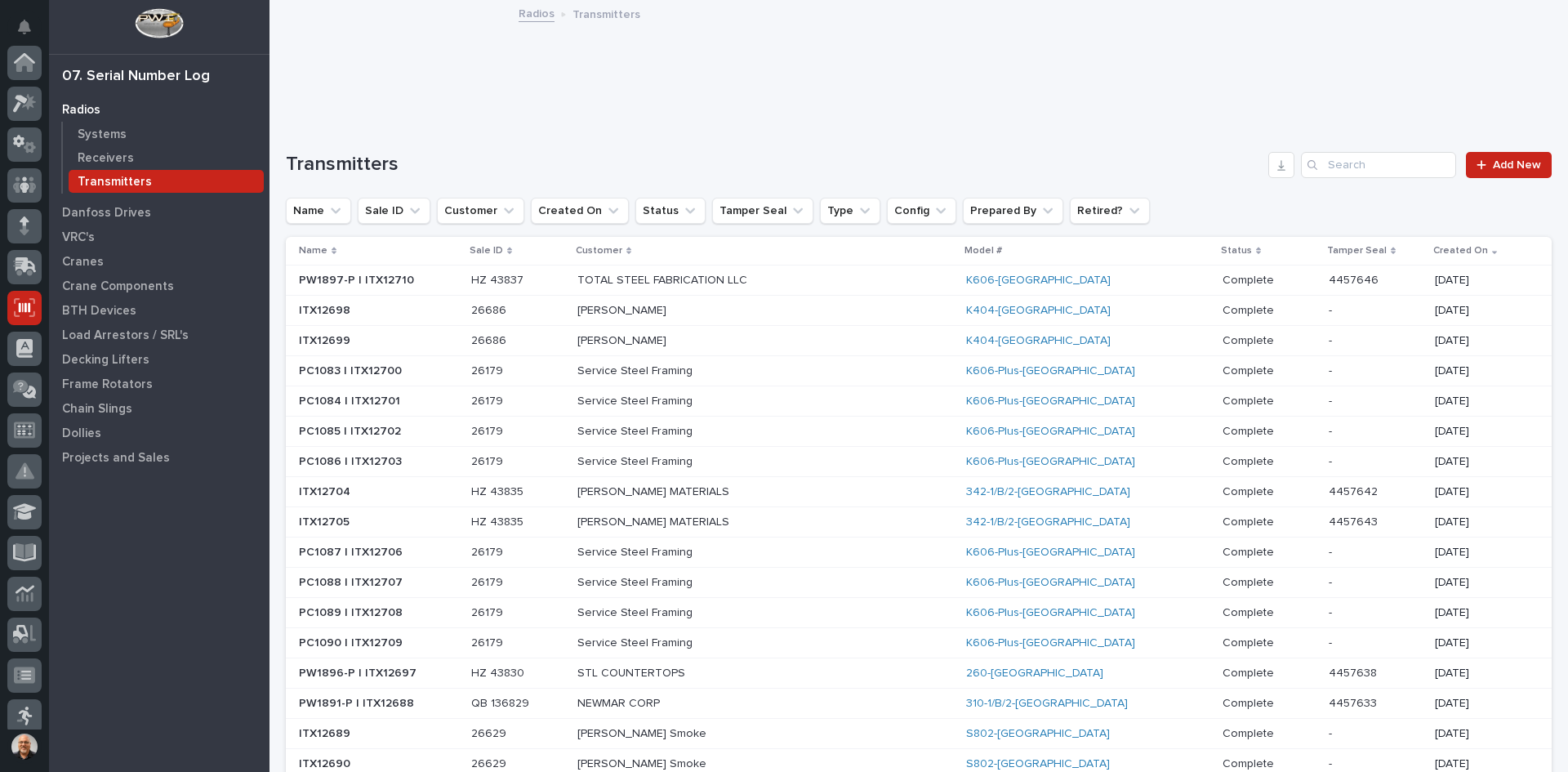
scroll to position [245, 0]
click at [1331, 162] on input "Search" at bounding box center [1378, 165] width 155 height 26
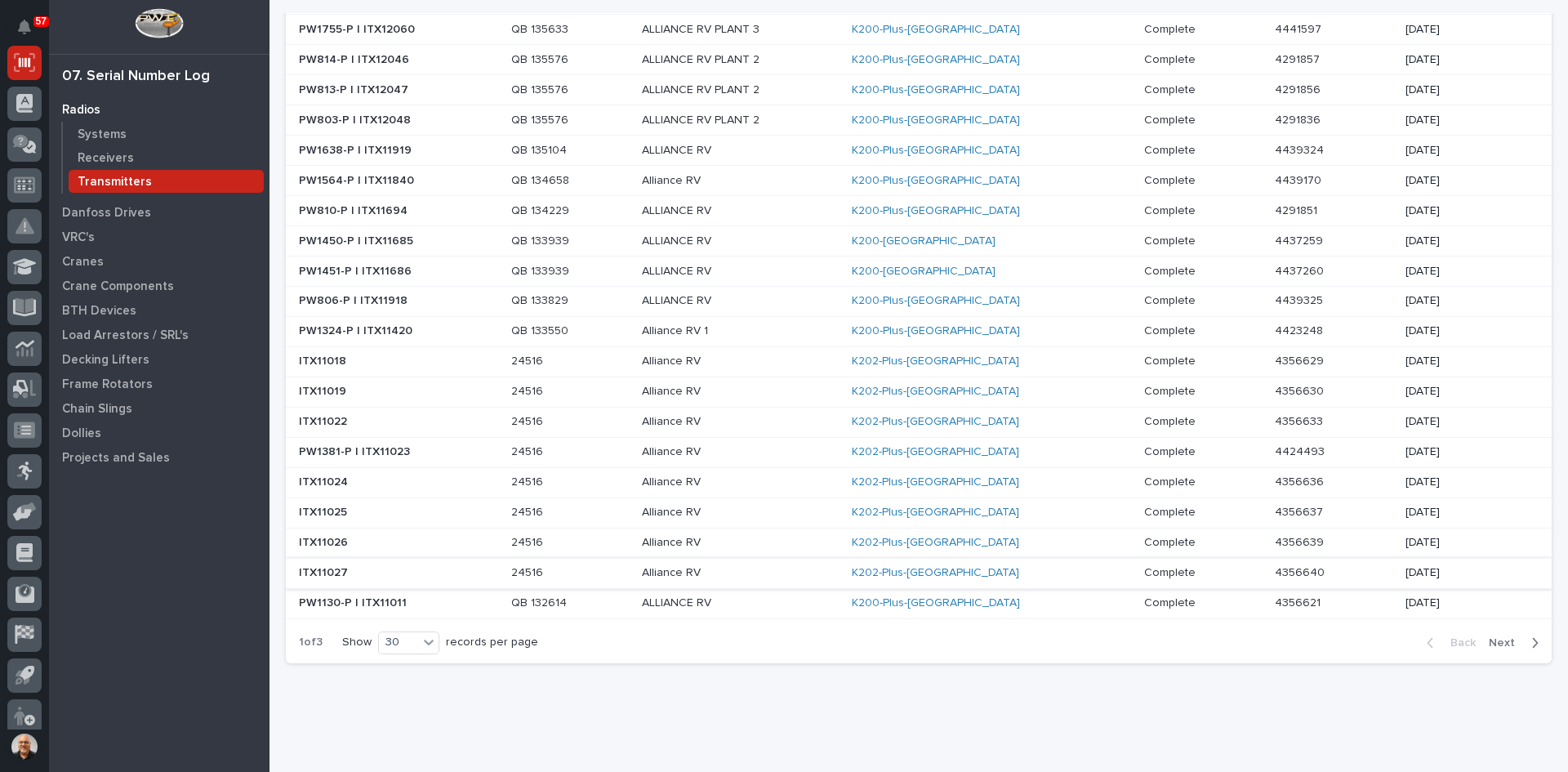
scroll to position [586, 0]
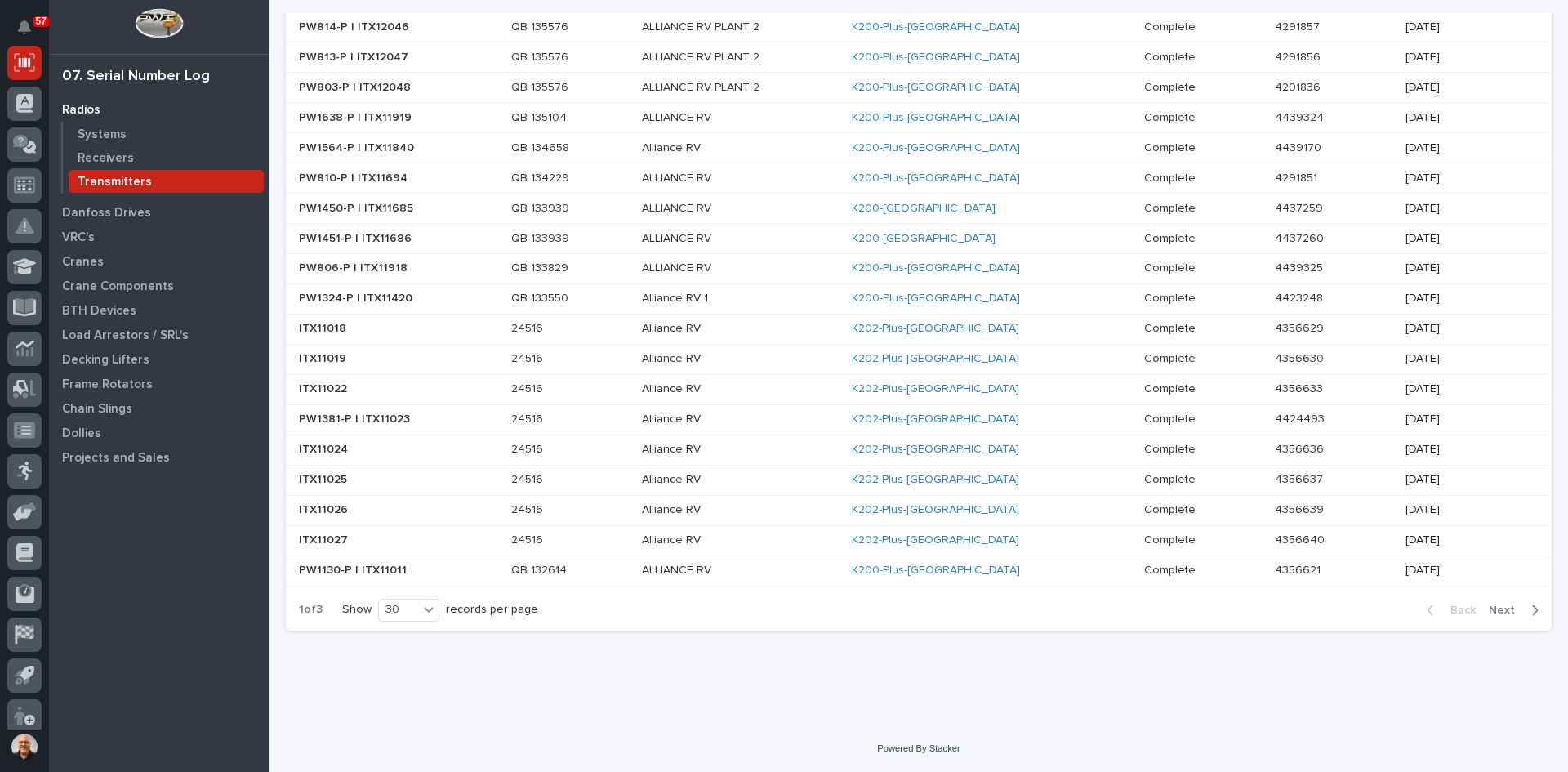
type input "ALLIANCE RV"
click at [1491, 610] on span "Next" at bounding box center [1507, 610] width 36 height 15
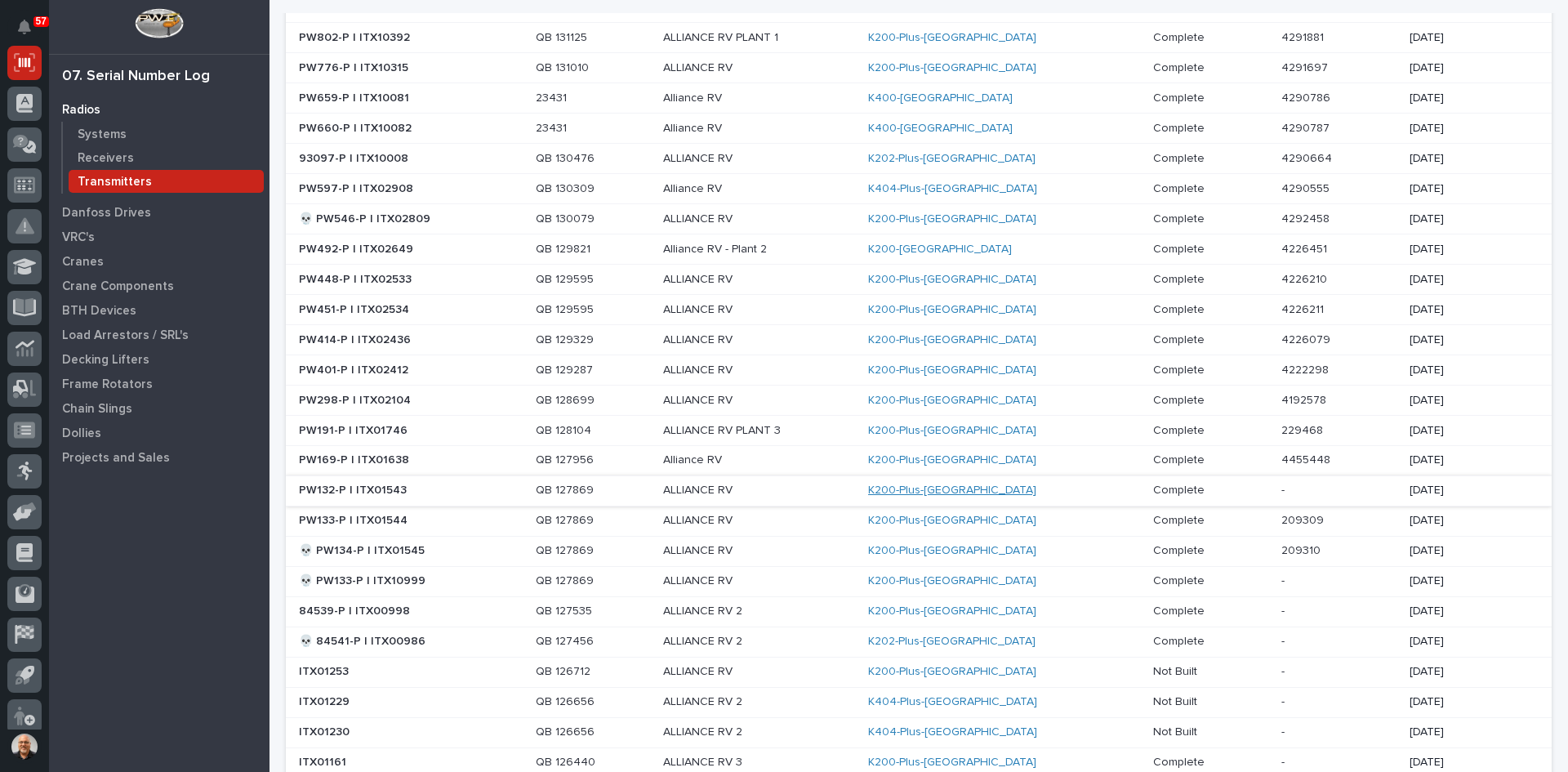
scroll to position [422, 0]
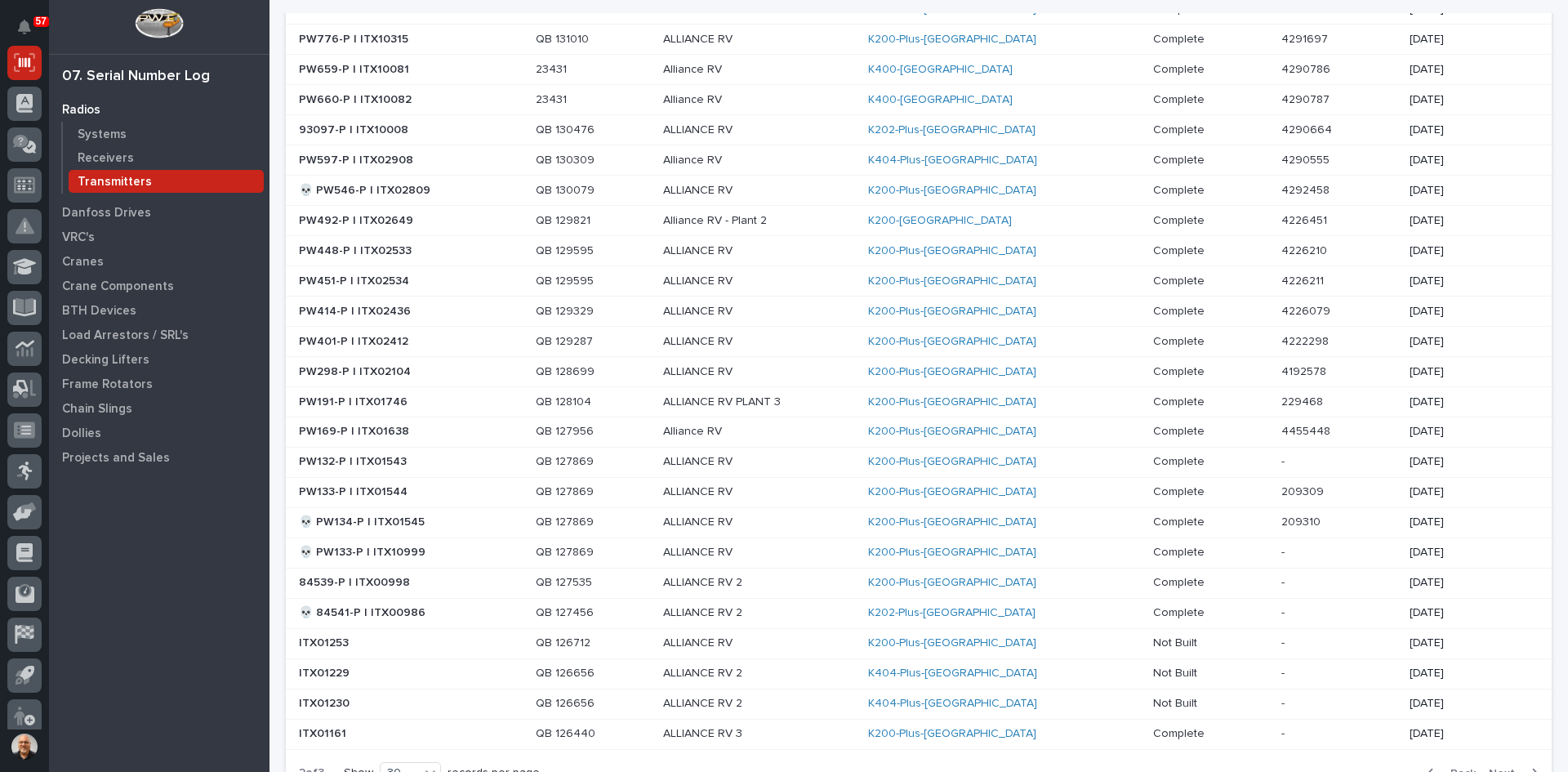
click at [855, 159] on p "Alliance RV" at bounding box center [759, 161] width 192 height 14
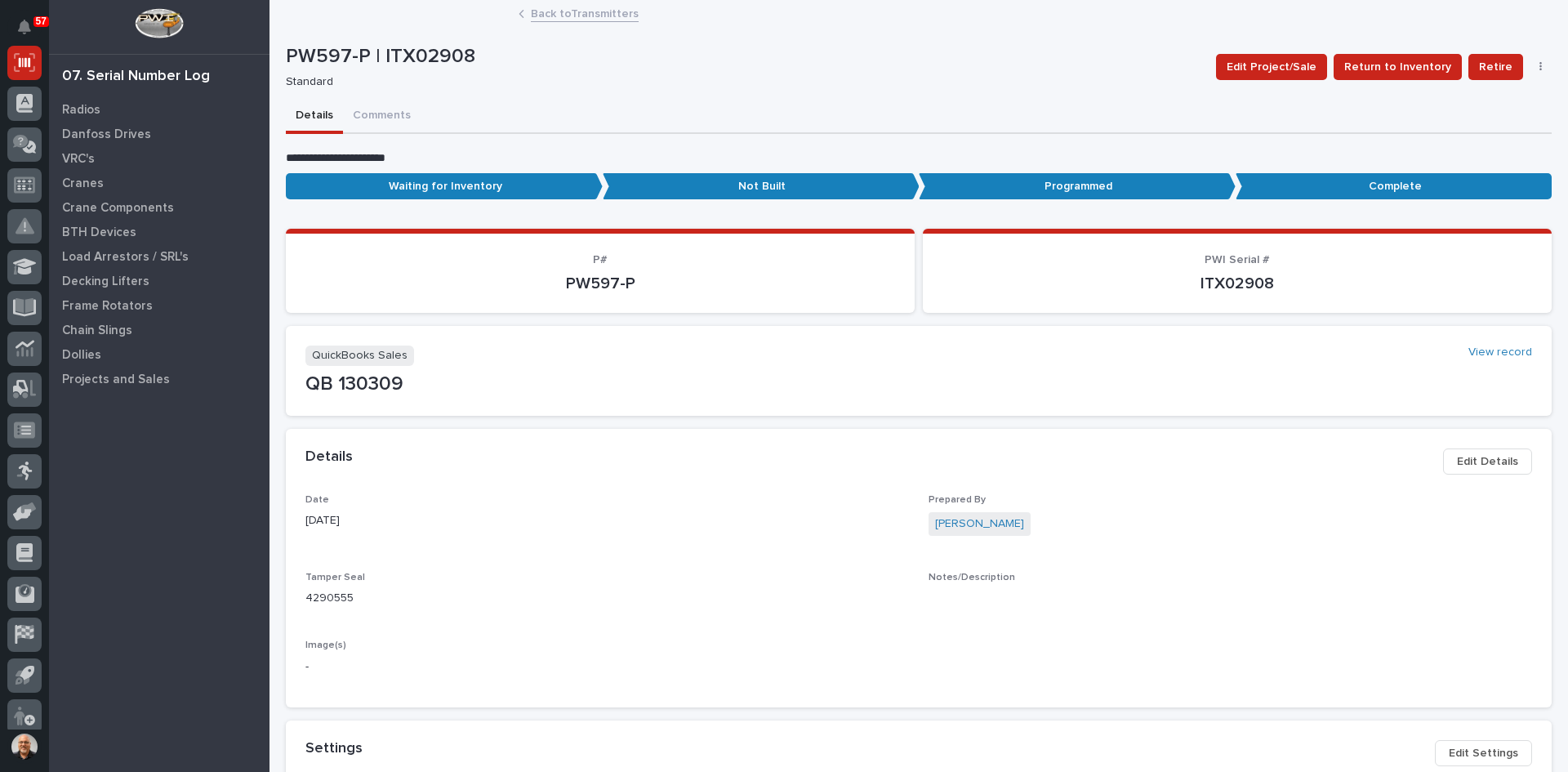
click at [568, 12] on link "Back to Transmitters" at bounding box center [585, 13] width 108 height 19
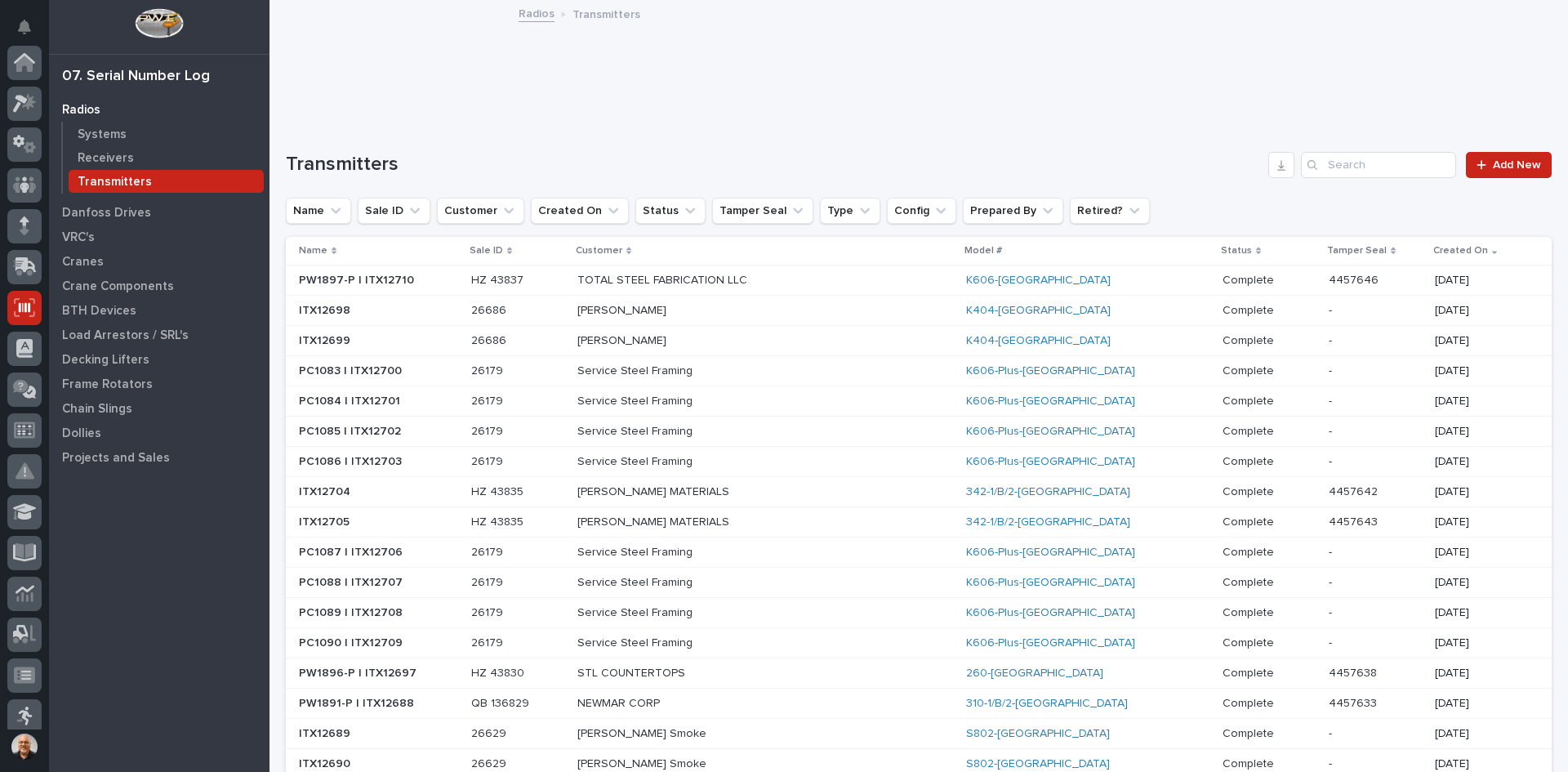
scroll to position [245, 0]
click at [834, 278] on p "TOTAL STEEL FABRICATION LLC" at bounding box center [720, 281] width 286 height 14
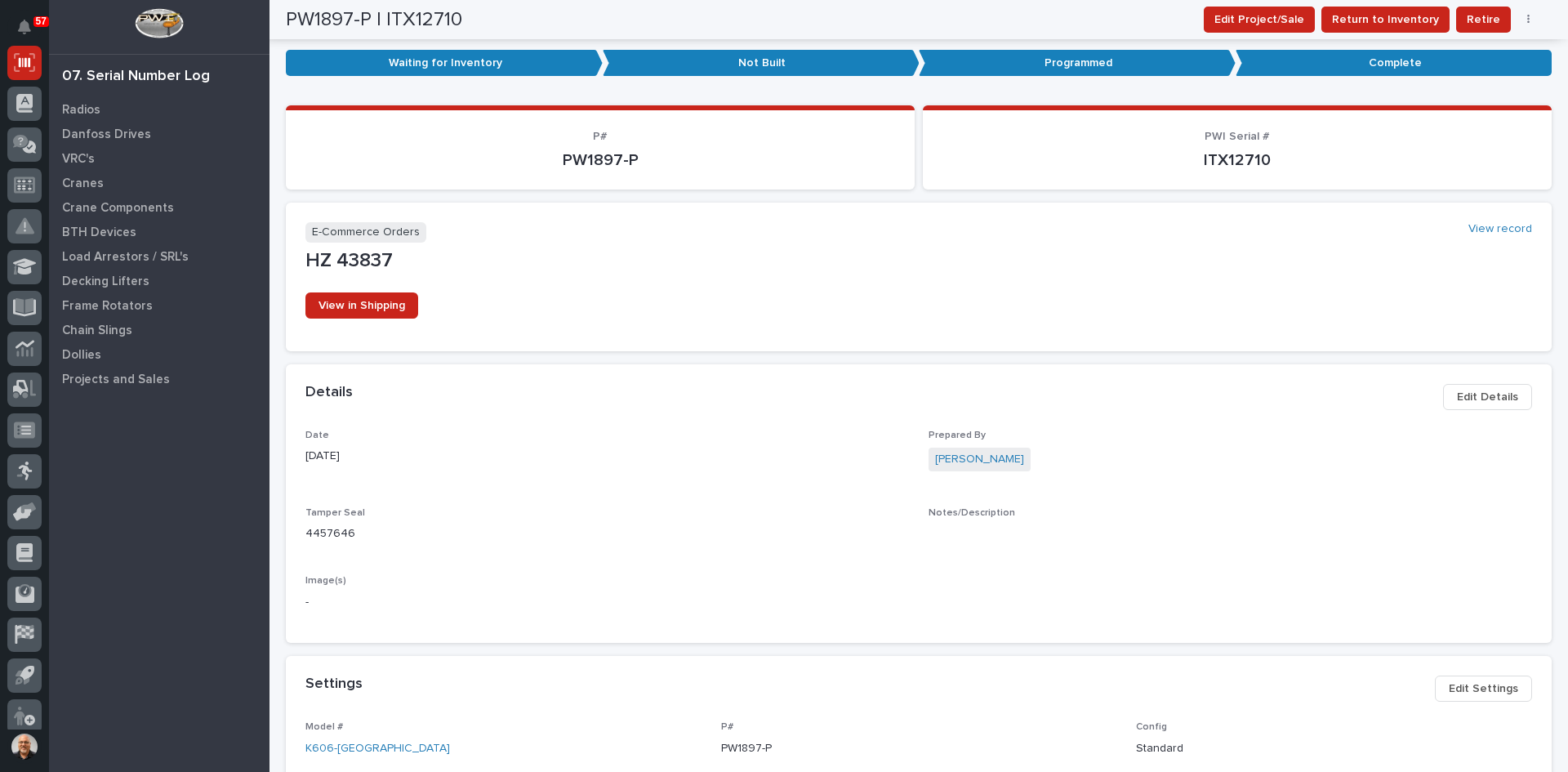
scroll to position [108, 0]
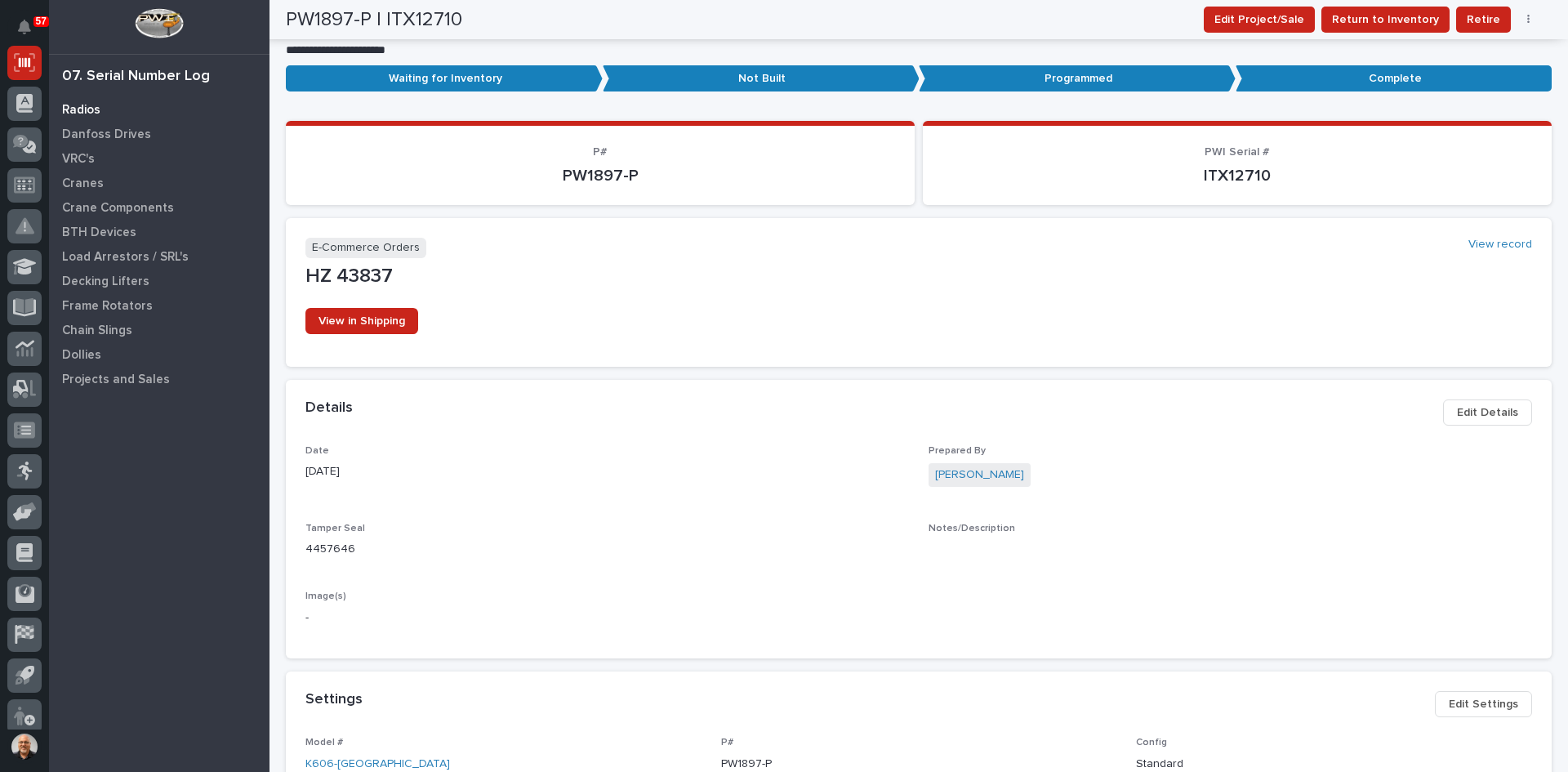
click at [69, 109] on p "Radios" at bounding box center [81, 110] width 39 height 15
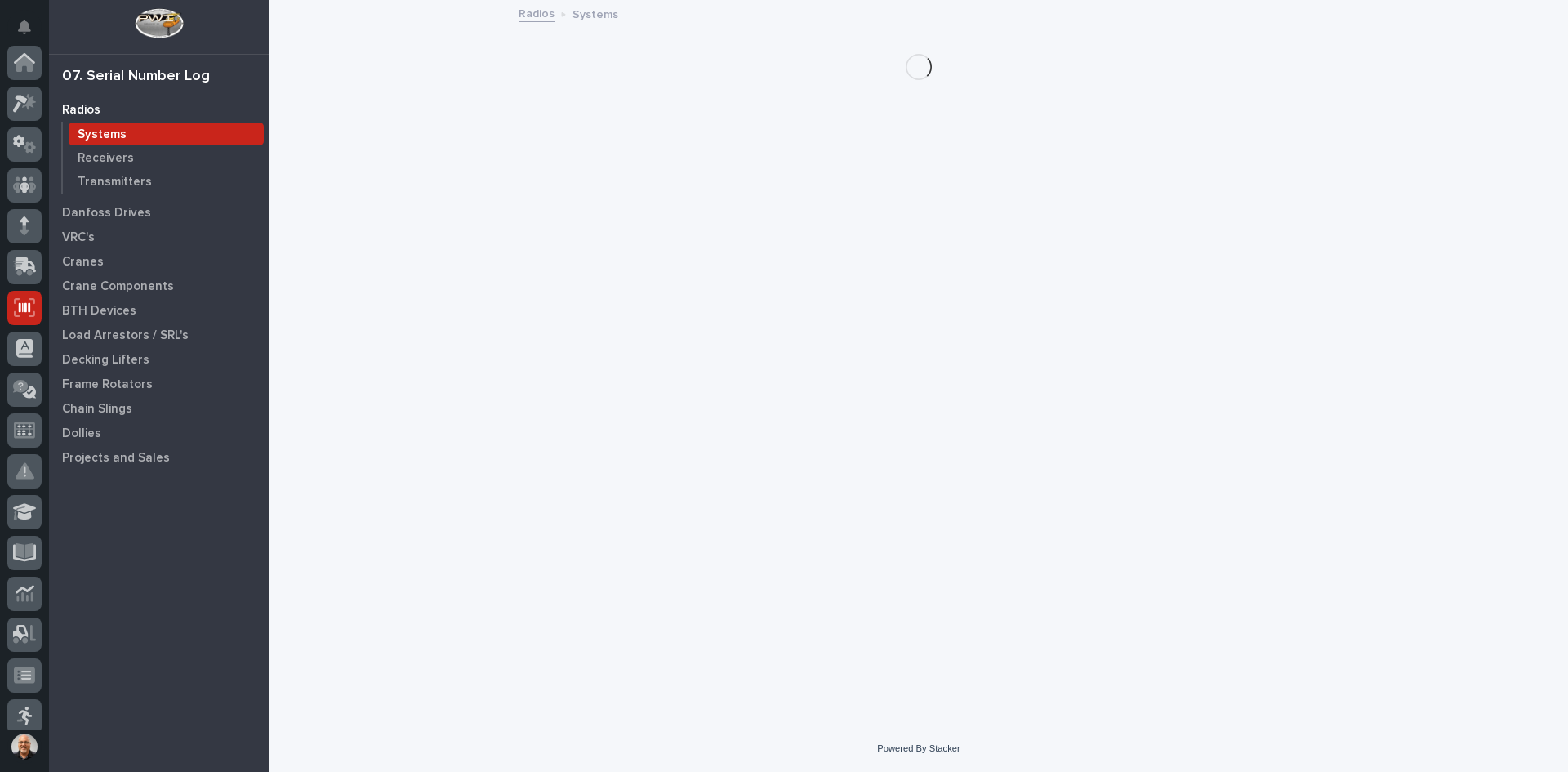
scroll to position [245, 0]
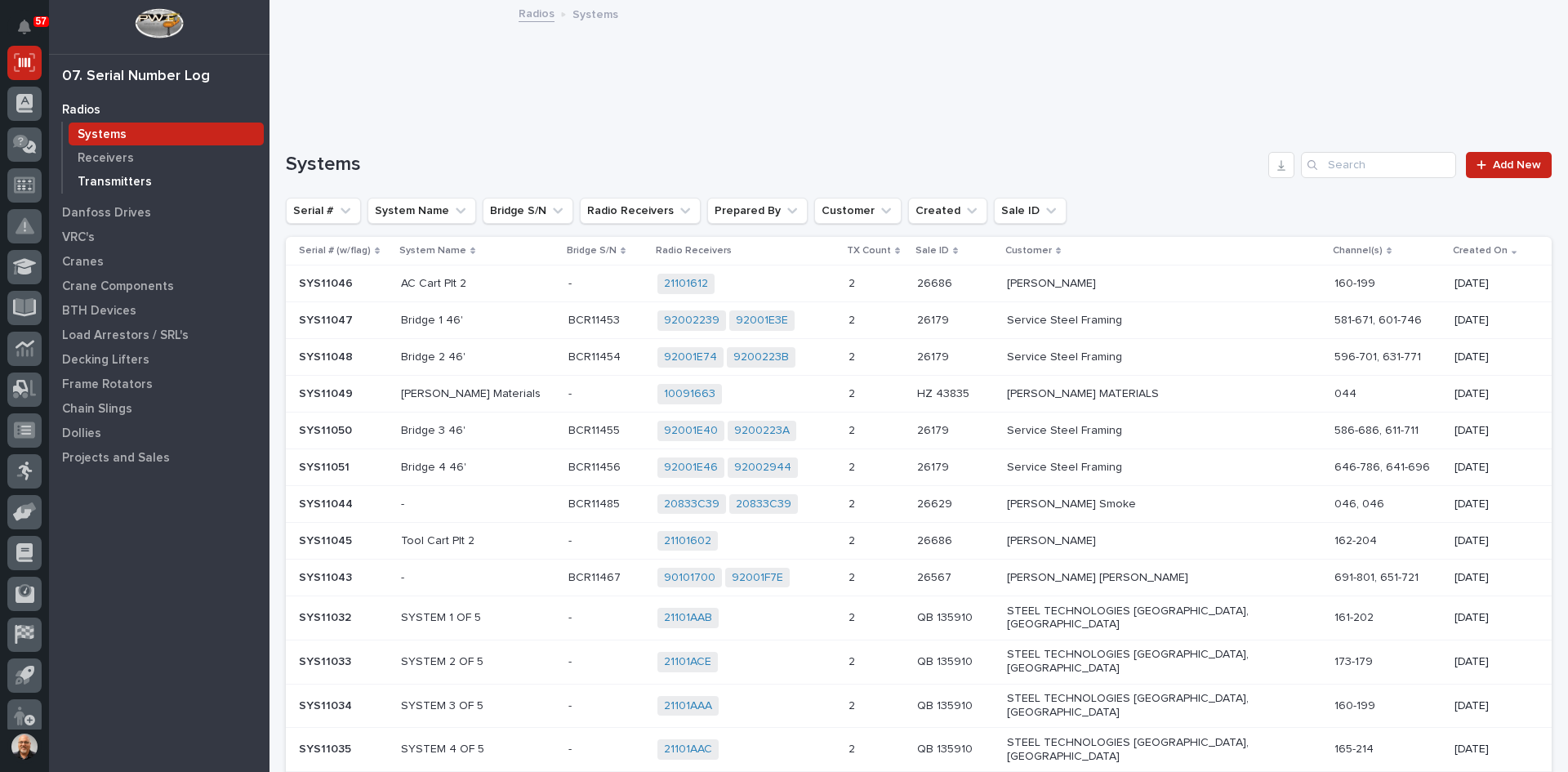
click at [119, 180] on p "Transmitters" at bounding box center [114, 182] width 75 height 15
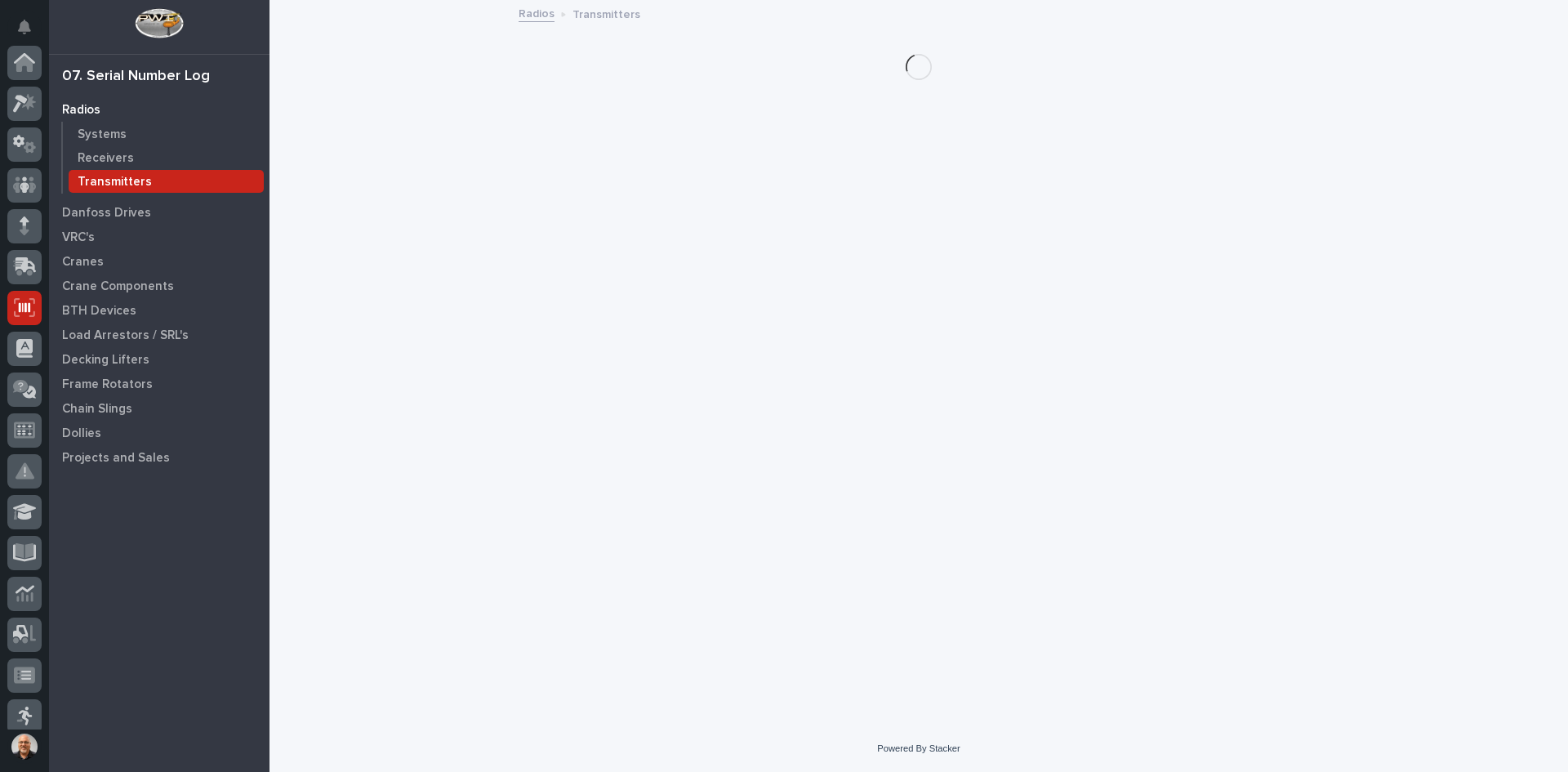
scroll to position [245, 0]
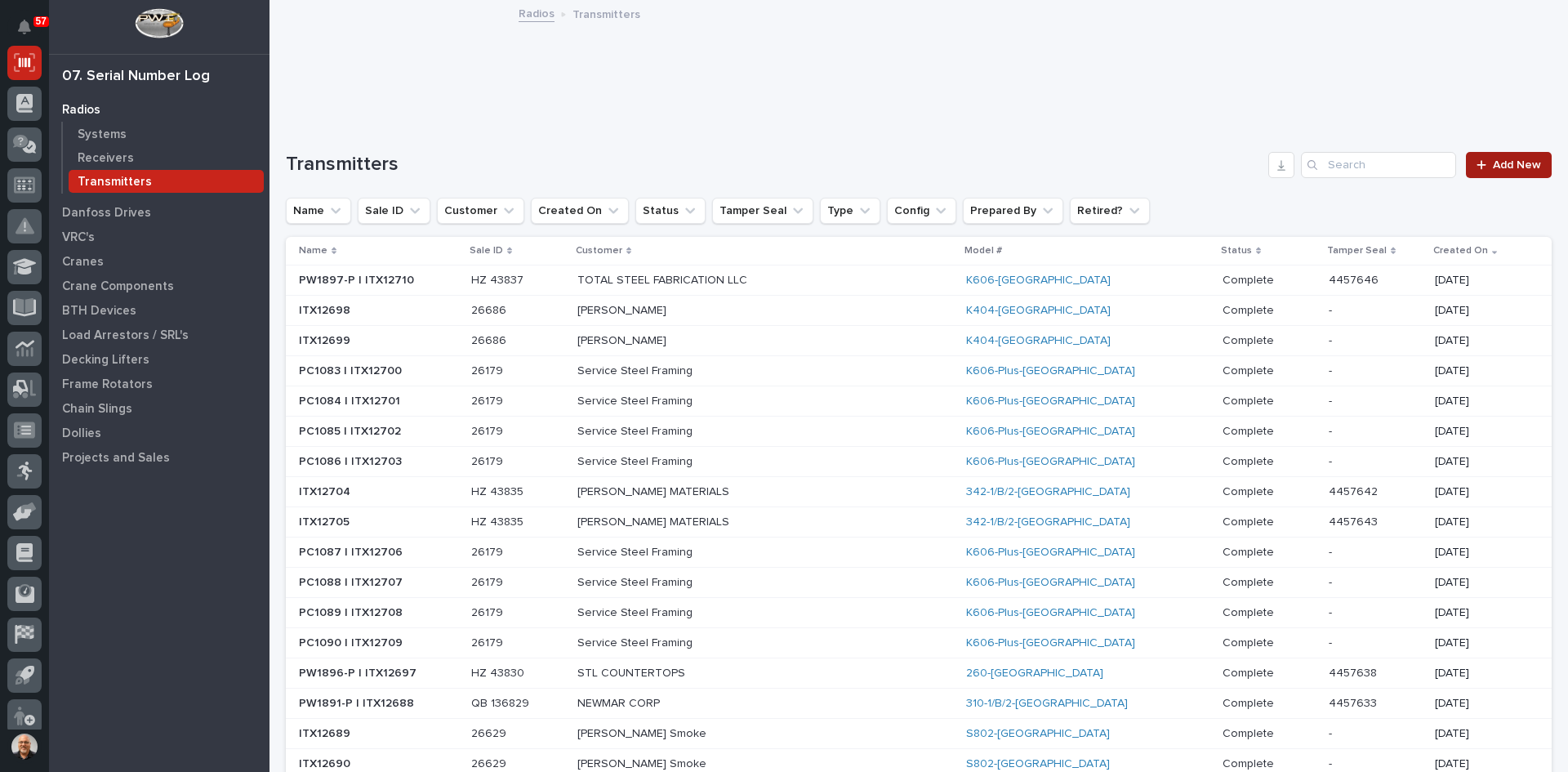
click at [1507, 159] on span "Add New" at bounding box center [1517, 164] width 48 height 11
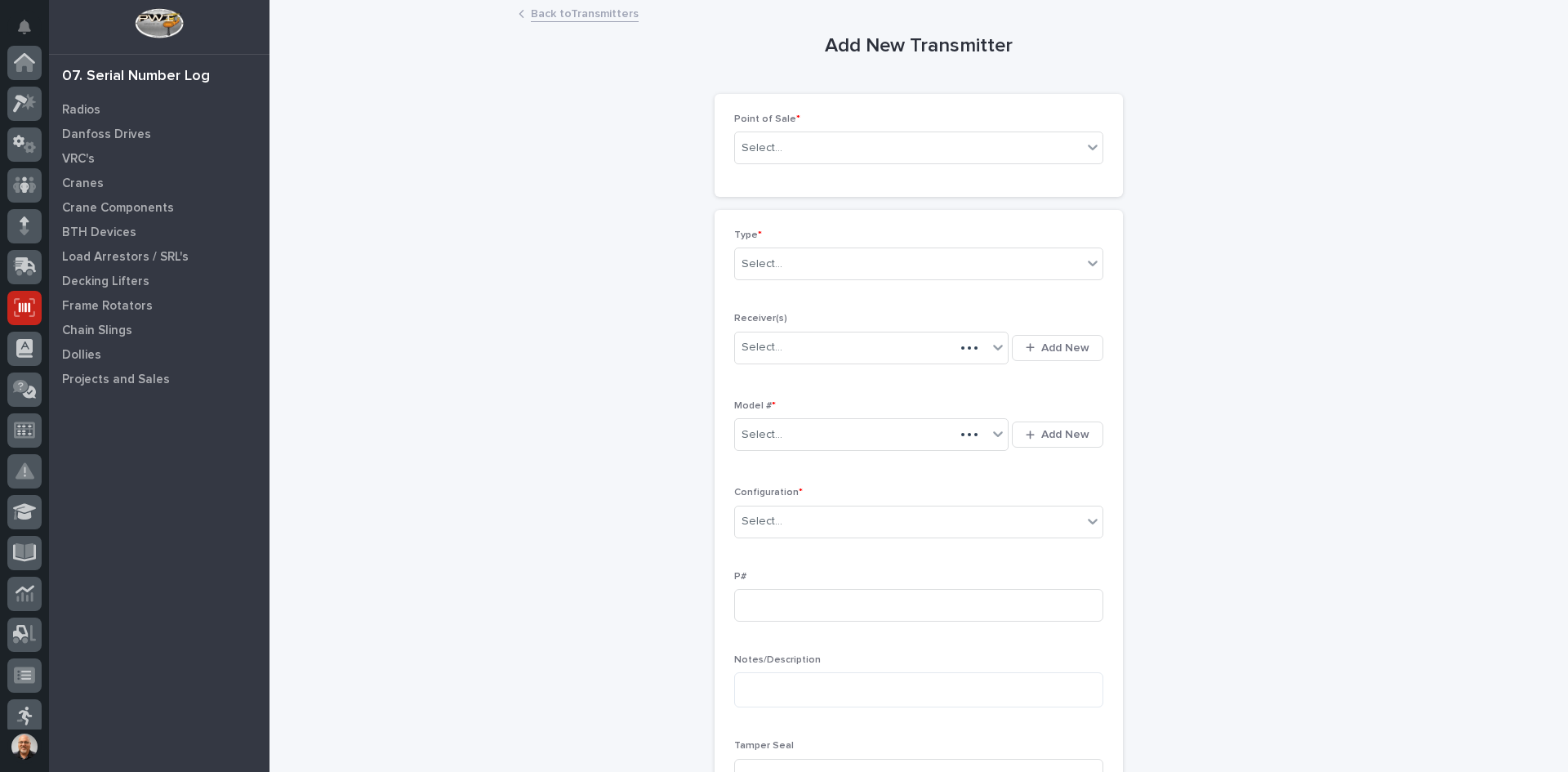
scroll to position [245, 0]
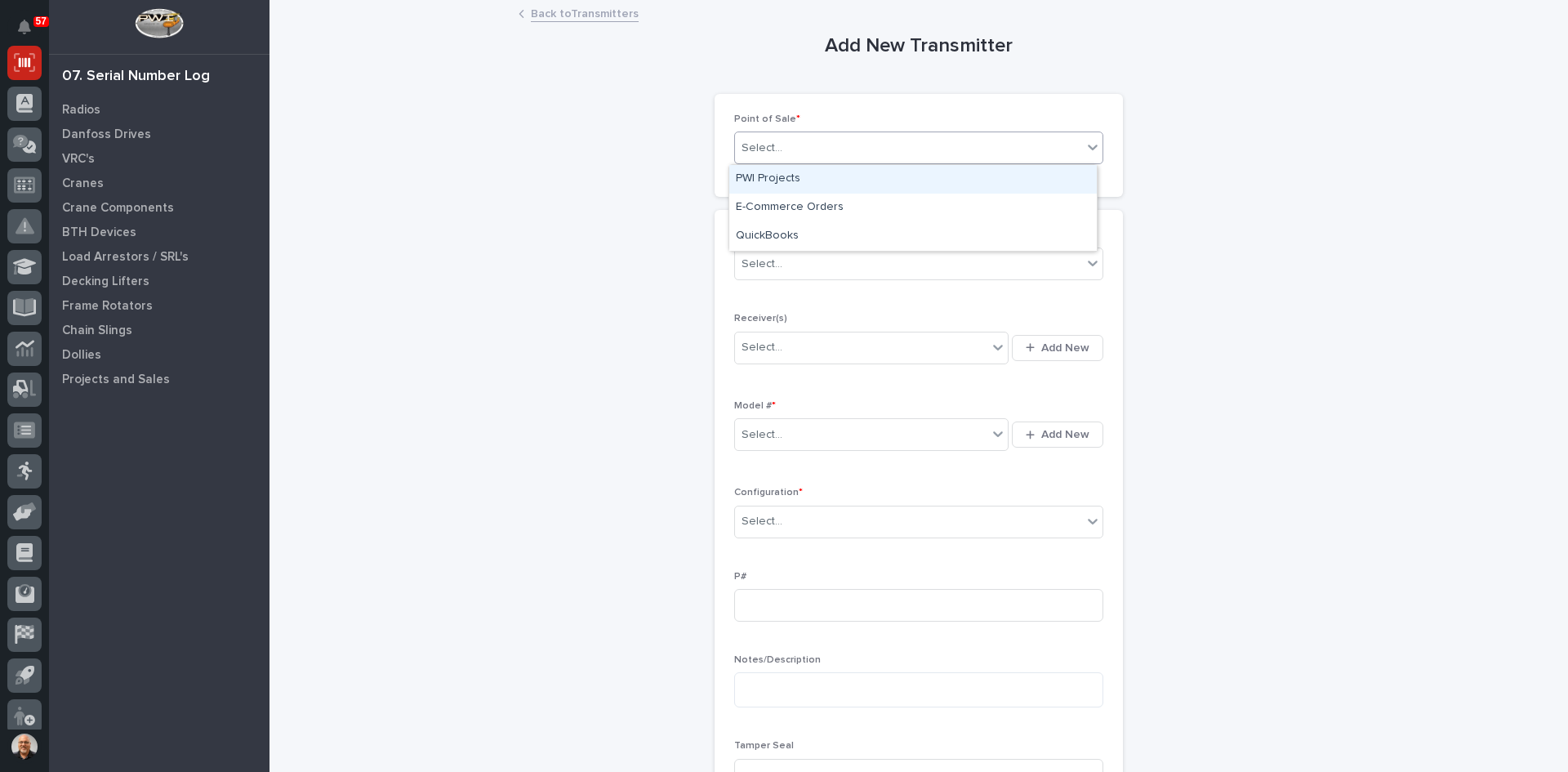
click at [793, 150] on div "Select..." at bounding box center [909, 148] width 347 height 27
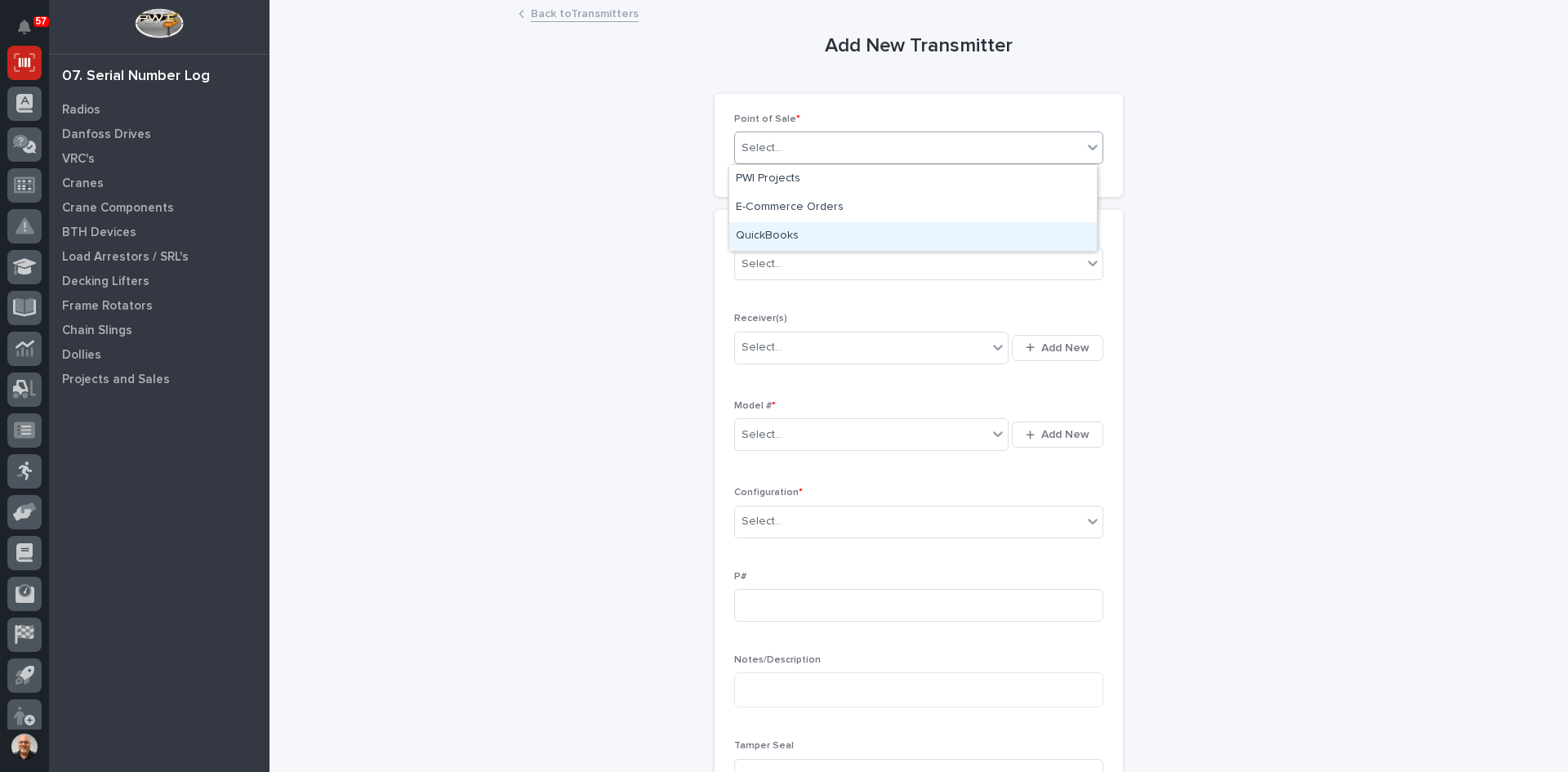
click at [778, 234] on div "QuickBooks" at bounding box center [913, 236] width 368 height 28
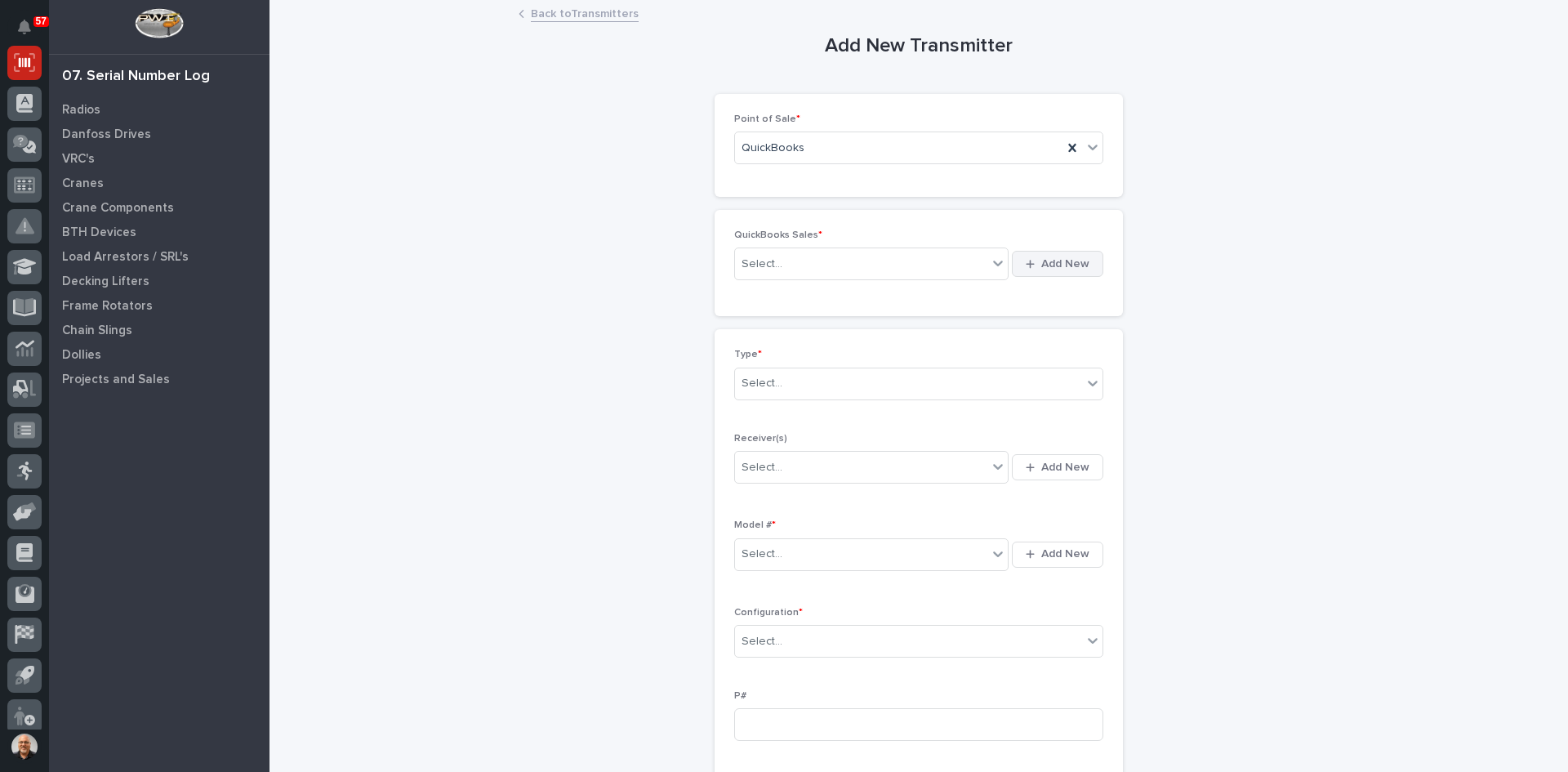
click at [1053, 262] on span "Add New" at bounding box center [1066, 264] width 48 height 15
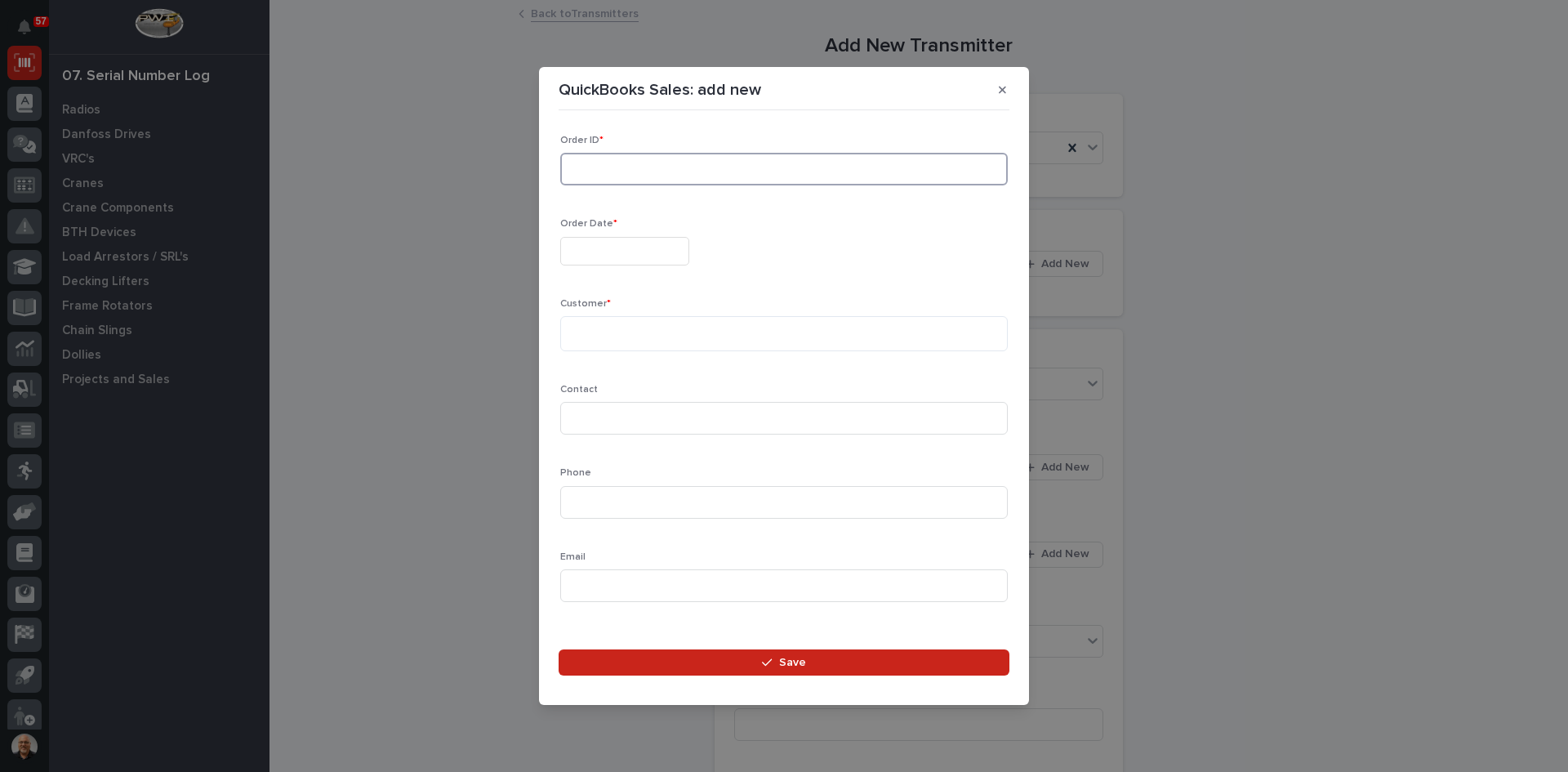
click at [619, 161] on input at bounding box center [783, 169] width 447 height 33
type input "136870"
click at [599, 248] on input "text" at bounding box center [624, 251] width 129 height 28
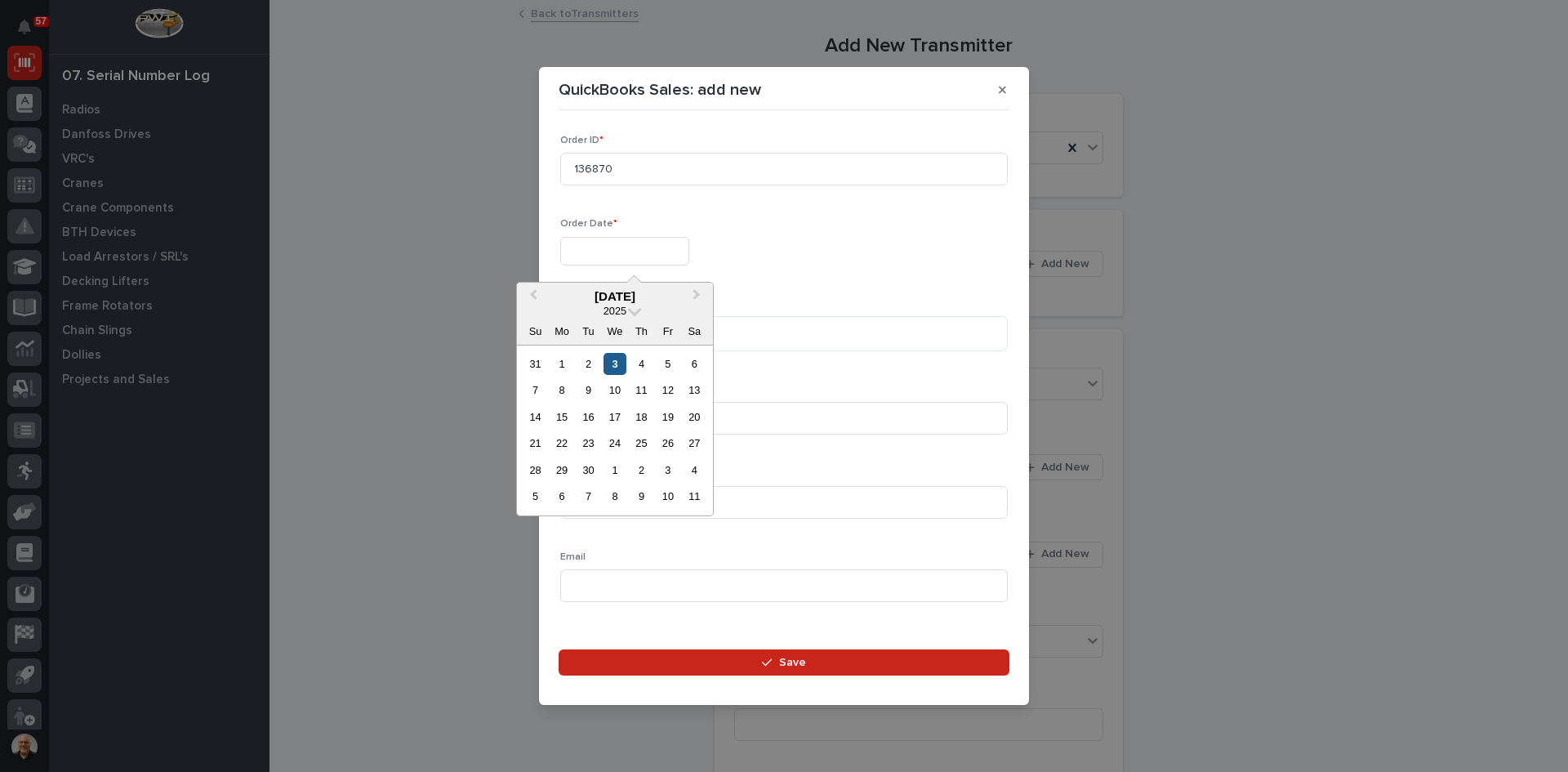
click at [619, 356] on div "3" at bounding box center [615, 364] width 22 height 22
type input "**********"
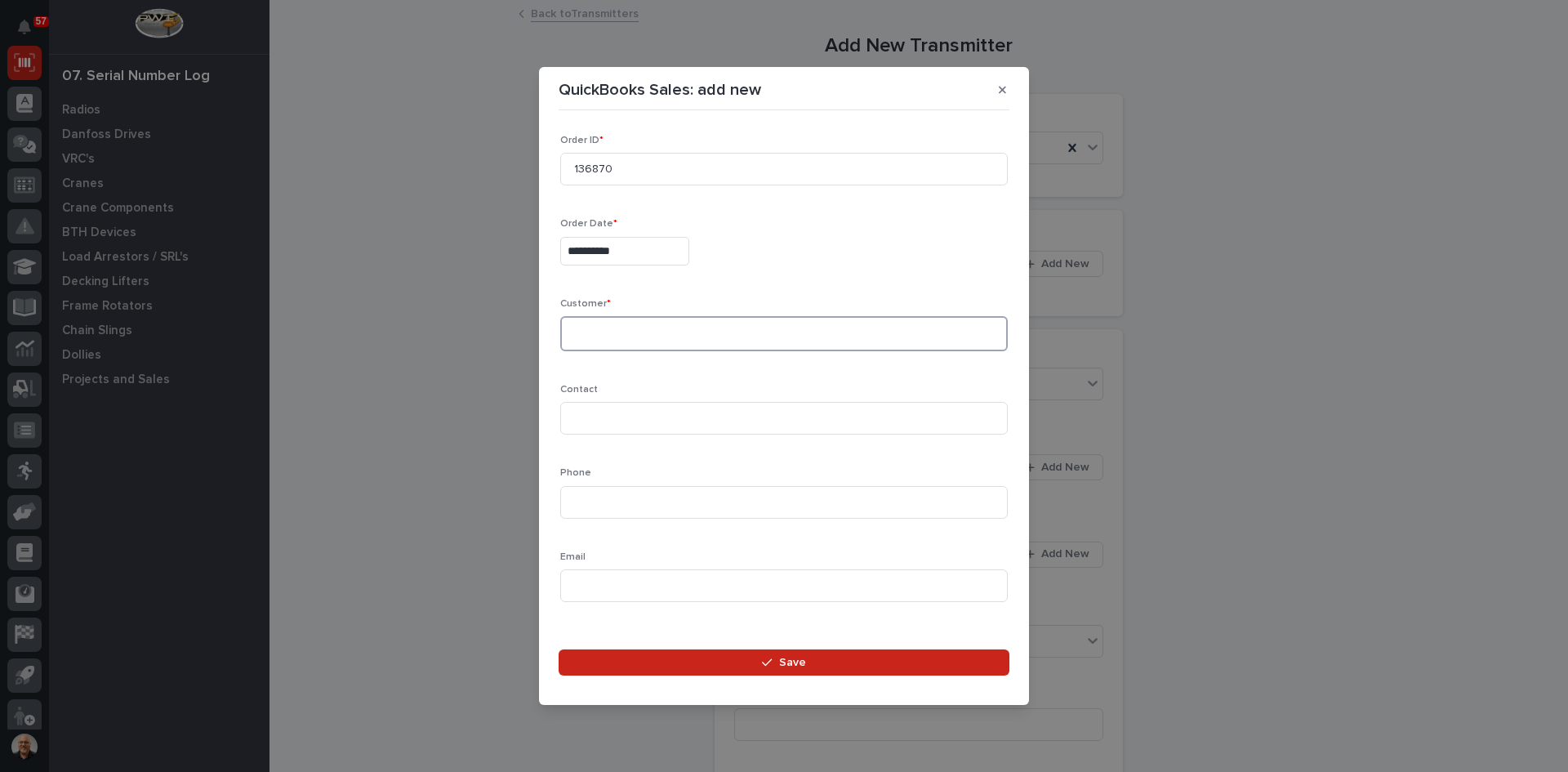
click at [580, 333] on textarea at bounding box center [783, 333] width 447 height 35
type textarea "**********"
click at [584, 422] on input at bounding box center [783, 418] width 447 height 33
type input "[PERSON_NAME]"
click at [580, 508] on input at bounding box center [783, 502] width 447 height 33
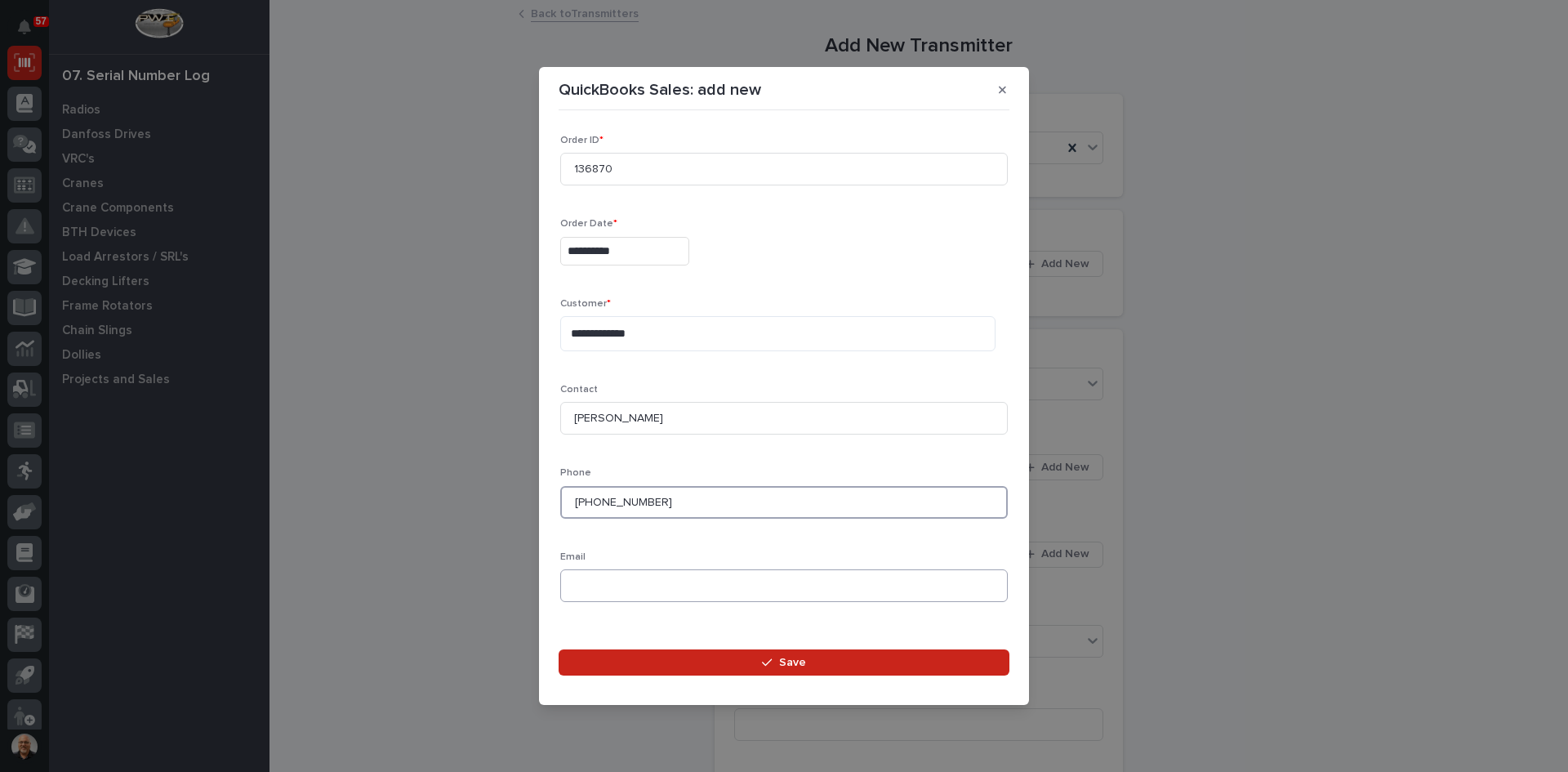
type input "[PHONE_NUMBER]"
click at [580, 574] on input at bounding box center [783, 586] width 447 height 33
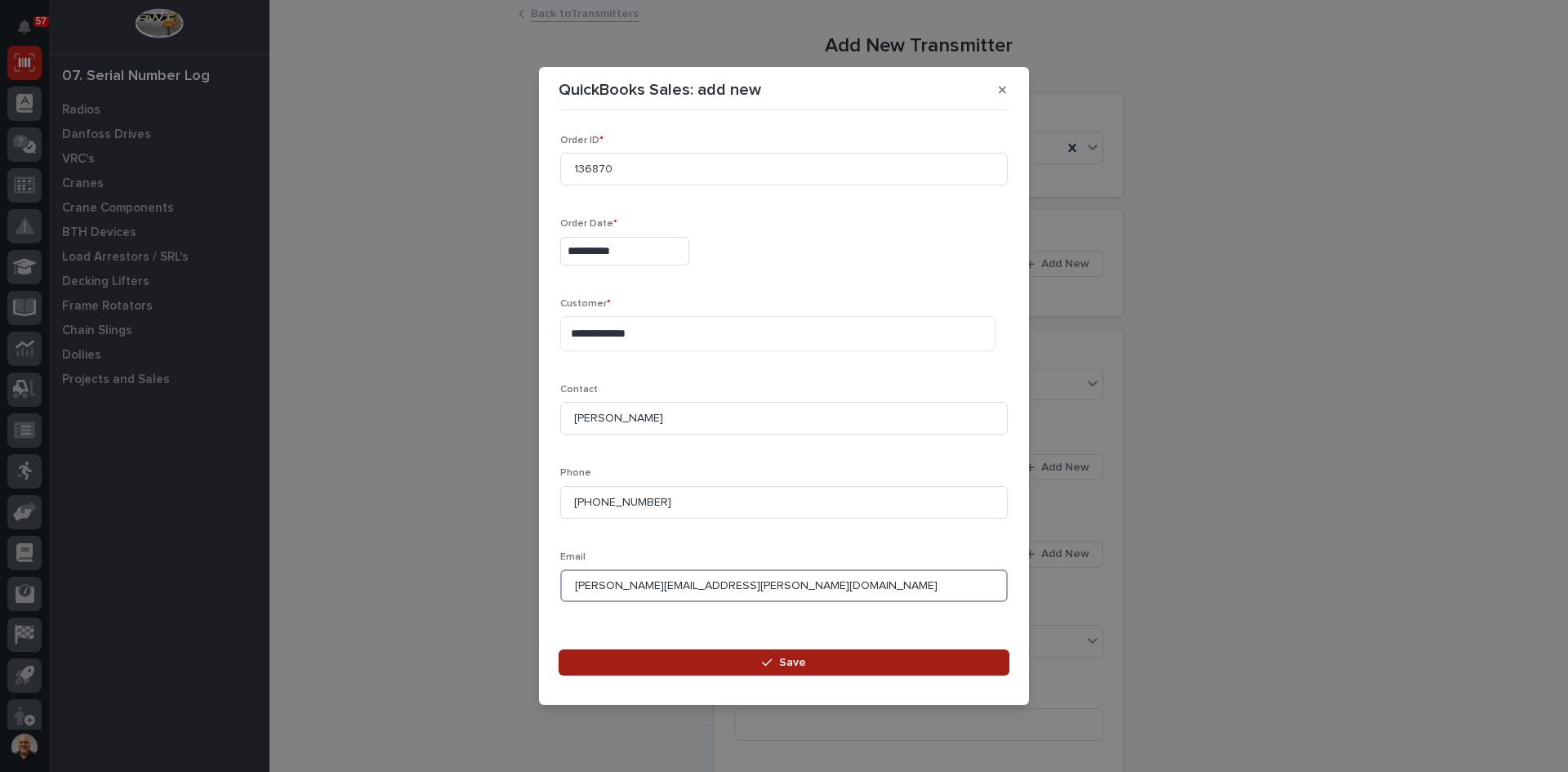
type input "[PERSON_NAME][EMAIL_ADDRESS][PERSON_NAME][DOMAIN_NAME]"
click at [786, 664] on span "Save" at bounding box center [792, 662] width 27 height 15
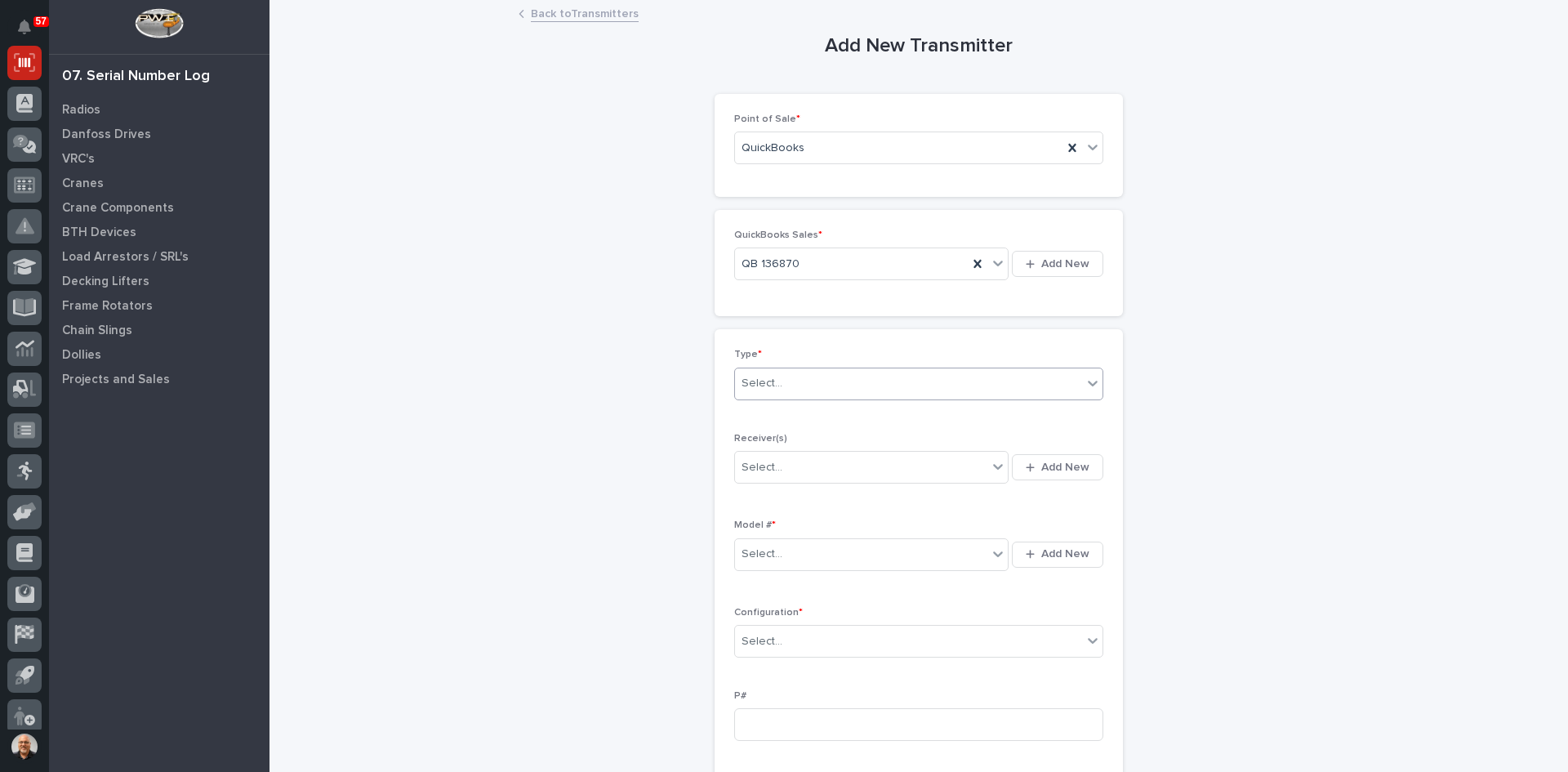
click at [785, 384] on div "Select..." at bounding box center [909, 383] width 347 height 27
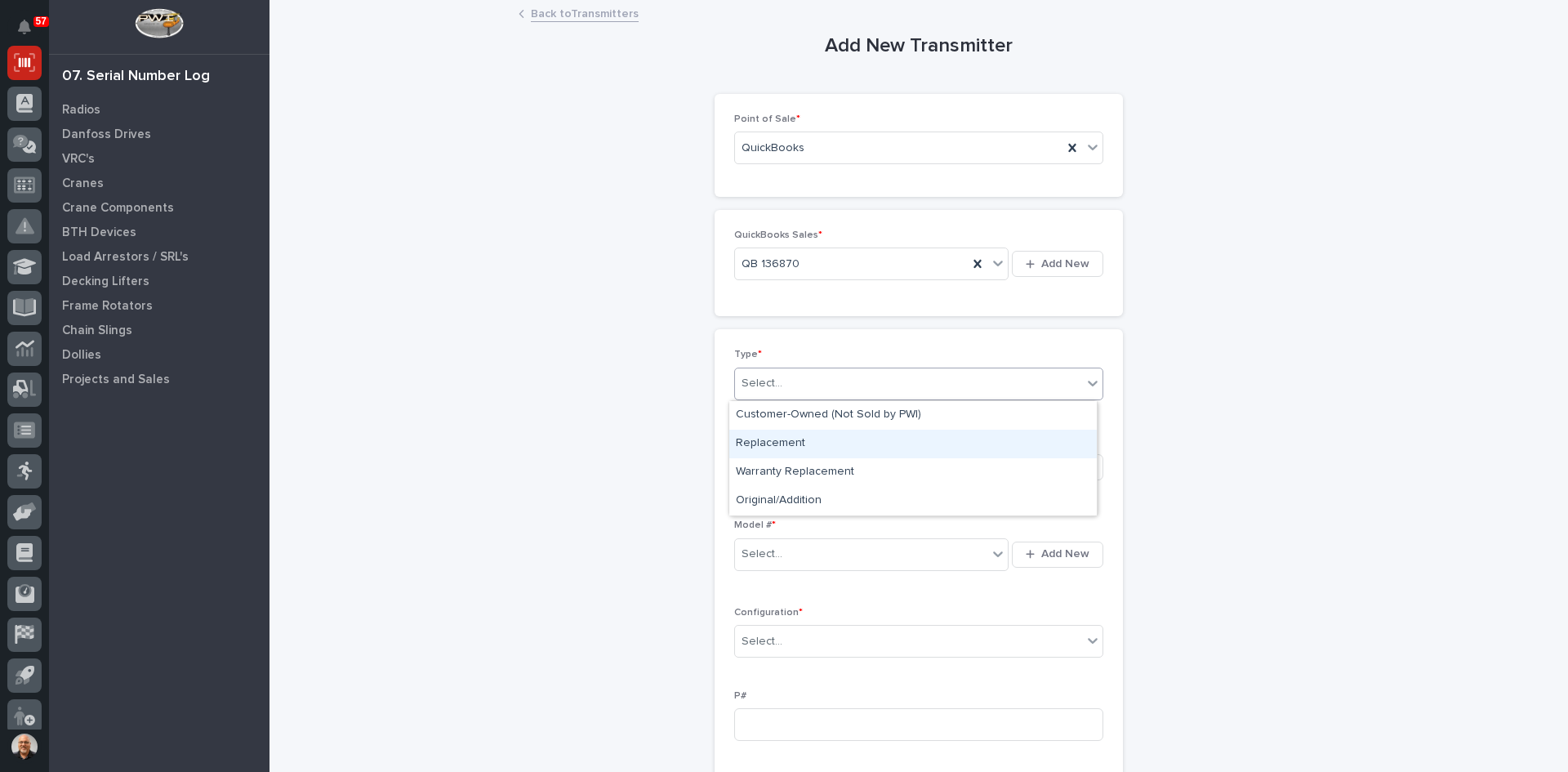
click at [773, 436] on div "Replacement" at bounding box center [913, 443] width 368 height 28
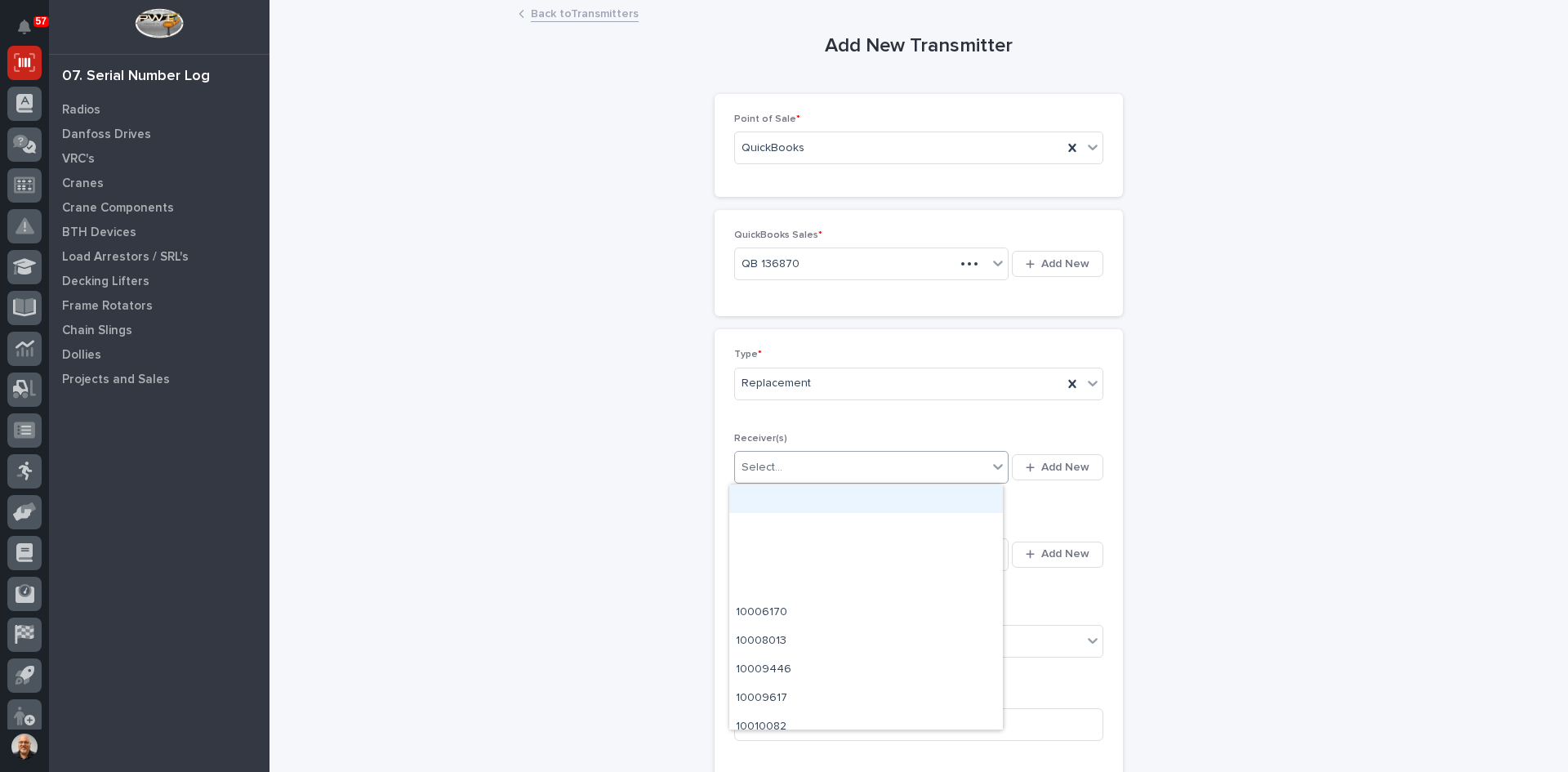
click at [904, 467] on div "Select..." at bounding box center [861, 467] width 252 height 27
type input "********"
click at [1067, 466] on span "Add New" at bounding box center [1066, 466] width 48 height 15
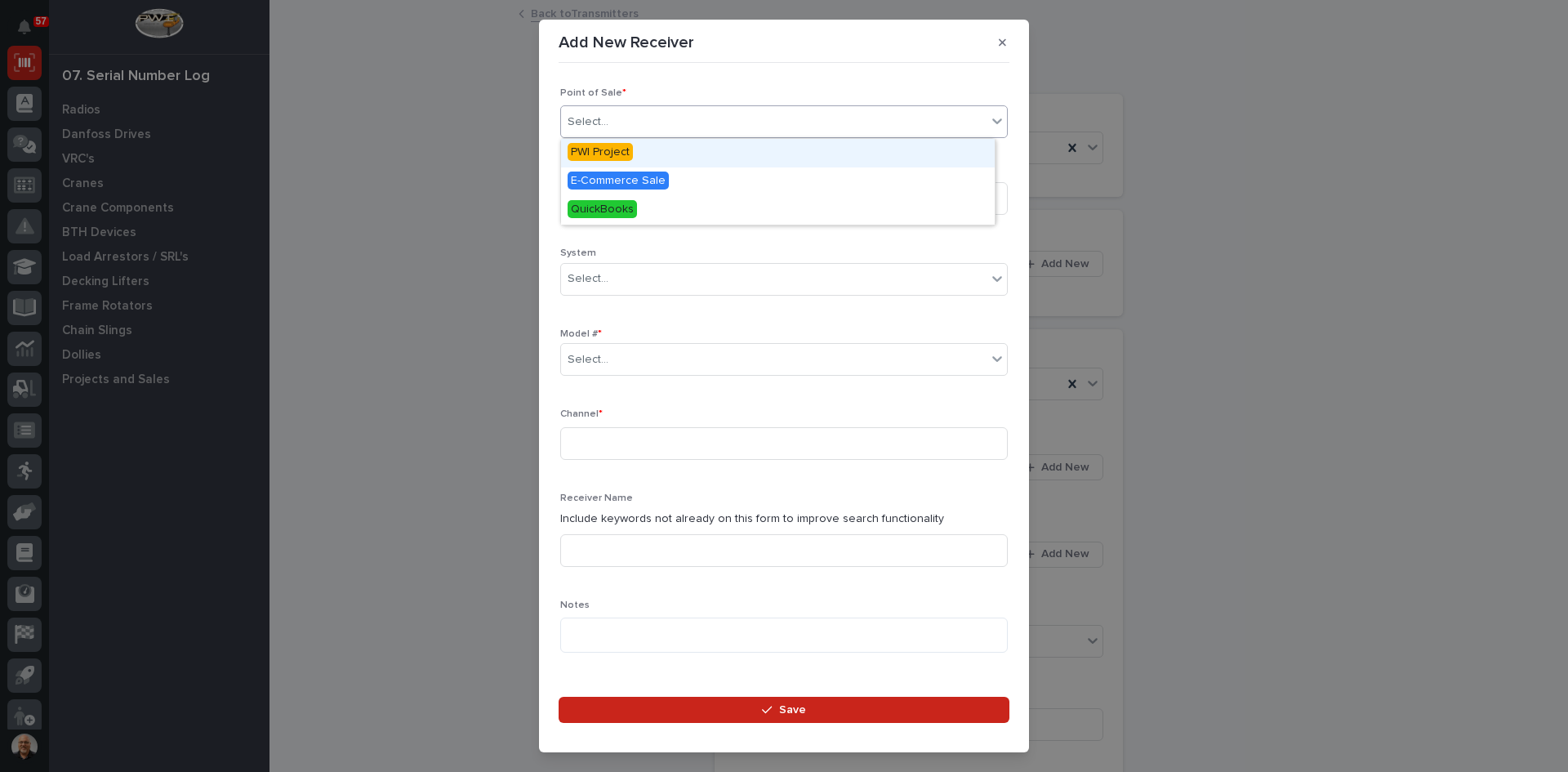
click at [626, 117] on div "Select..." at bounding box center [774, 121] width 426 height 27
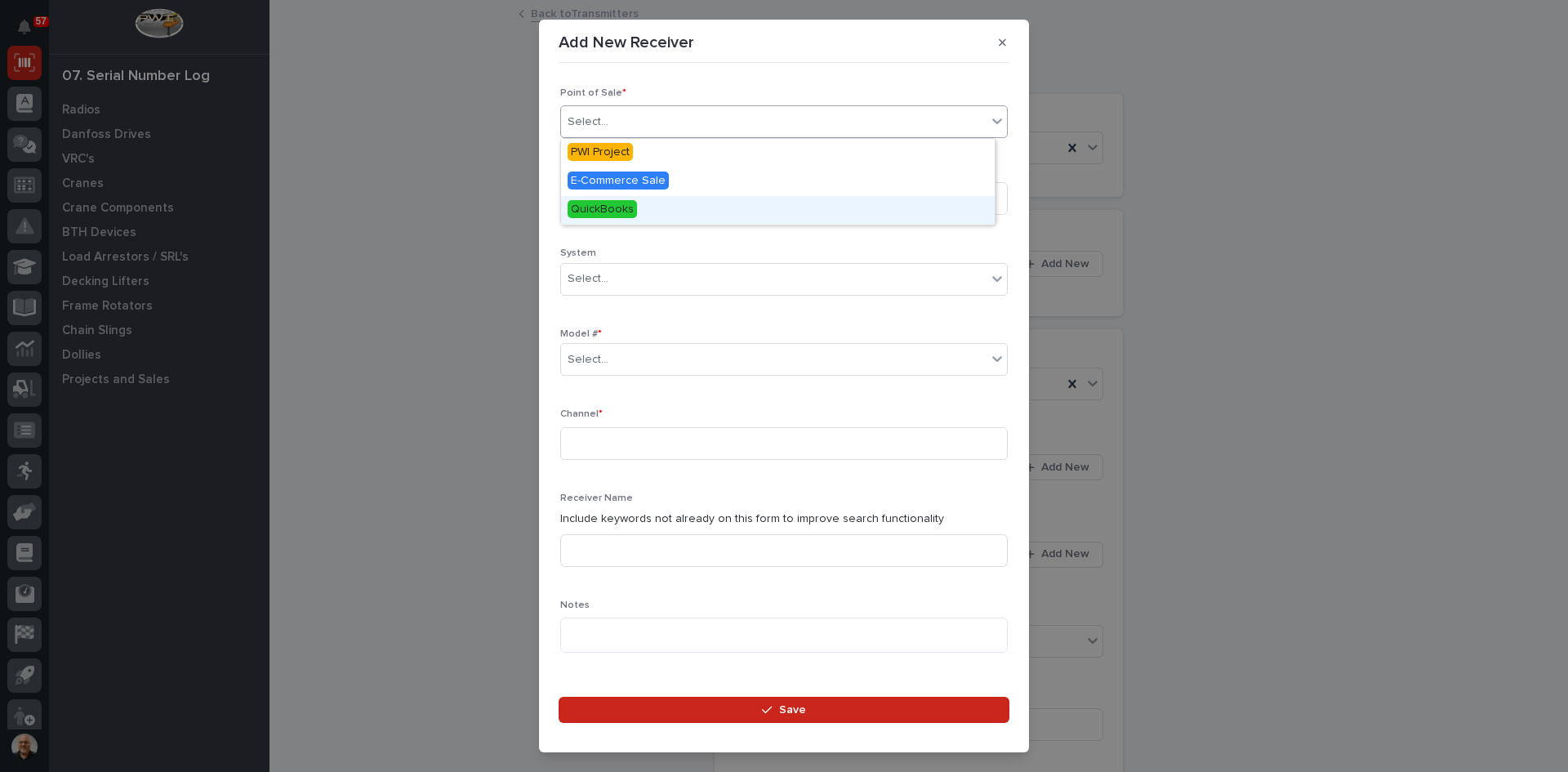
click at [604, 209] on span "QuickBooks" at bounding box center [602, 209] width 70 height 18
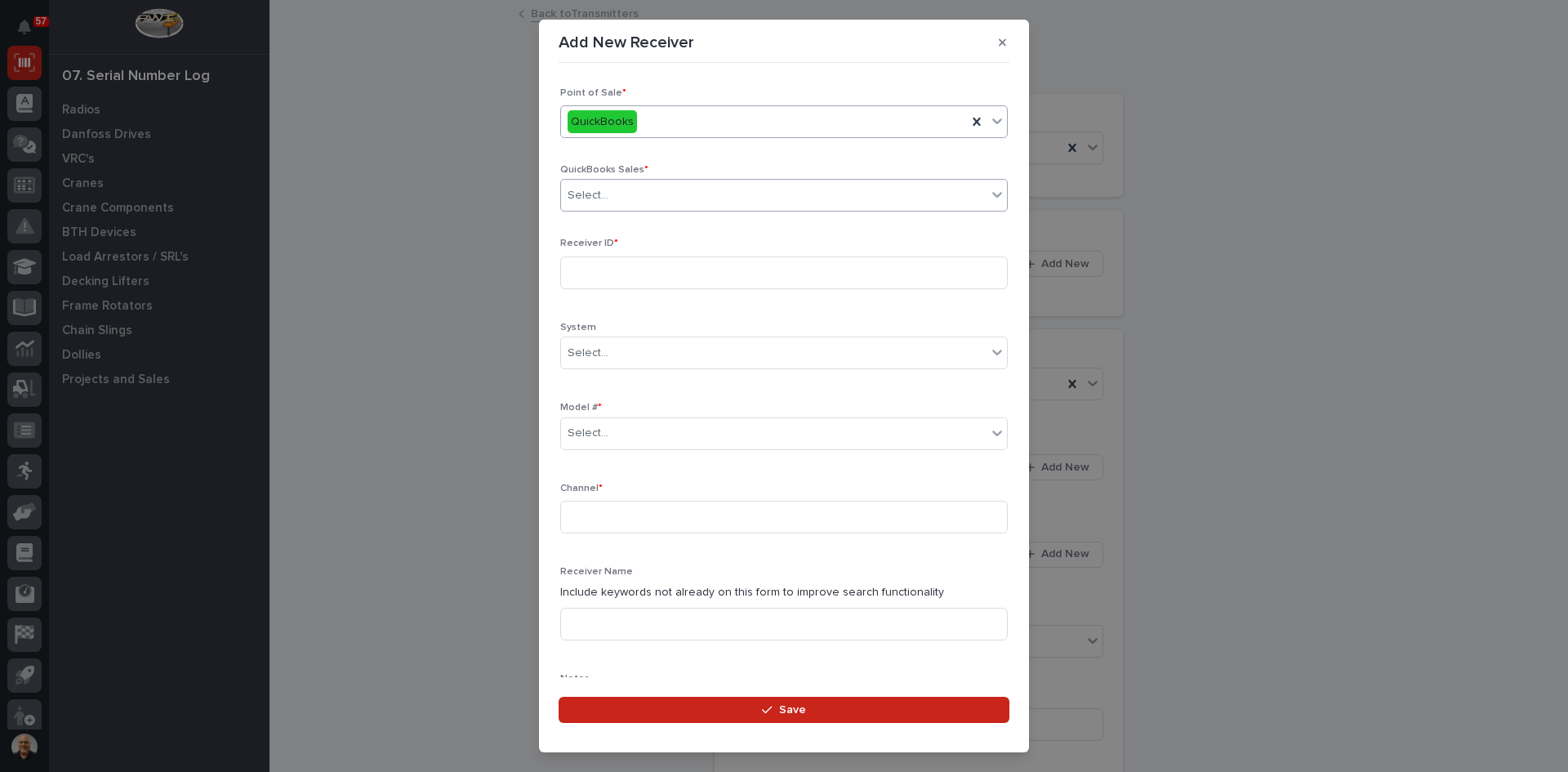
click at [612, 198] on div "Select..." at bounding box center [774, 195] width 426 height 27
type input "******"
click at [613, 223] on div "QB 136870" at bounding box center [777, 226] width 434 height 28
click at [585, 276] on input at bounding box center [783, 273] width 447 height 33
type input "9010302D"
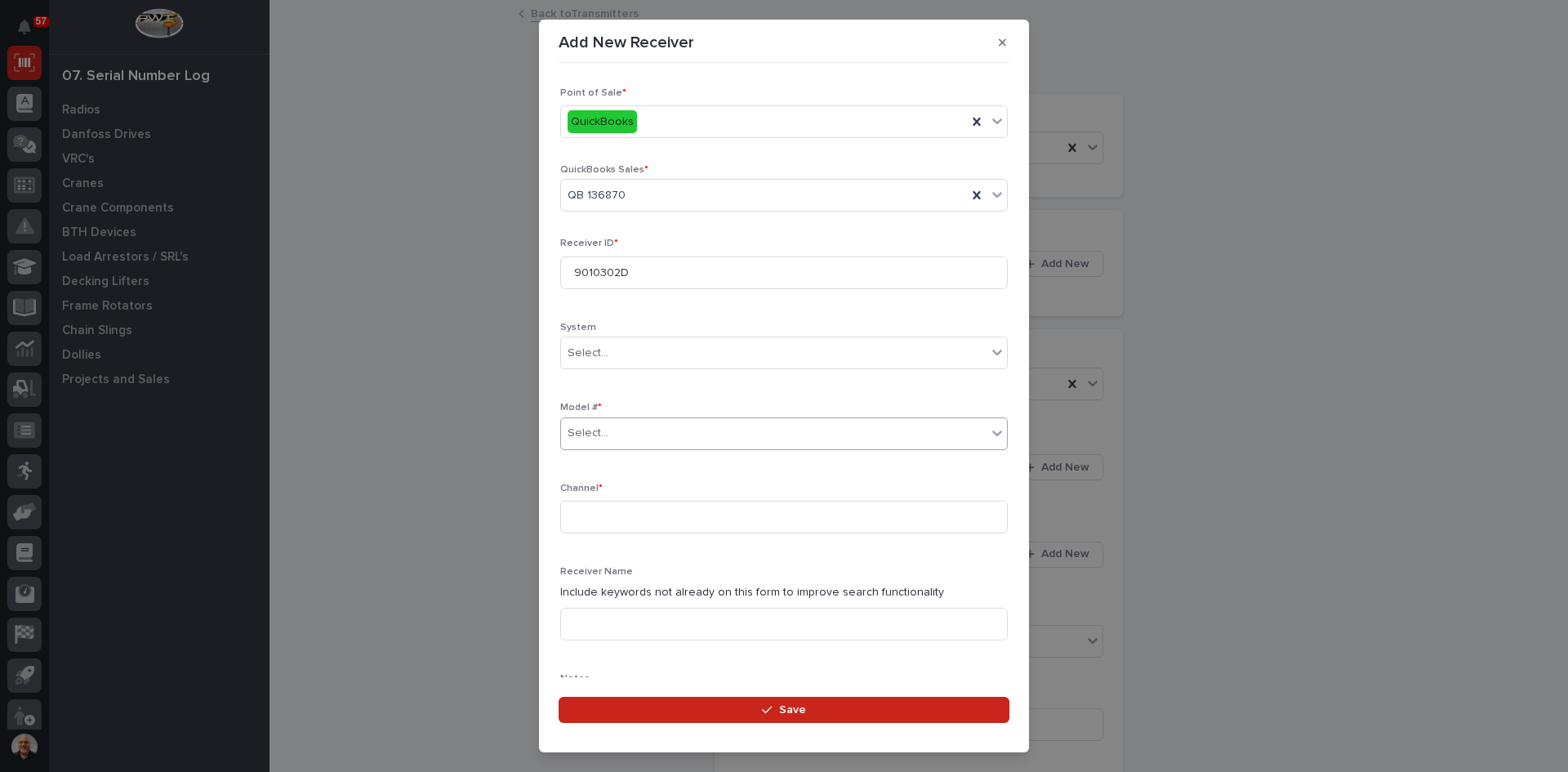
click at [607, 428] on div "Select..." at bounding box center [774, 433] width 426 height 27
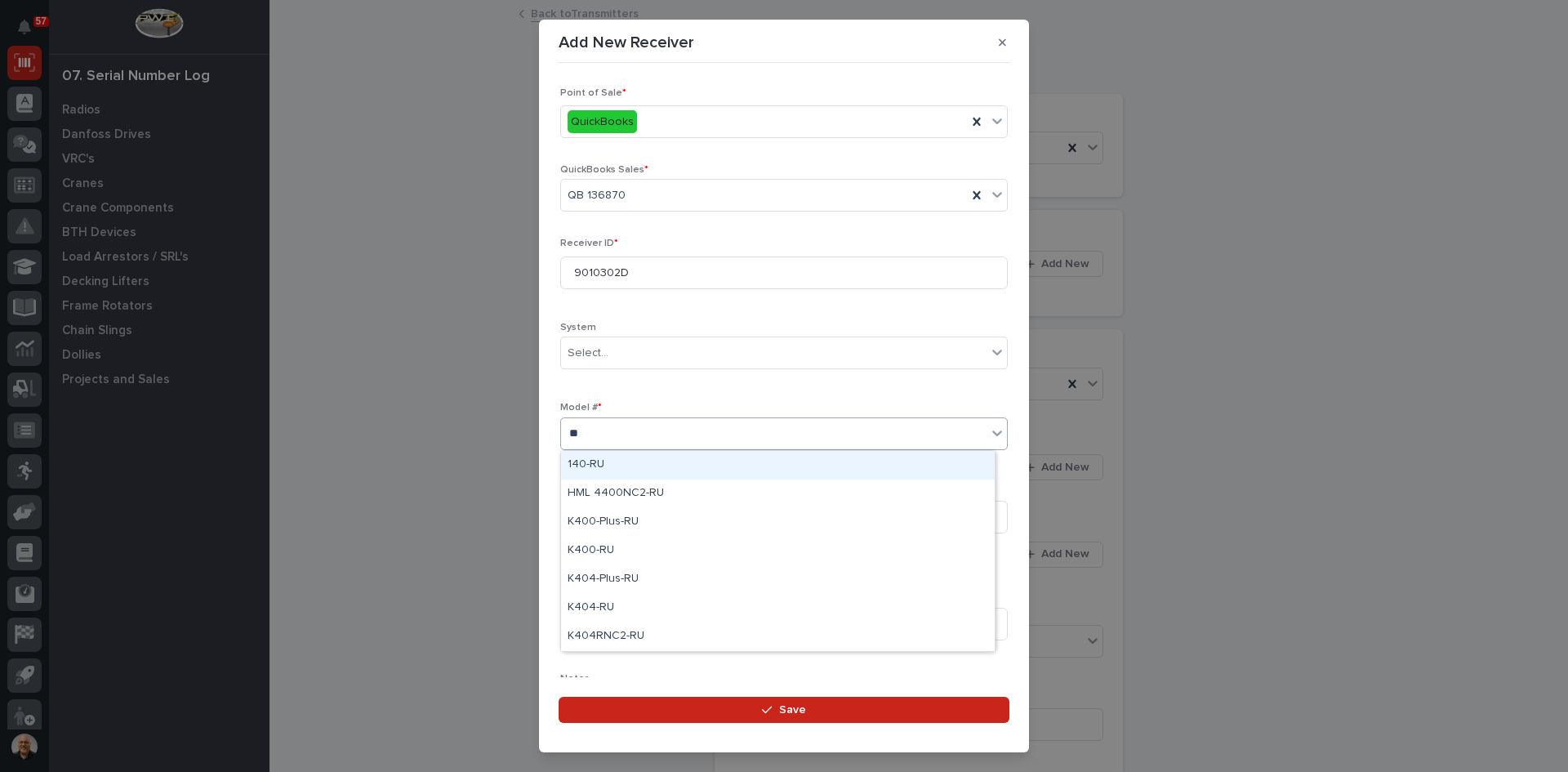
type input "***"
click at [612, 459] on div "K404-Plus-RU" at bounding box center [777, 465] width 434 height 28
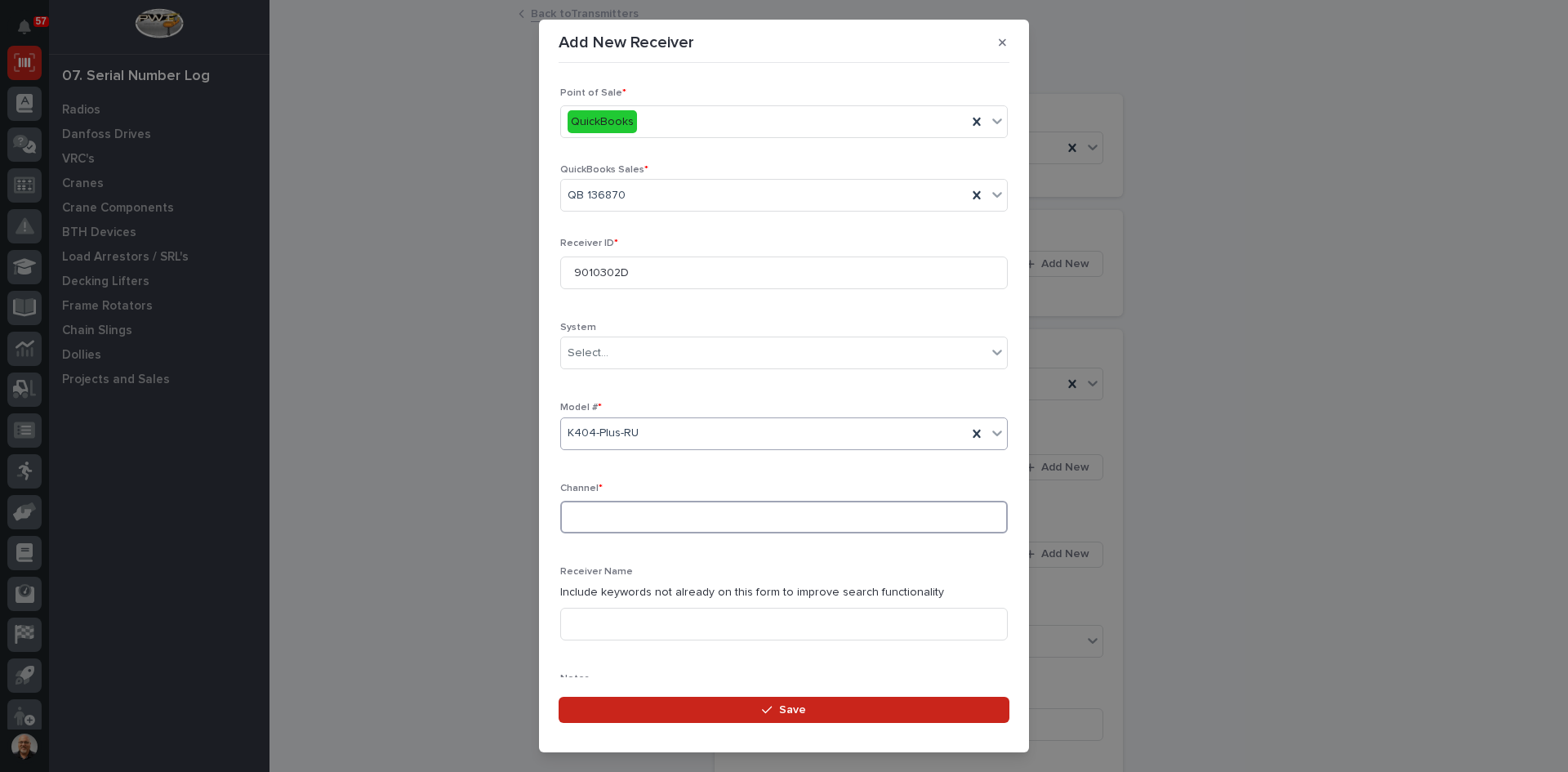
click at [588, 515] on input at bounding box center [783, 517] width 447 height 33
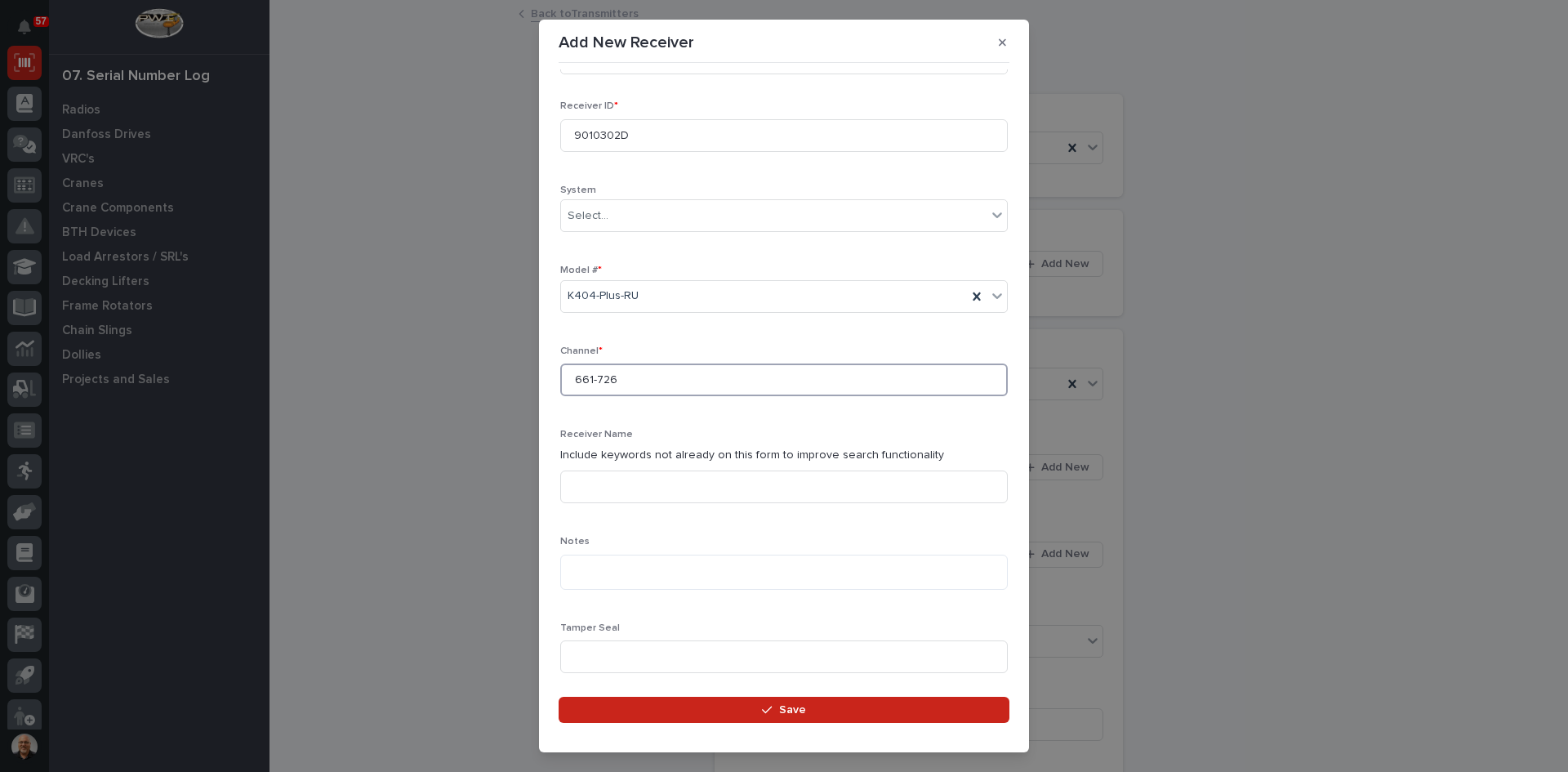
scroll to position [163, 0]
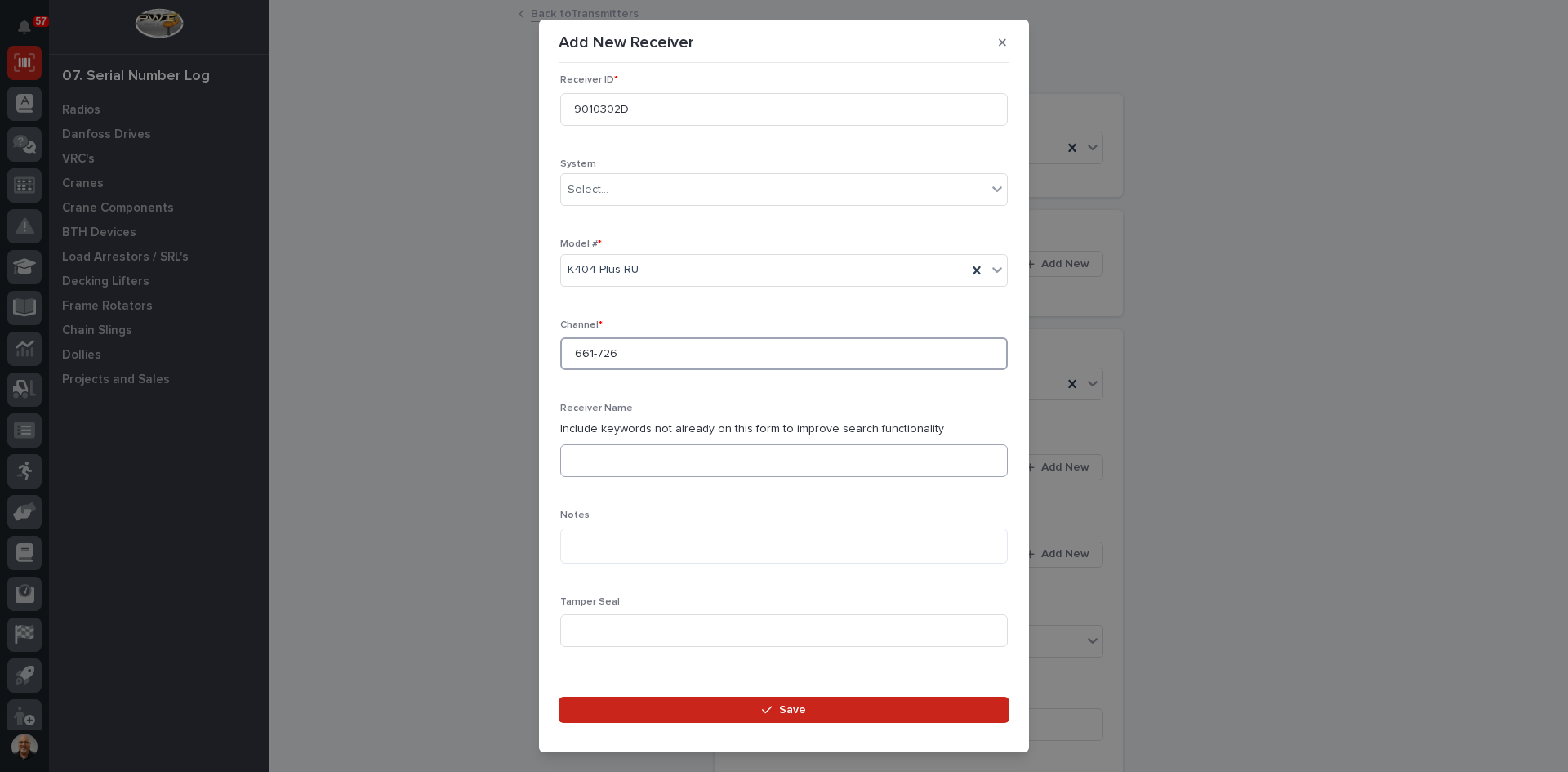
type input "661-726"
click at [576, 464] on input at bounding box center [783, 460] width 447 height 33
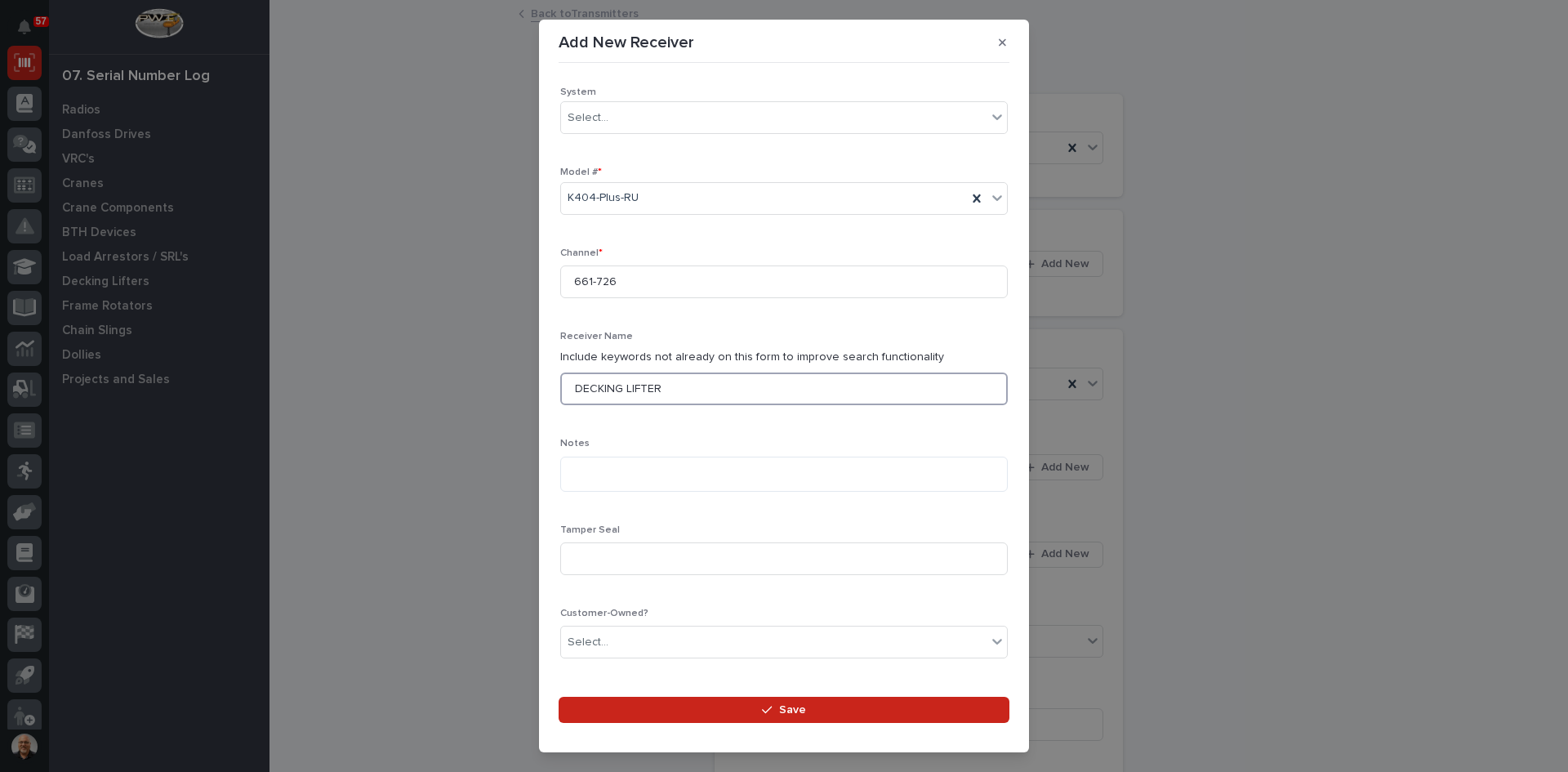
scroll to position [373, 0]
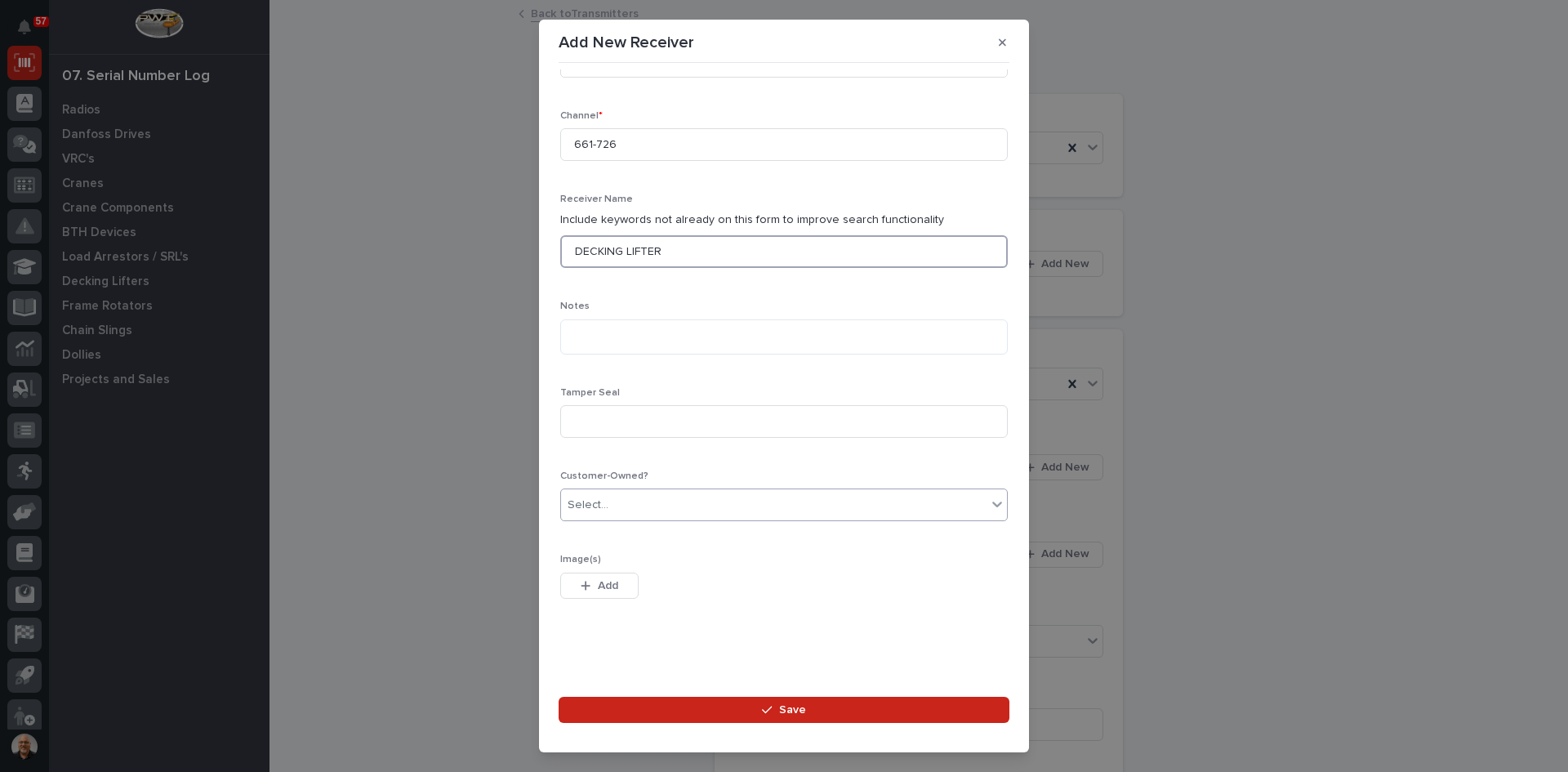
type input "DECKING LIFTER"
click at [623, 503] on div "Select..." at bounding box center [774, 505] width 426 height 27
click at [585, 539] on div "Yes" at bounding box center [777, 536] width 434 height 28
click at [794, 708] on span "Save" at bounding box center [792, 709] width 27 height 15
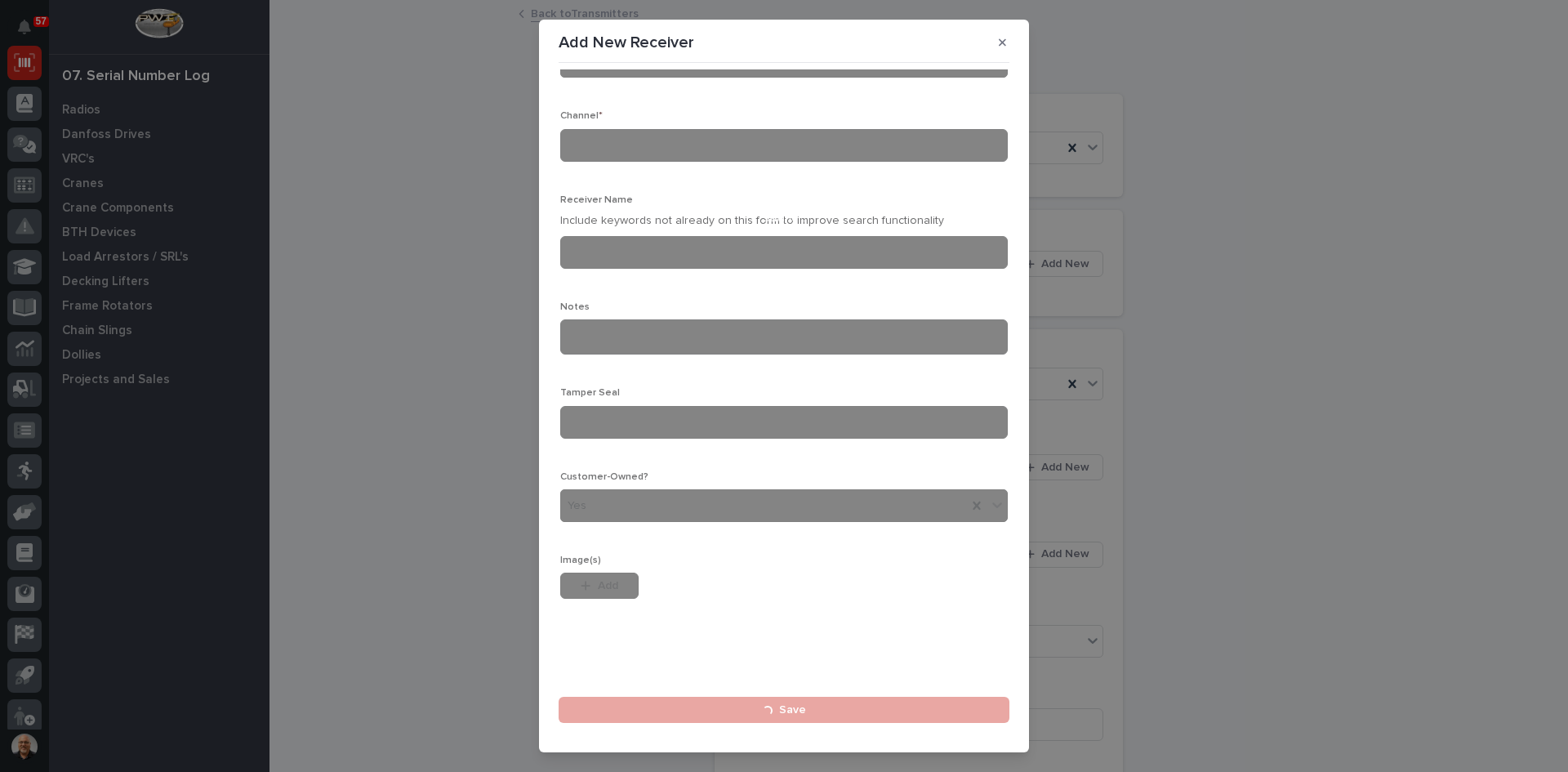
scroll to position [0, 0]
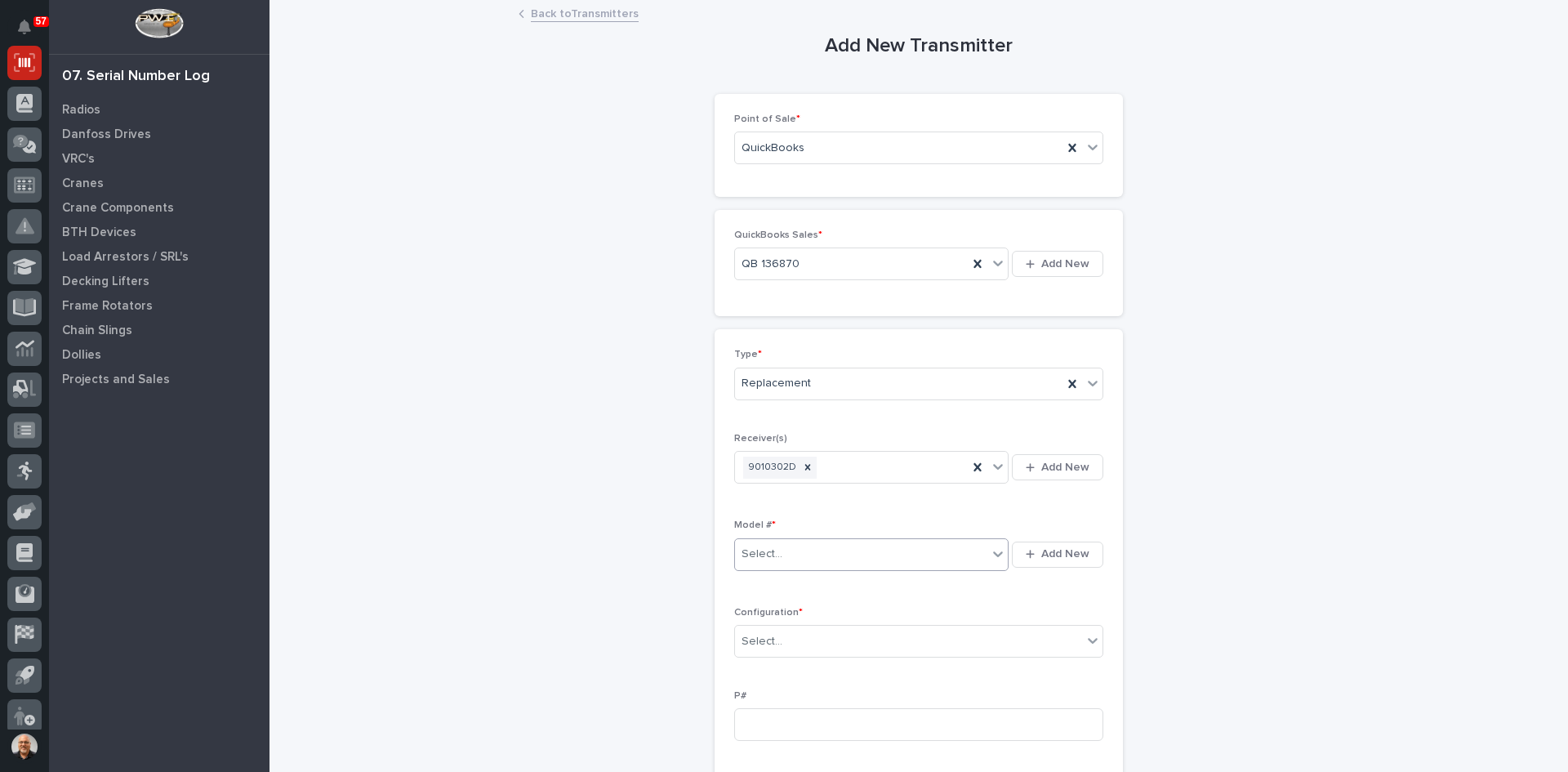
click at [782, 554] on div "Select..." at bounding box center [861, 554] width 252 height 27
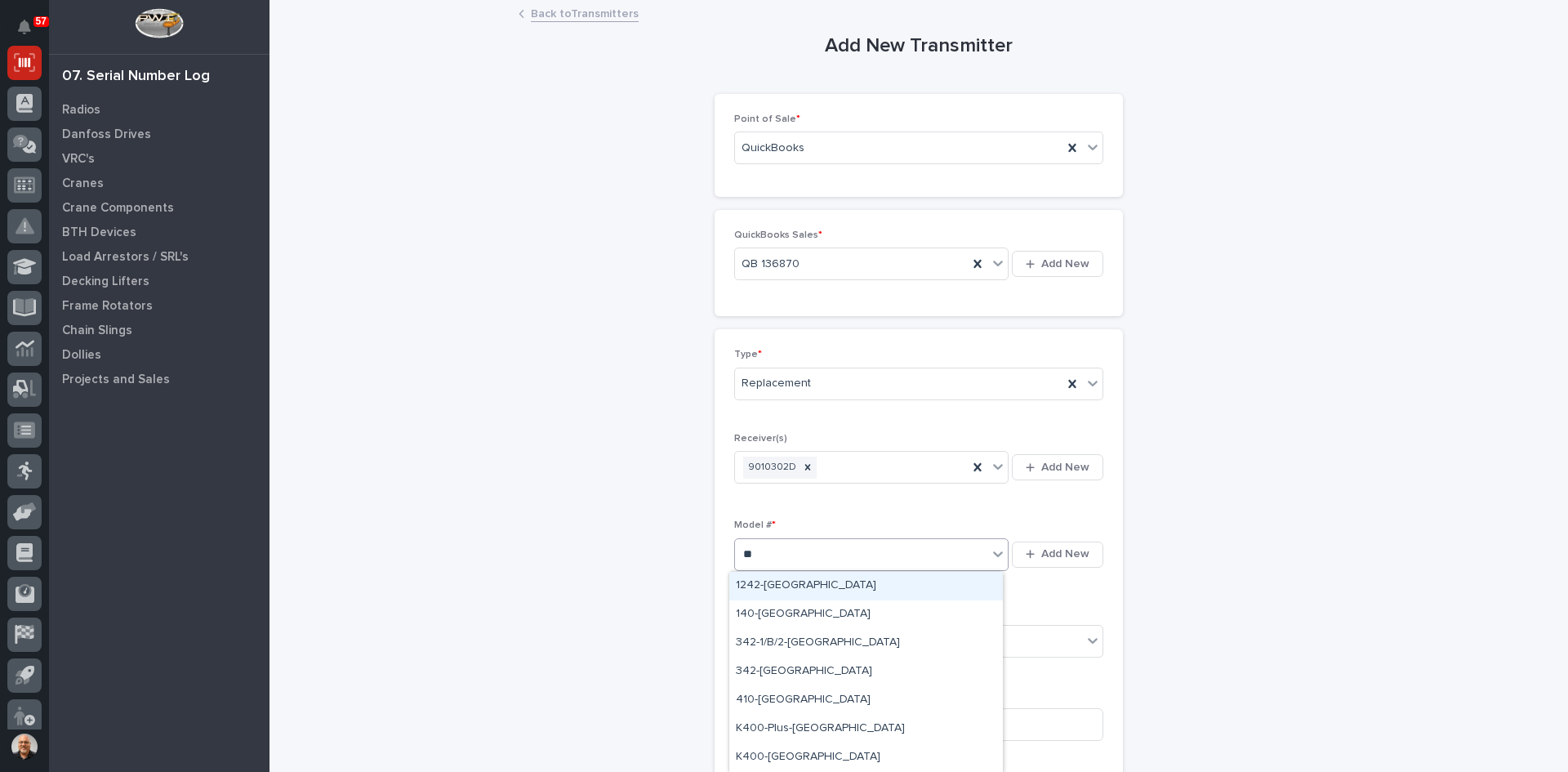
type input "***"
click at [777, 589] on div "K404-Plus-[GEOGRAPHIC_DATA]" at bounding box center [866, 586] width 274 height 28
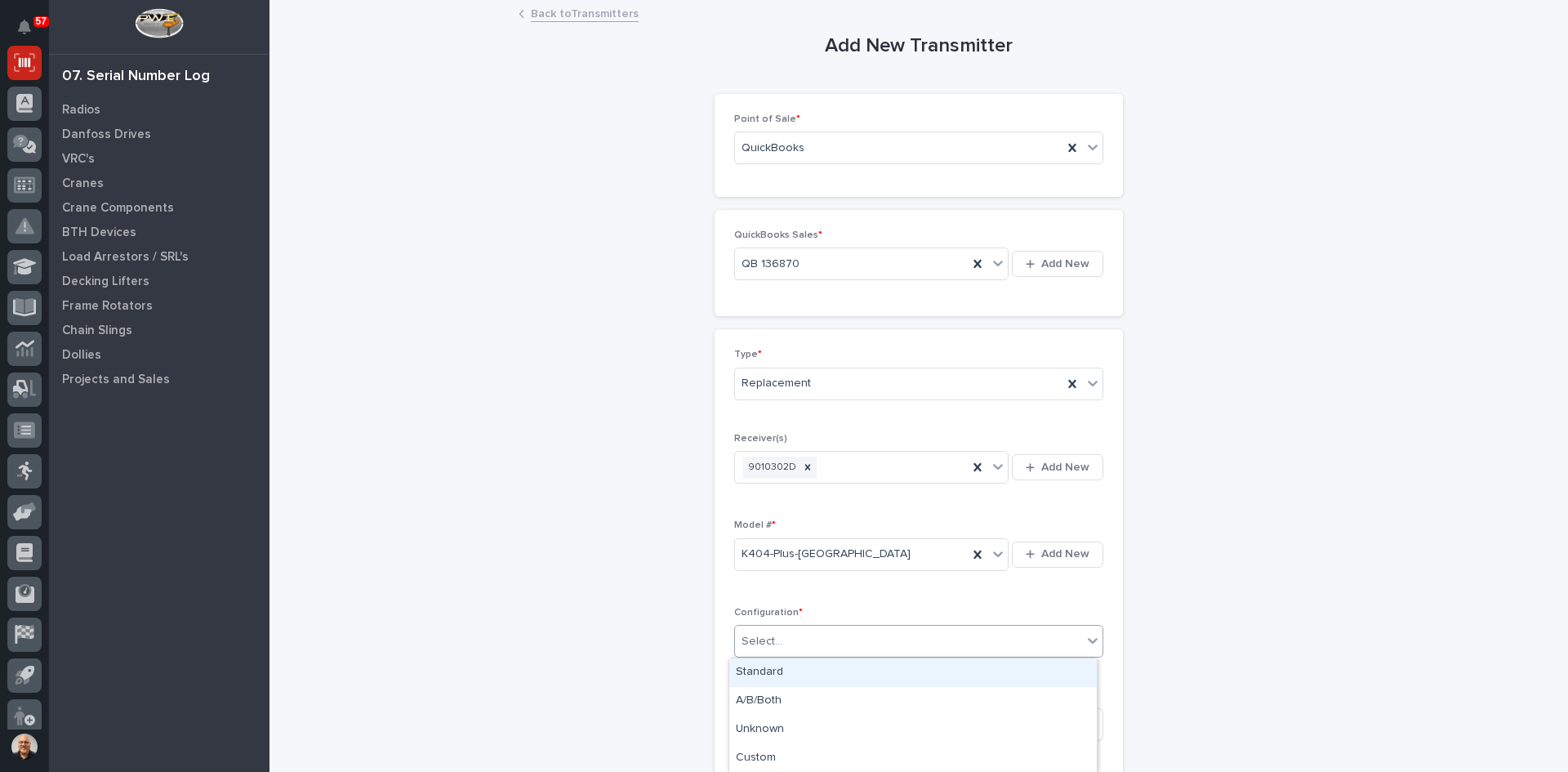
click at [783, 643] on div "Select..." at bounding box center [909, 641] width 347 height 27
click at [765, 671] on div "Standard" at bounding box center [913, 672] width 368 height 28
click at [743, 723] on input at bounding box center [919, 725] width 369 height 33
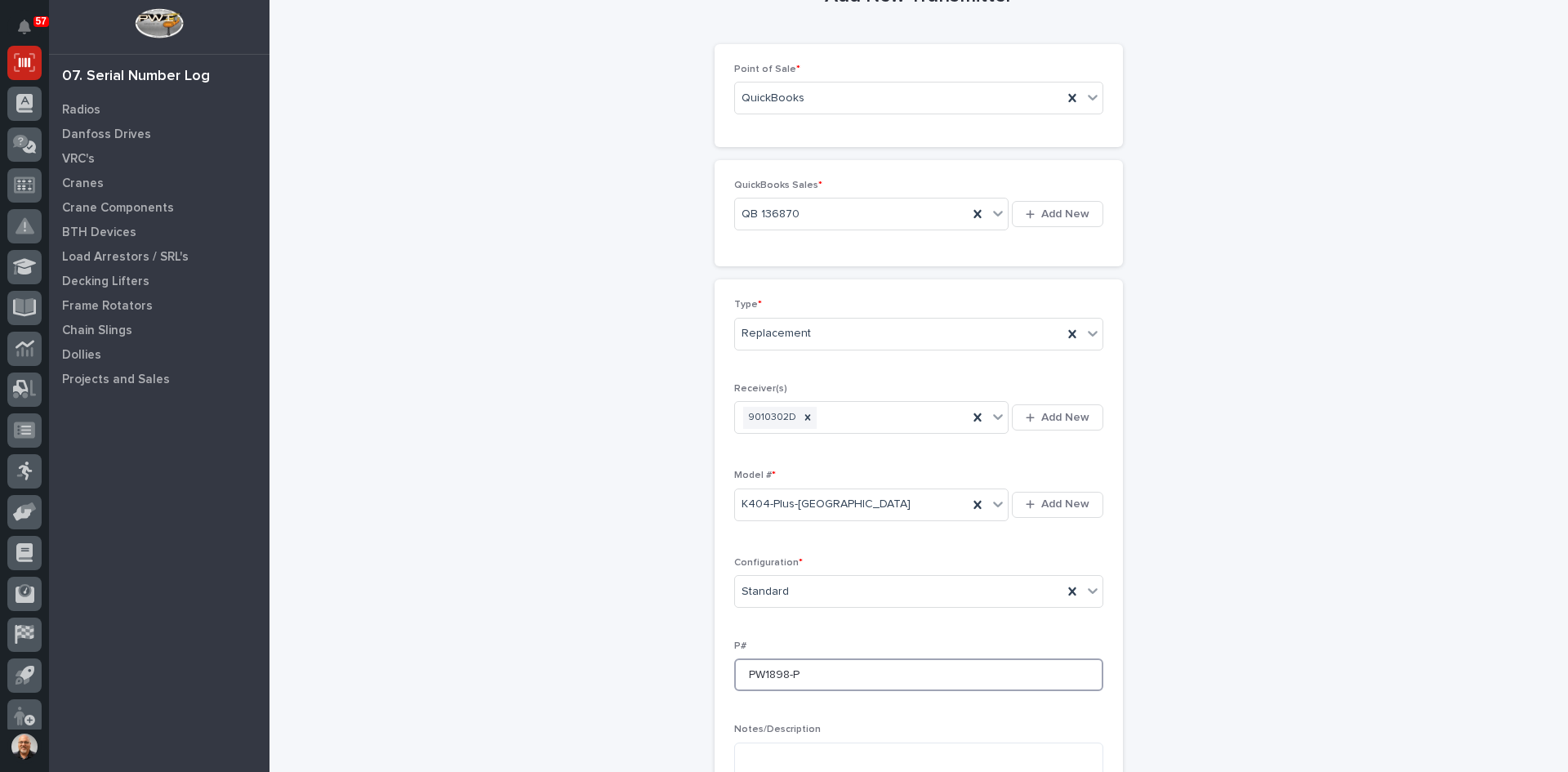
scroll to position [245, 0]
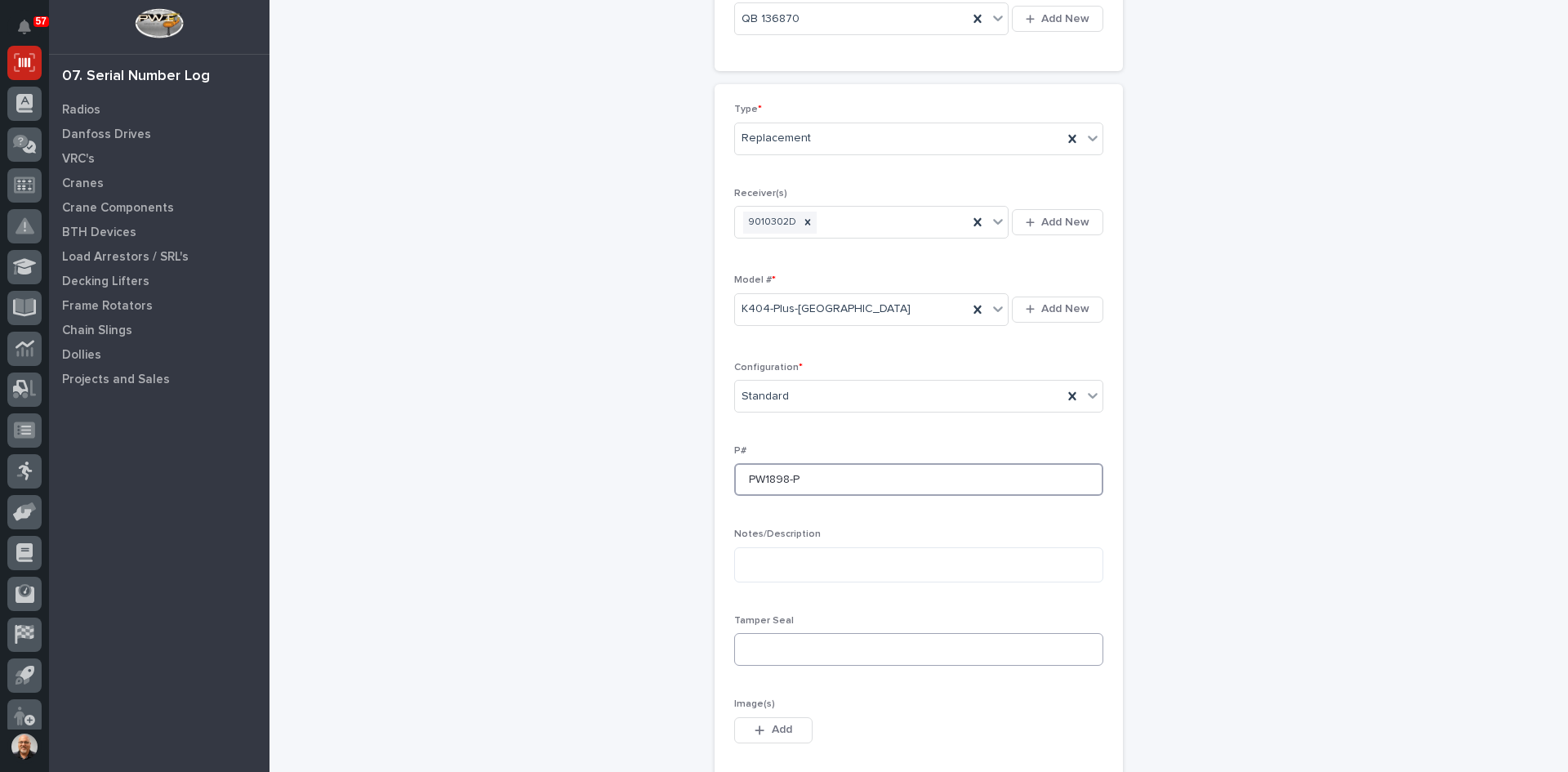
type input "PW1898-P"
click at [748, 643] on input at bounding box center [919, 649] width 369 height 33
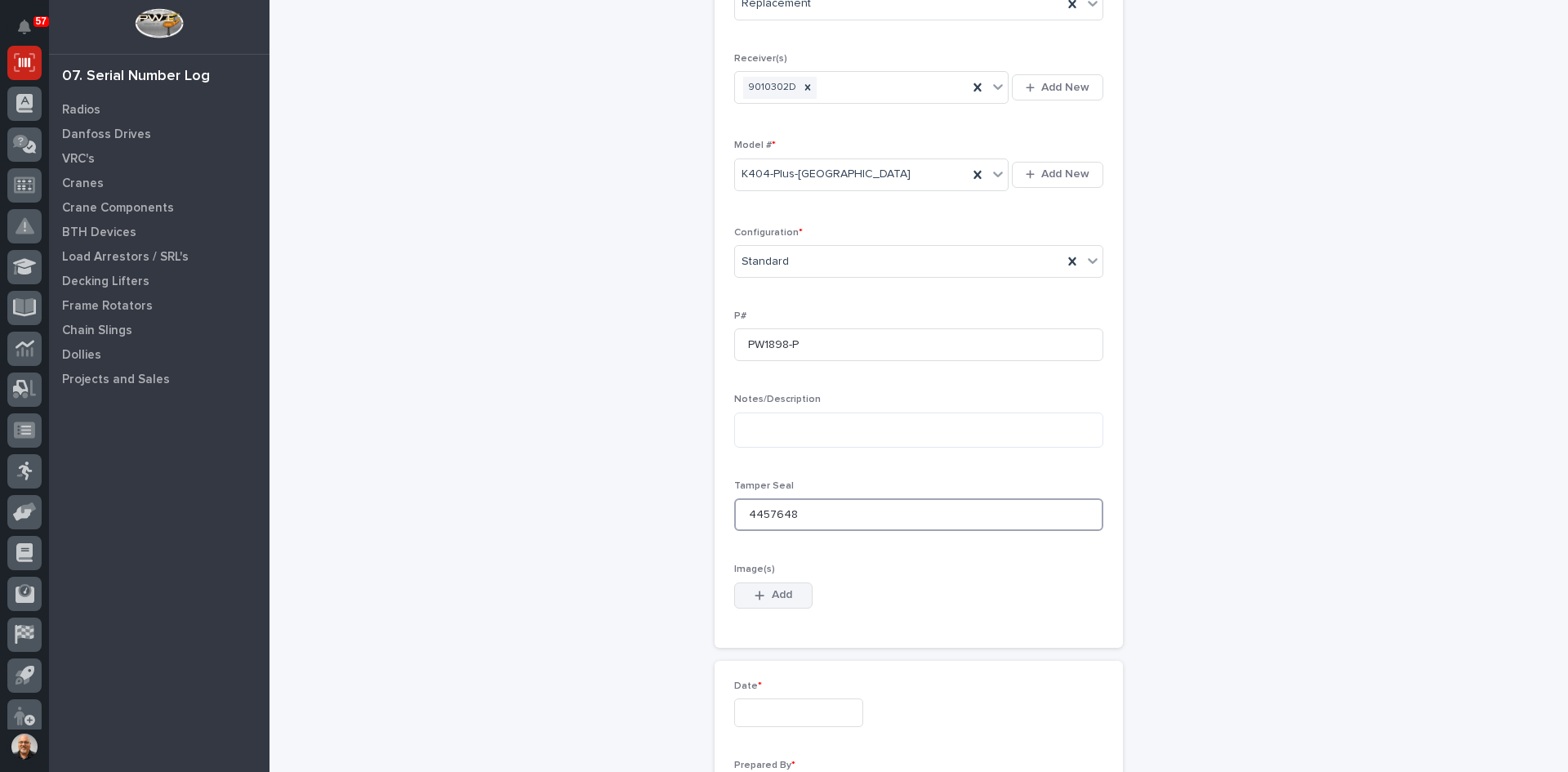
scroll to position [409, 0]
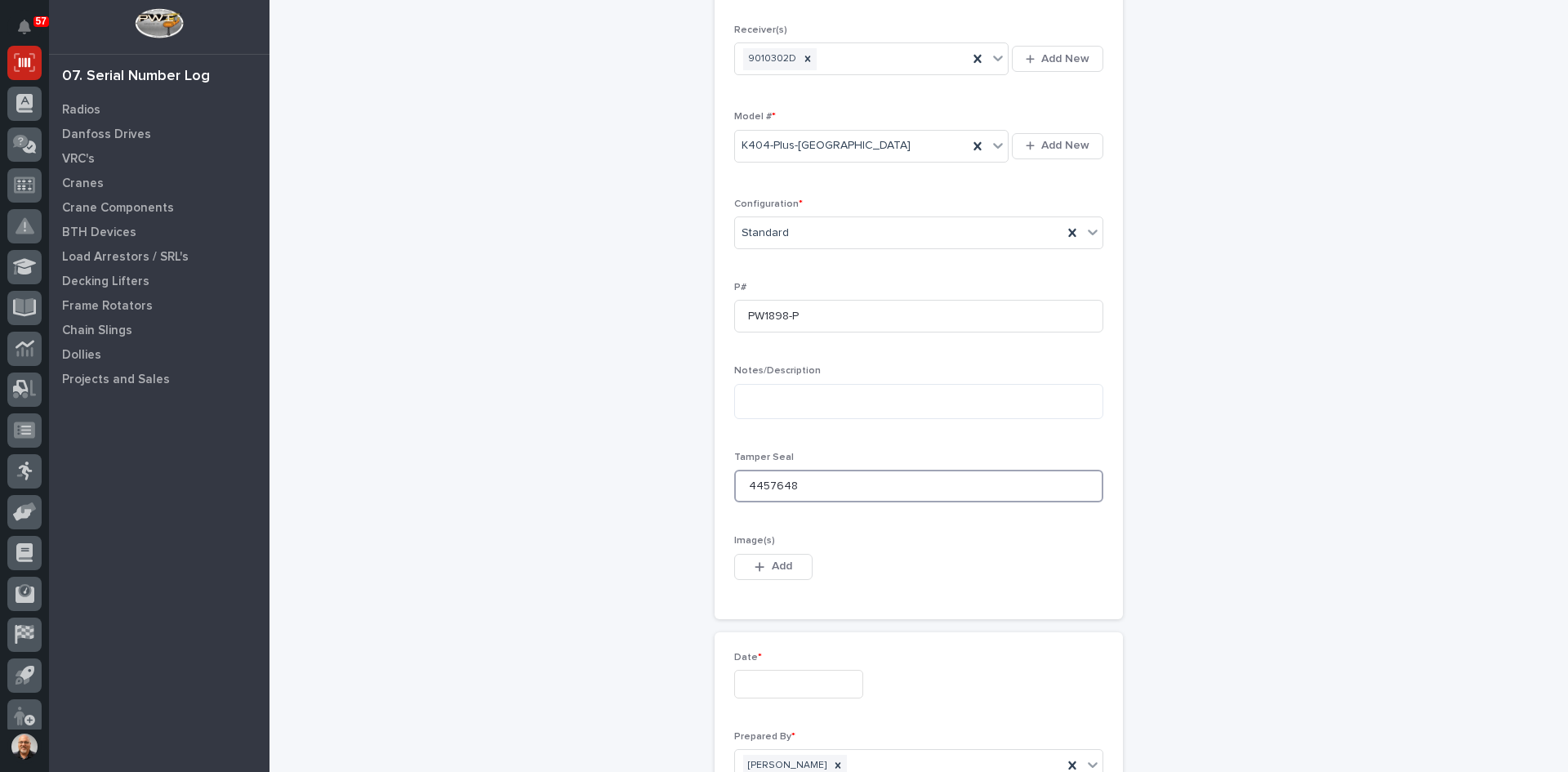
type input "4457648"
click at [754, 684] on input "text" at bounding box center [799, 684] width 129 height 28
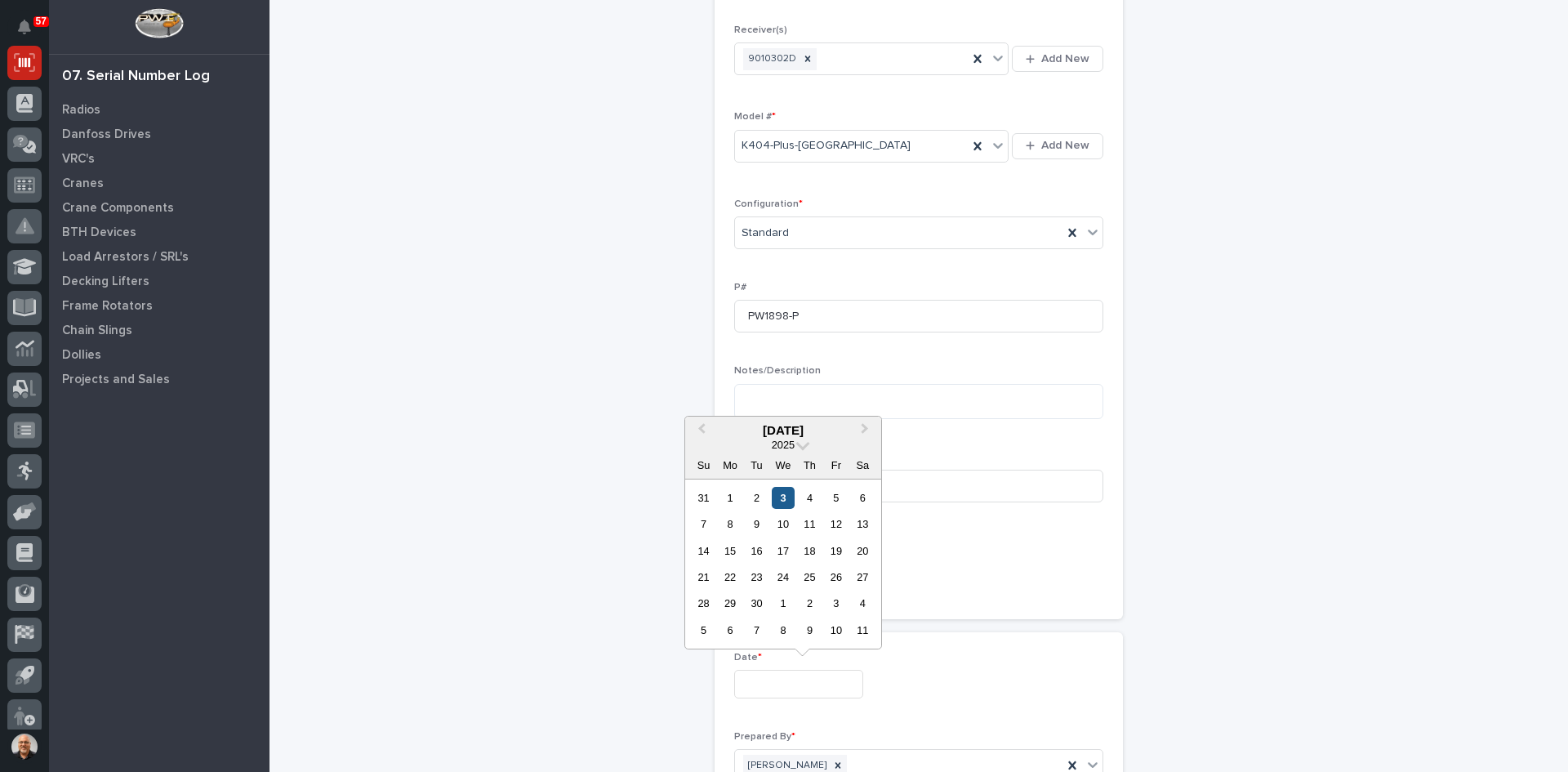
click at [786, 492] on div "3" at bounding box center [783, 498] width 22 height 22
type input "**********"
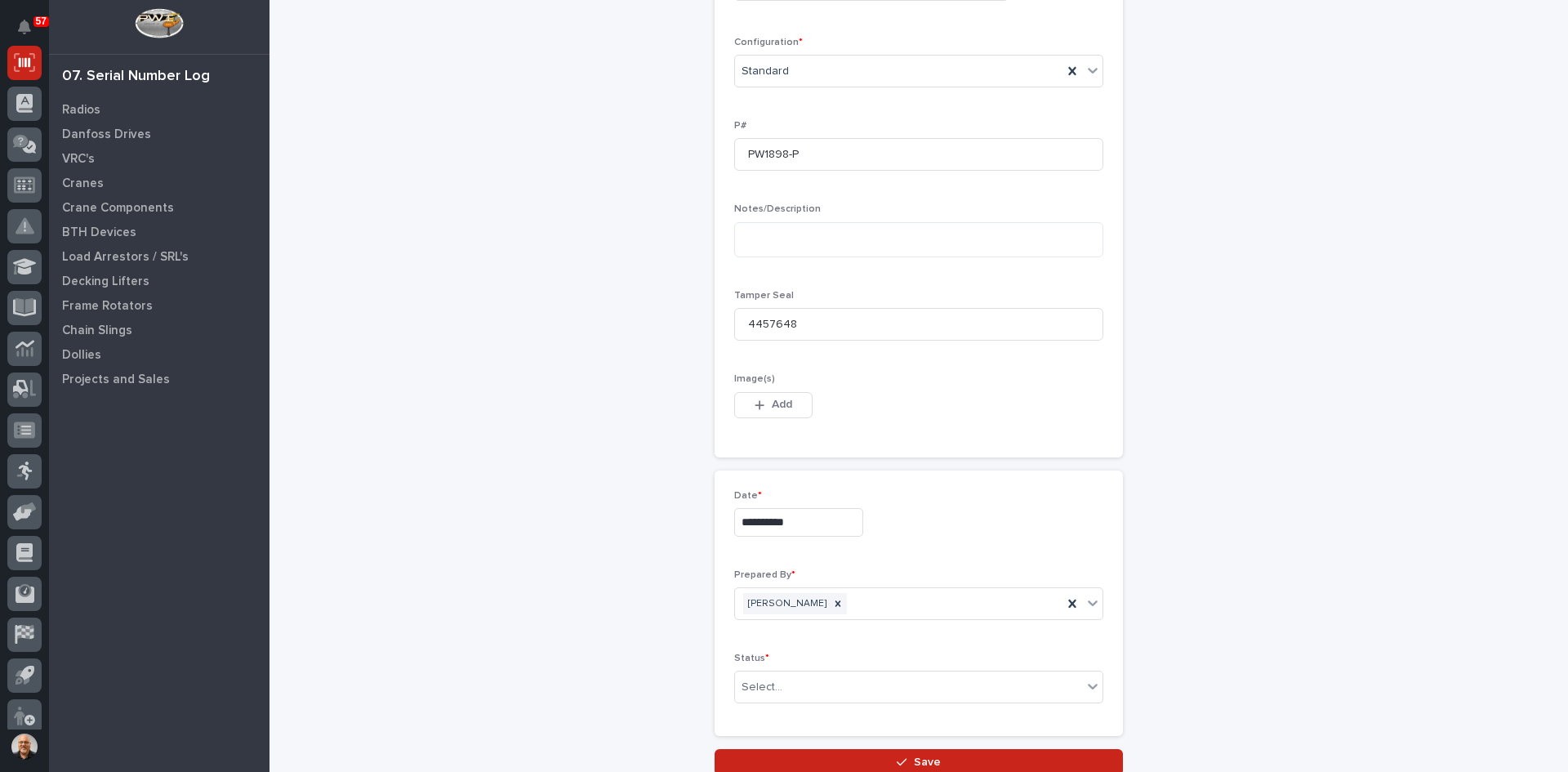
scroll to position [572, 0]
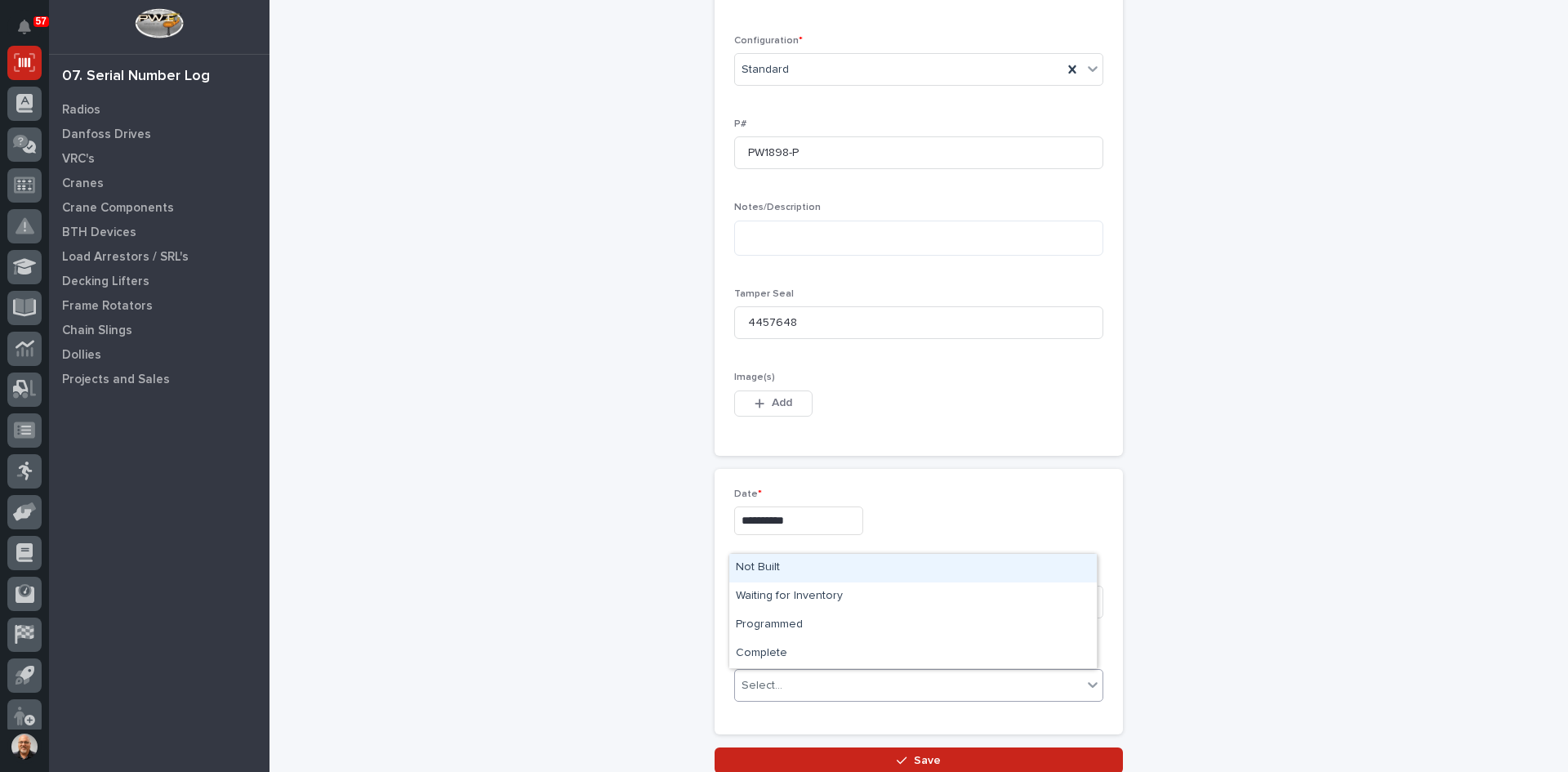
click at [784, 682] on input "text" at bounding box center [785, 685] width 2 height 14
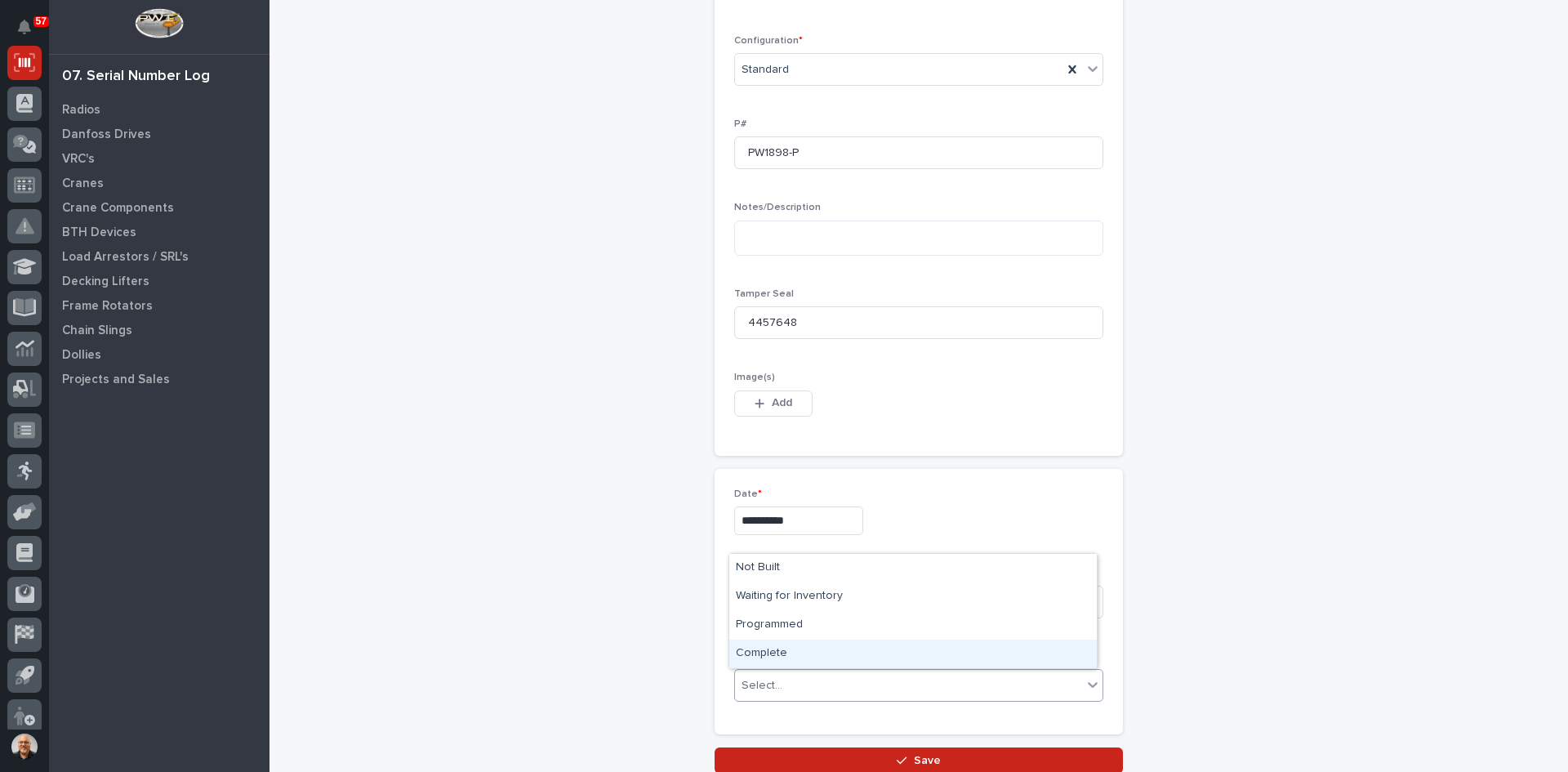
click at [775, 654] on div "Complete" at bounding box center [913, 653] width 368 height 28
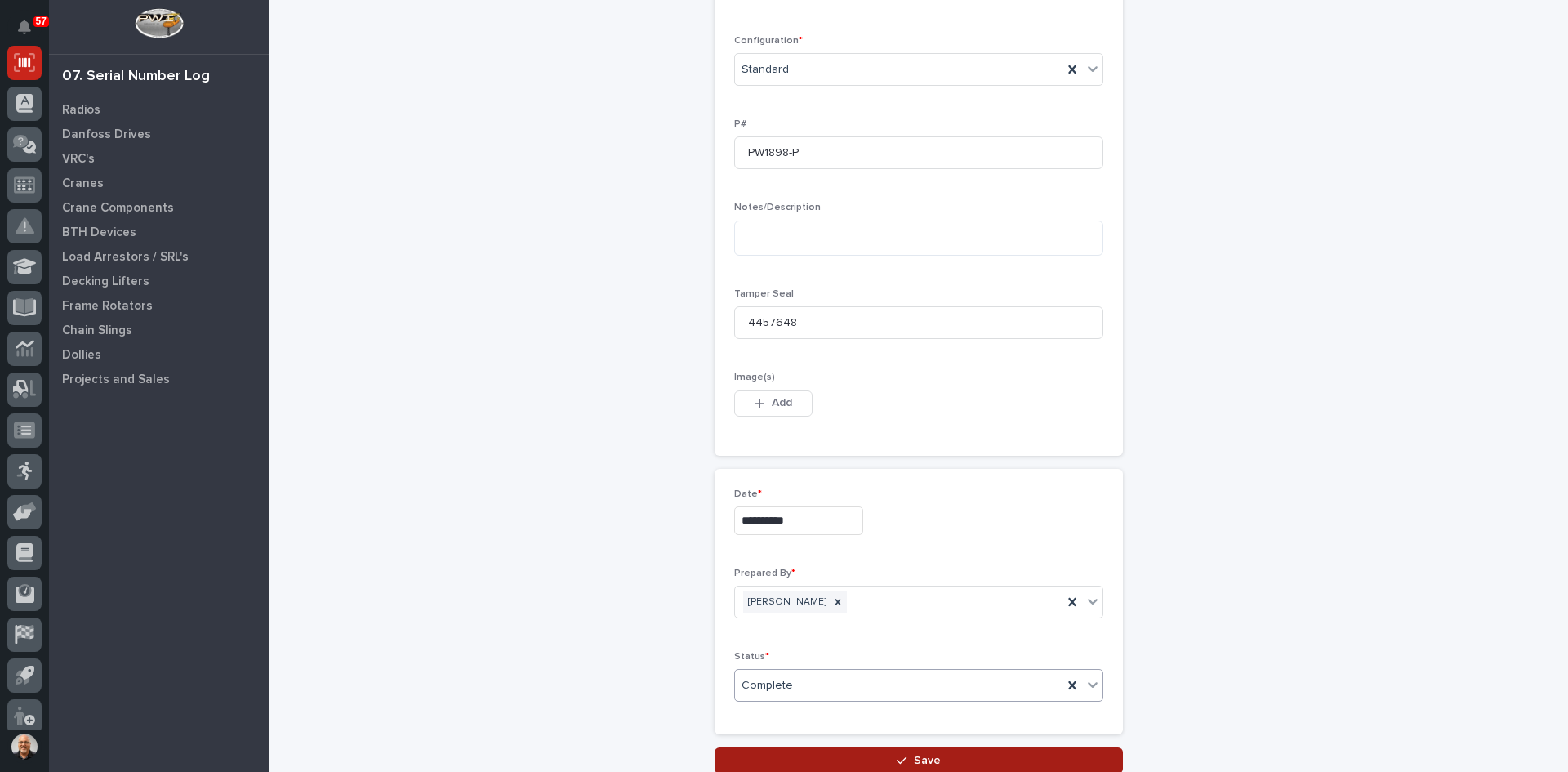
click at [915, 757] on span "Save" at bounding box center [927, 760] width 27 height 15
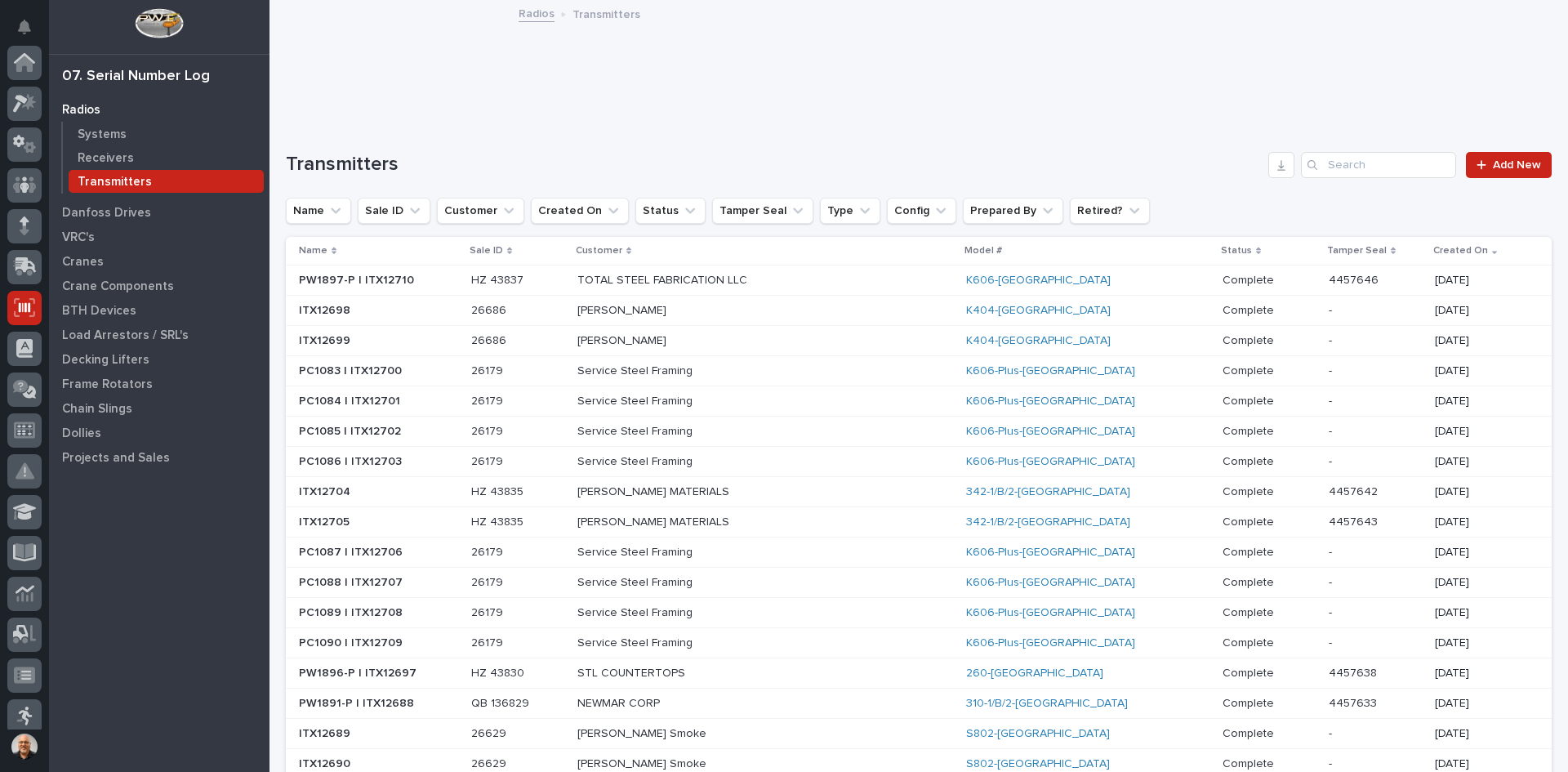
scroll to position [245, 0]
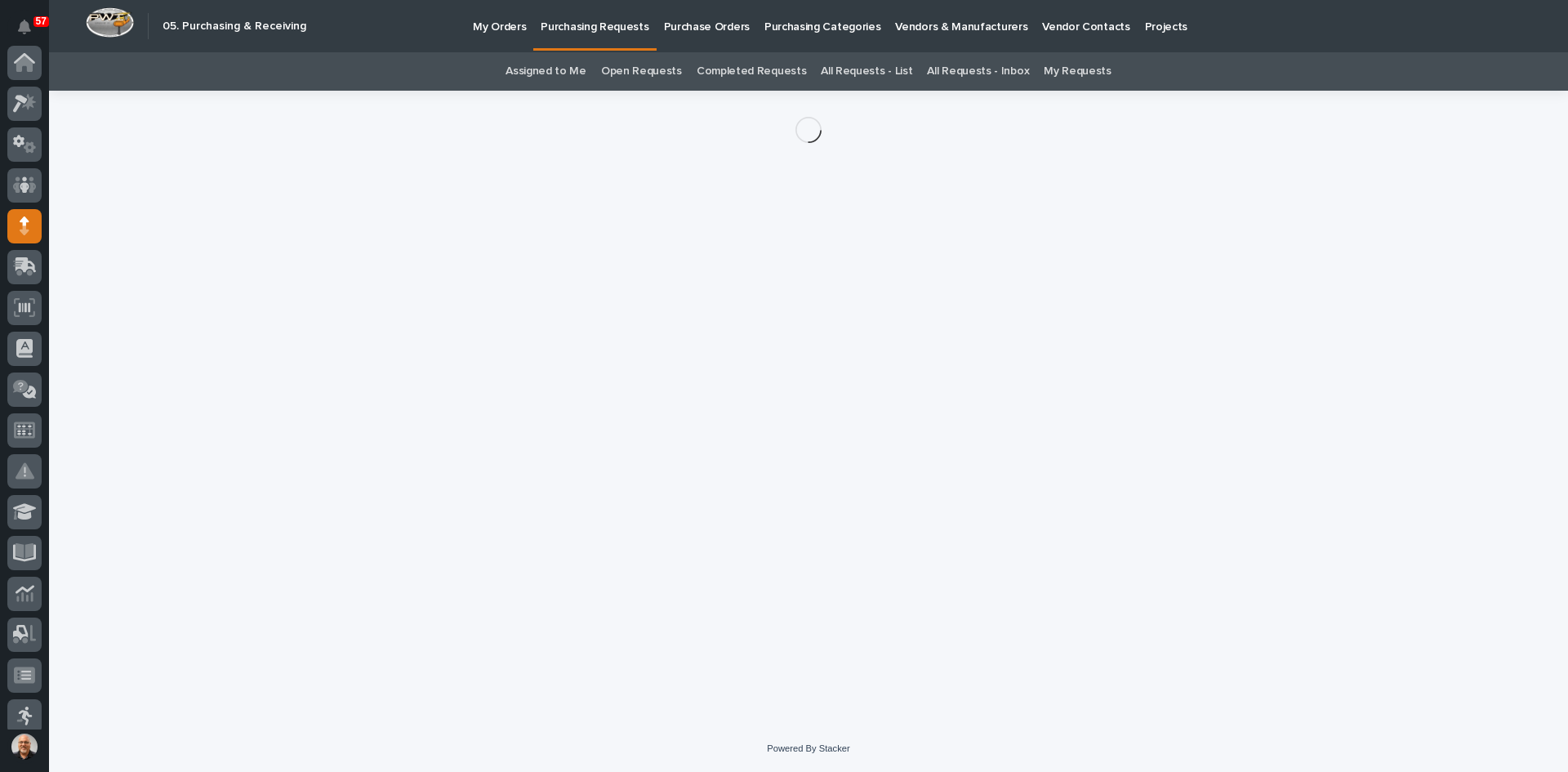
scroll to position [163, 0]
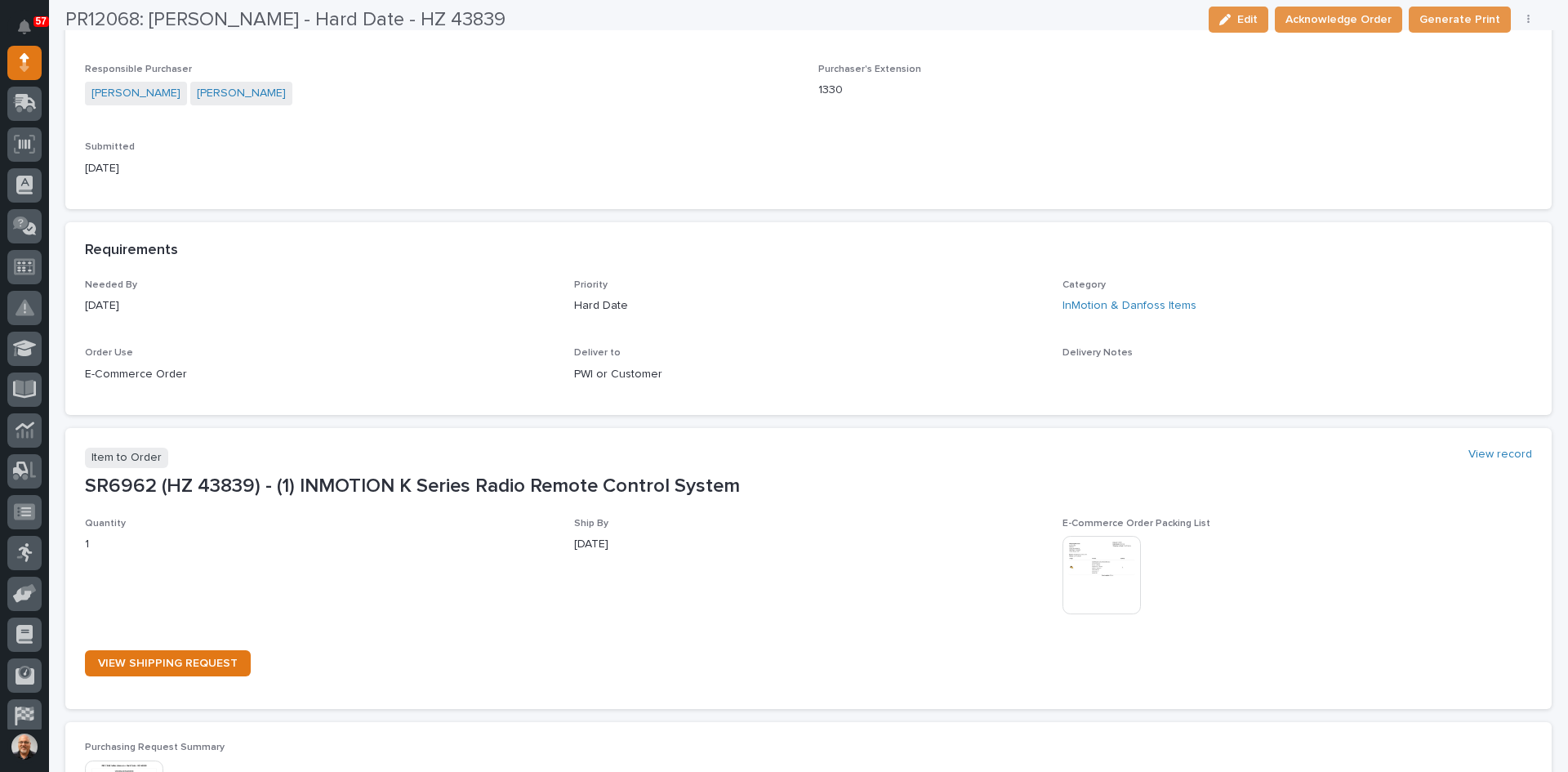
scroll to position [572, 0]
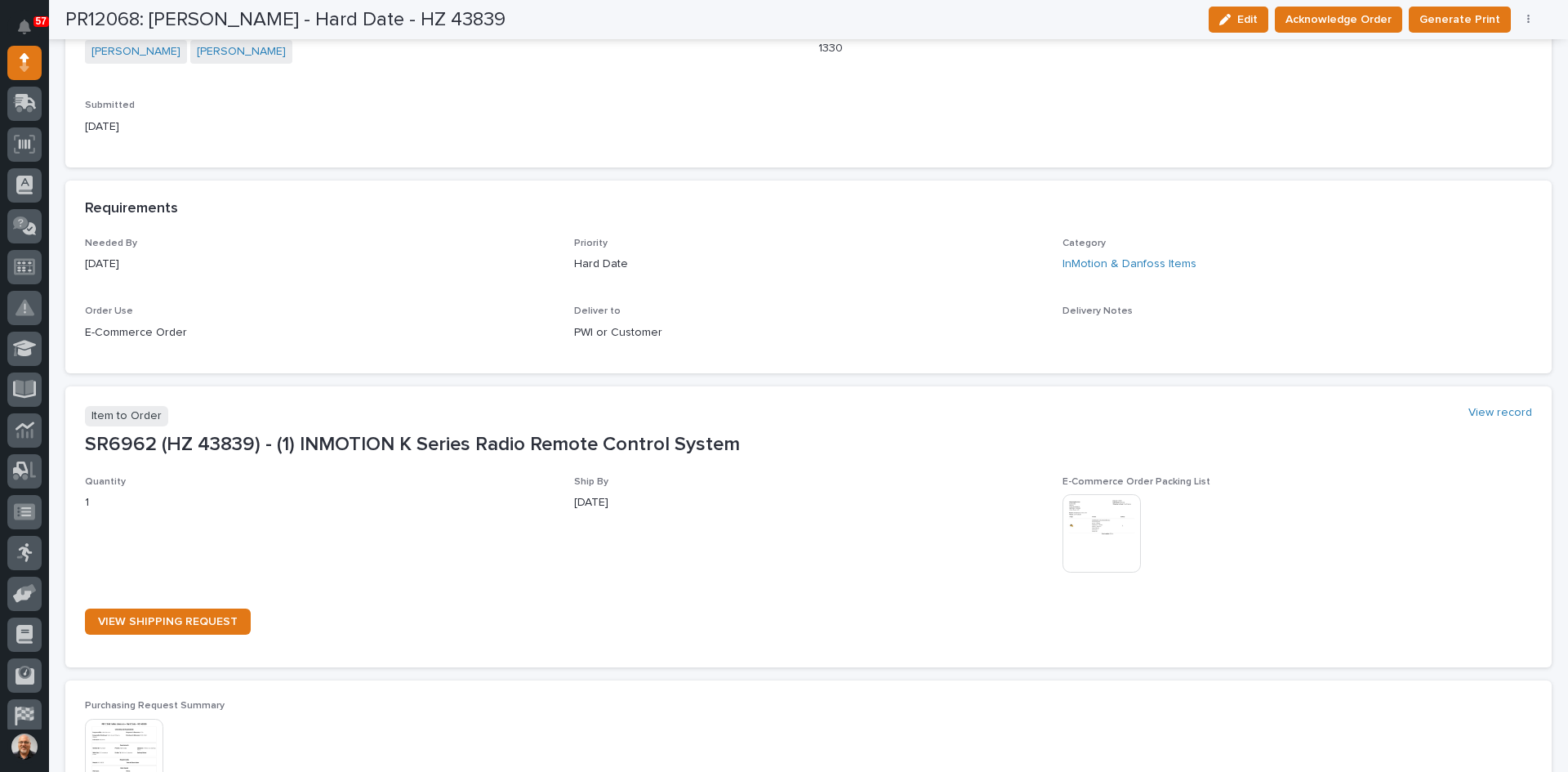
click at [1099, 526] on img at bounding box center [1101, 532] width 78 height 78
